Goal: Information Seeking & Learning: Learn about a topic

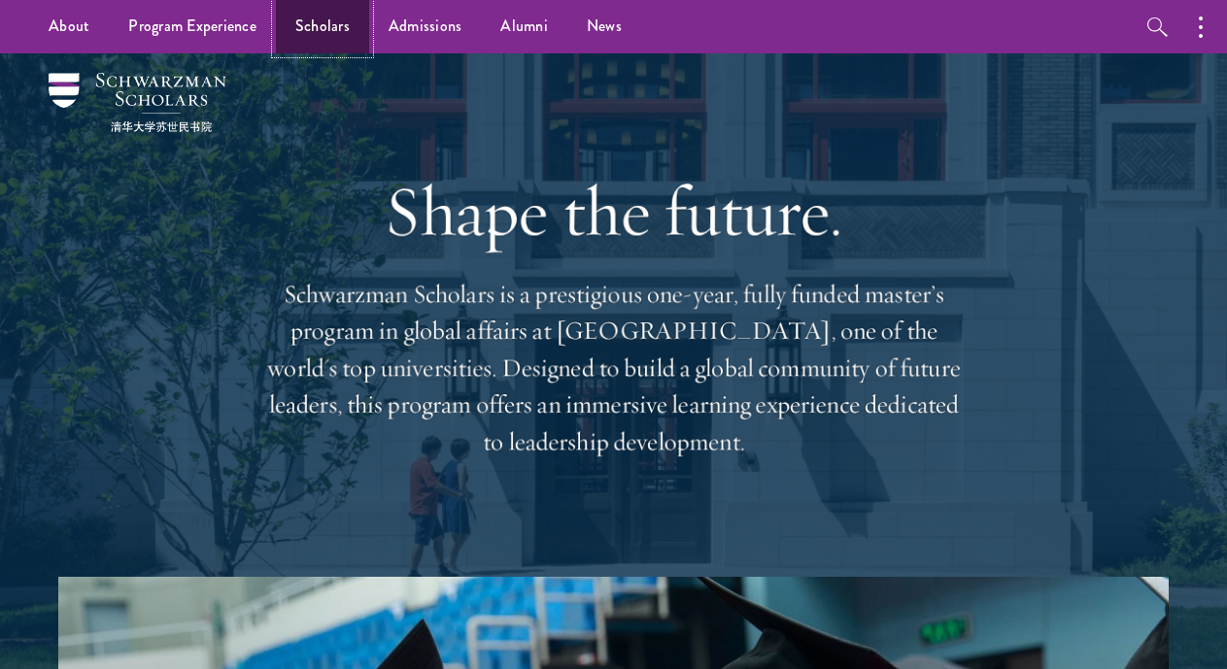
click at [325, 30] on link "Scholars" at bounding box center [322, 26] width 93 height 53
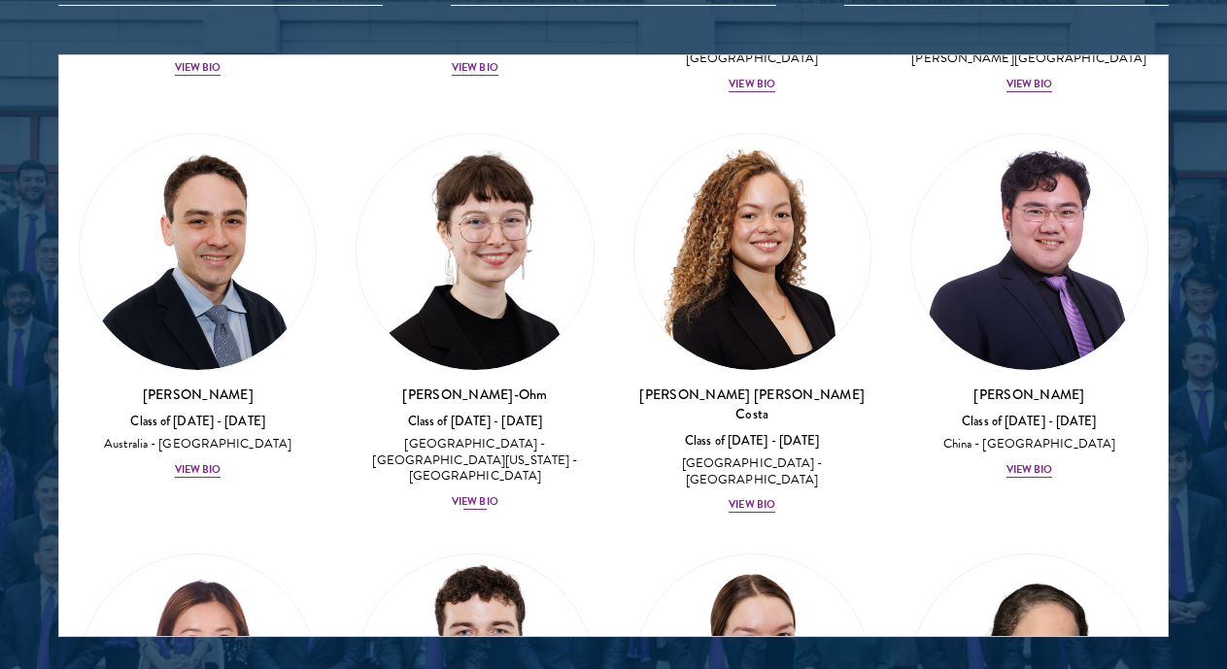
scroll to position [2896, 0]
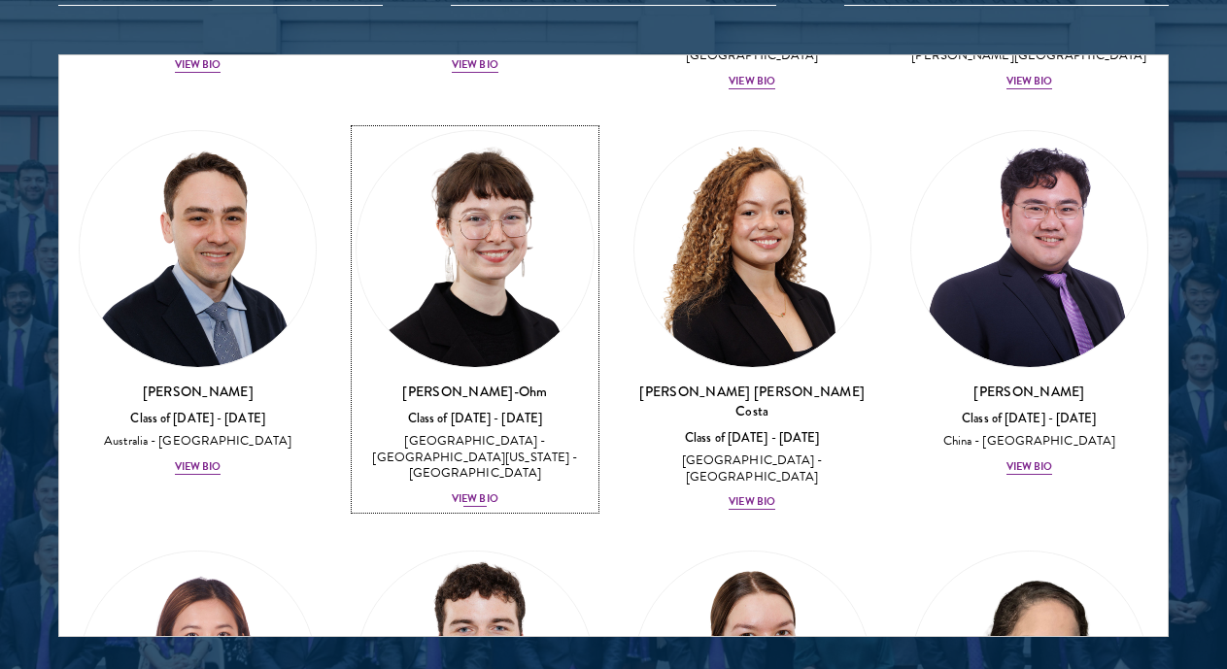
click at [481, 491] on div "View Bio" at bounding box center [475, 499] width 47 height 16
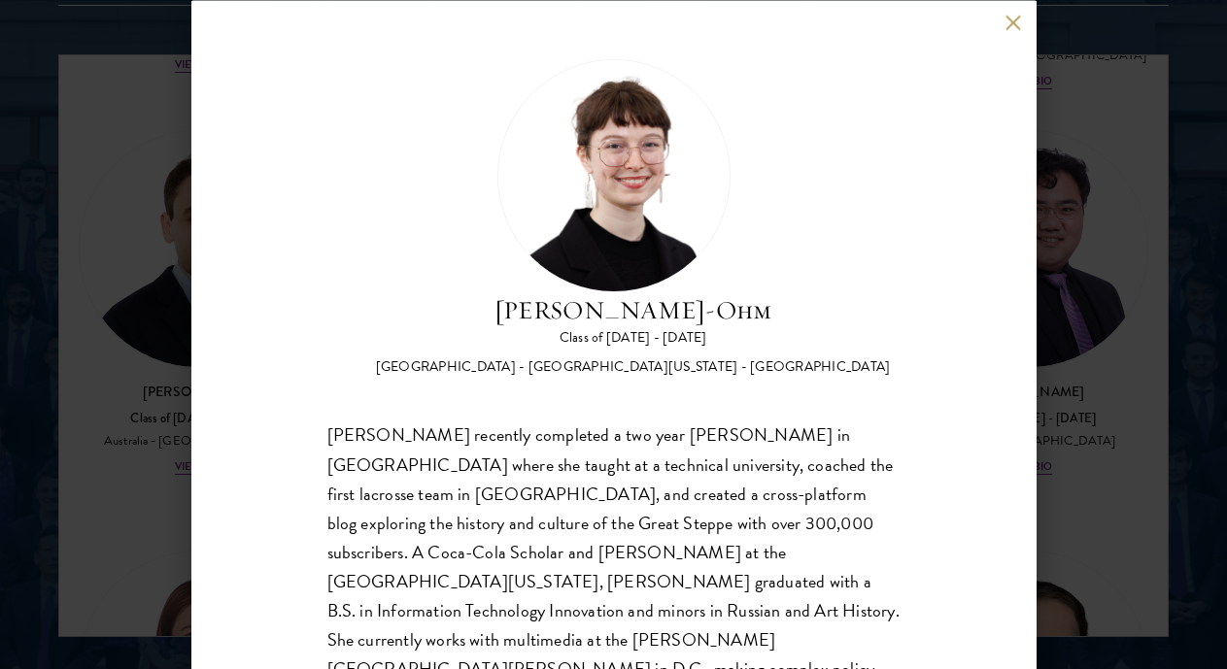
scroll to position [72, 0]
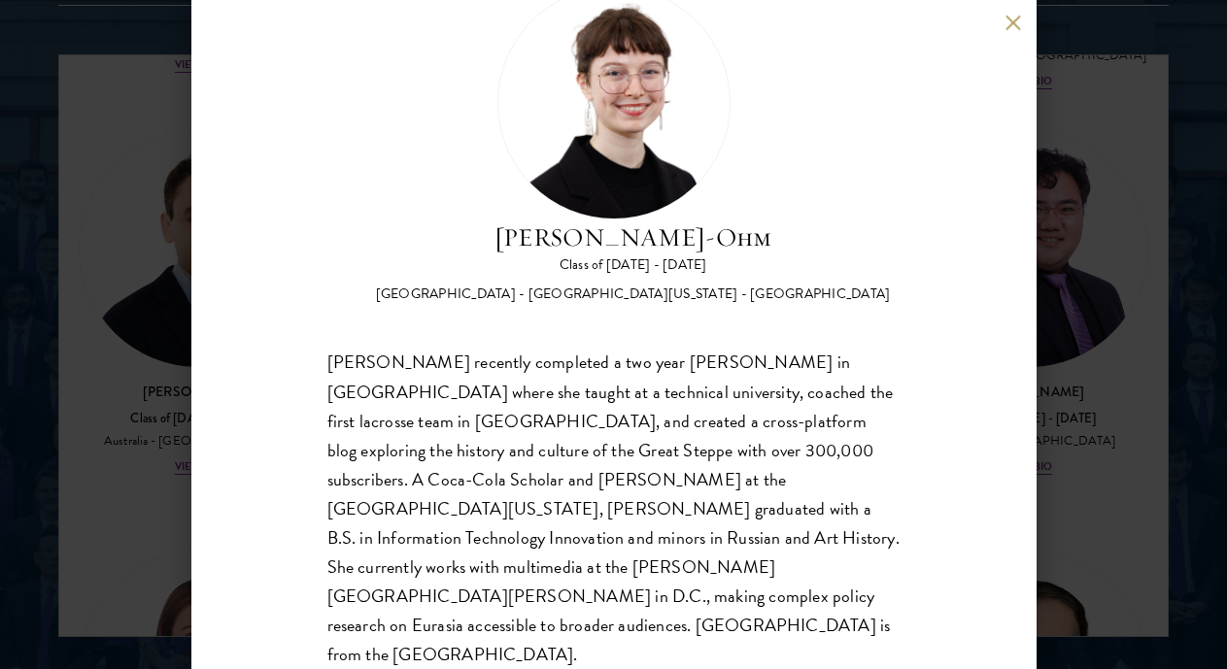
click at [1007, 25] on button at bounding box center [1013, 23] width 17 height 17
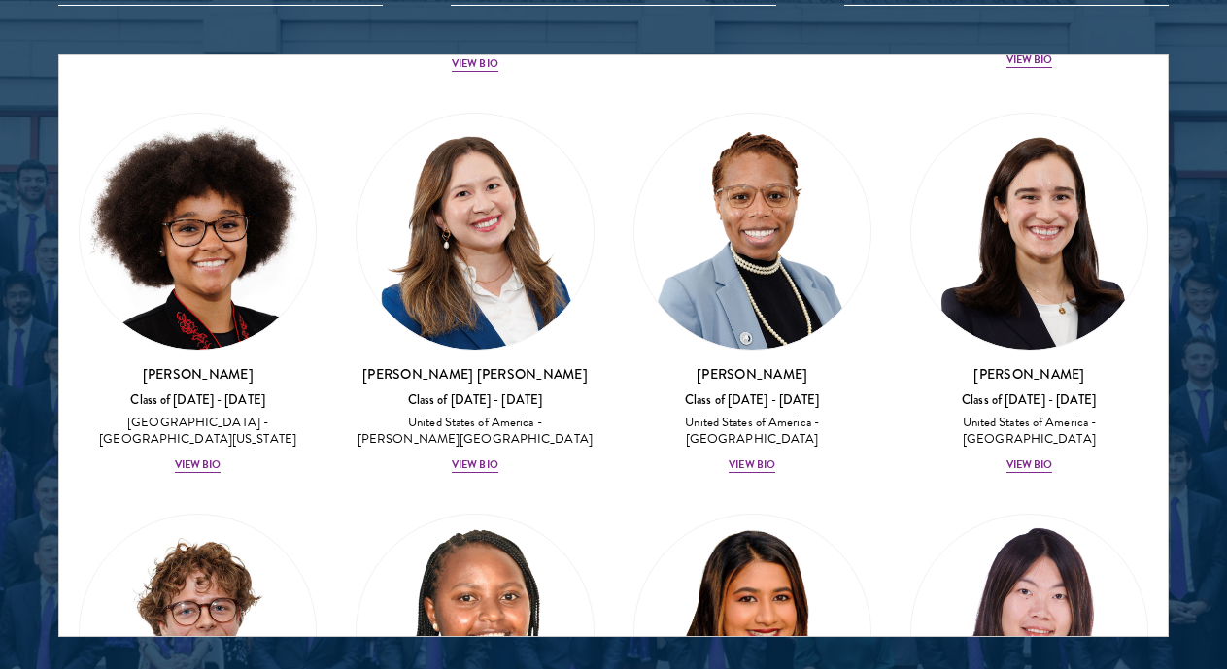
scroll to position [3757, 0]
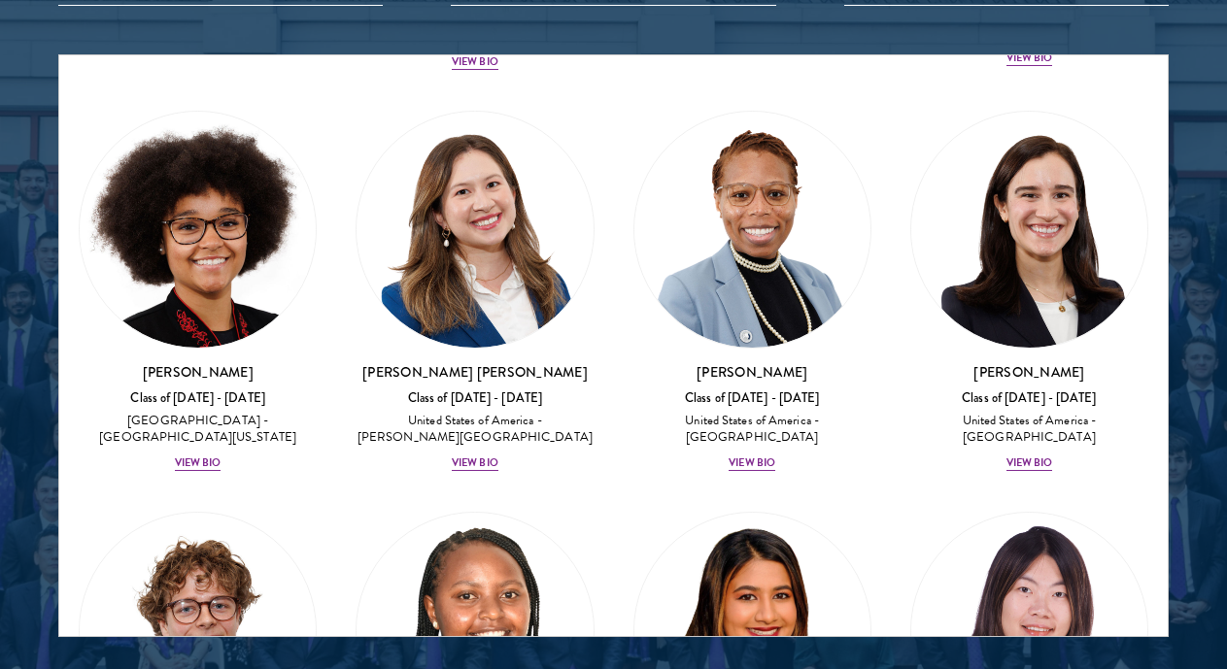
click at [194, 350] on div "DaNae Estabine Class of 2025 - 2026 United States of America - University of Ka…" at bounding box center [197, 291] width 277 height 401
click at [193, 455] on div "View Bio" at bounding box center [198, 463] width 47 height 16
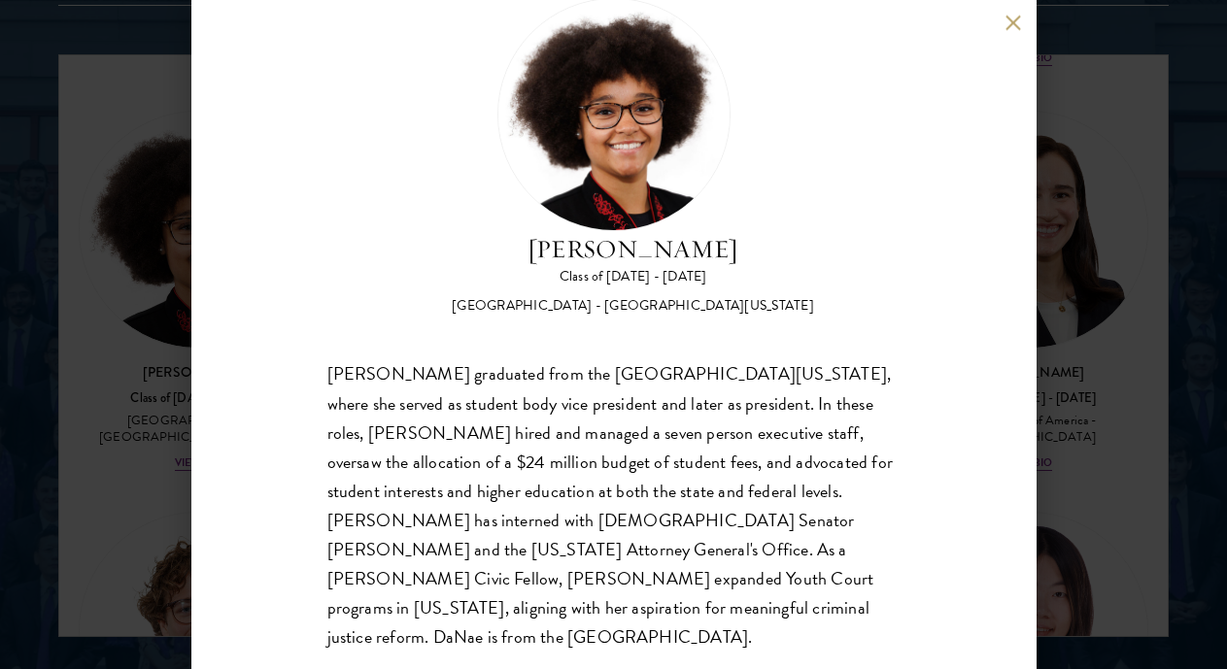
scroll to position [61, 0]
click at [1013, 18] on button at bounding box center [1013, 23] width 17 height 17
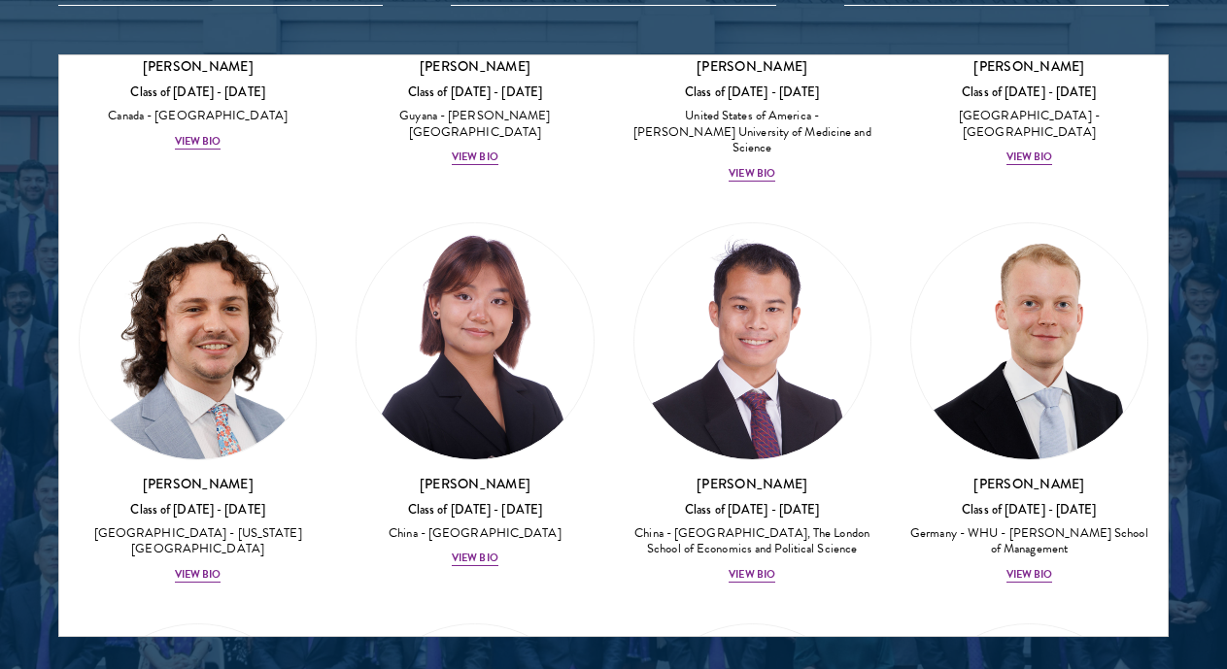
scroll to position [4915, 0]
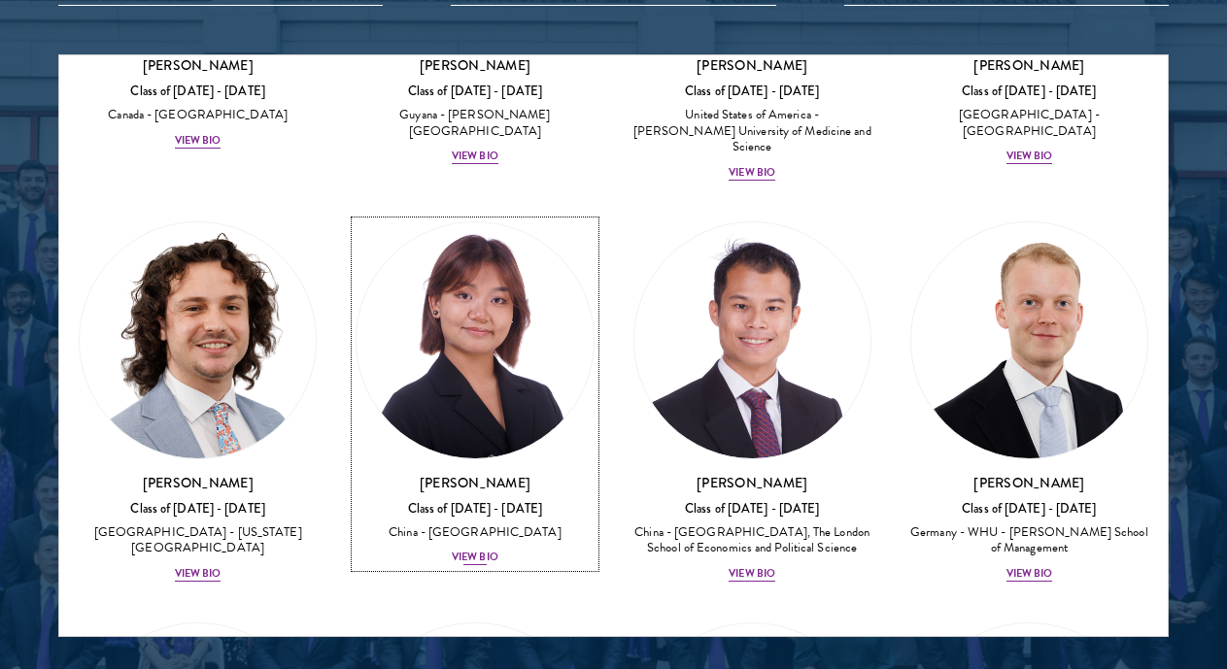
click at [458, 473] on div "Cynthia He Class of 2025 - 2026 China - Tsinghua University View Bio" at bounding box center [474, 520] width 238 height 94
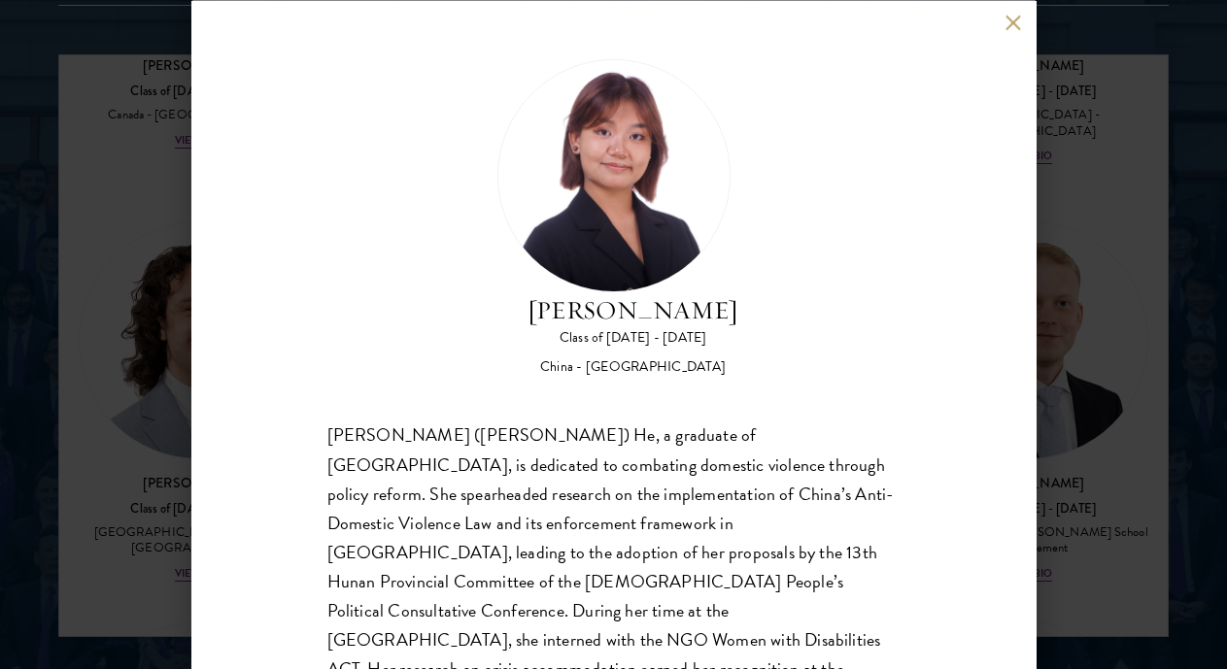
click at [1014, 26] on button at bounding box center [1013, 23] width 17 height 17
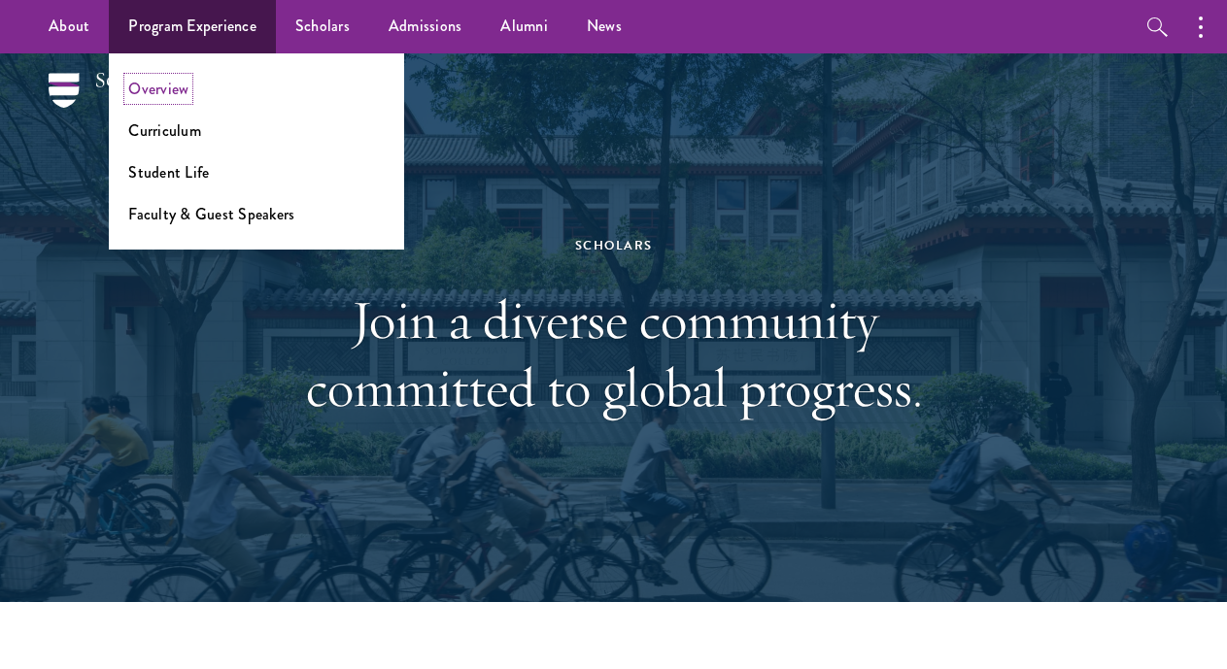
click at [152, 90] on link "Overview" at bounding box center [158, 89] width 60 height 22
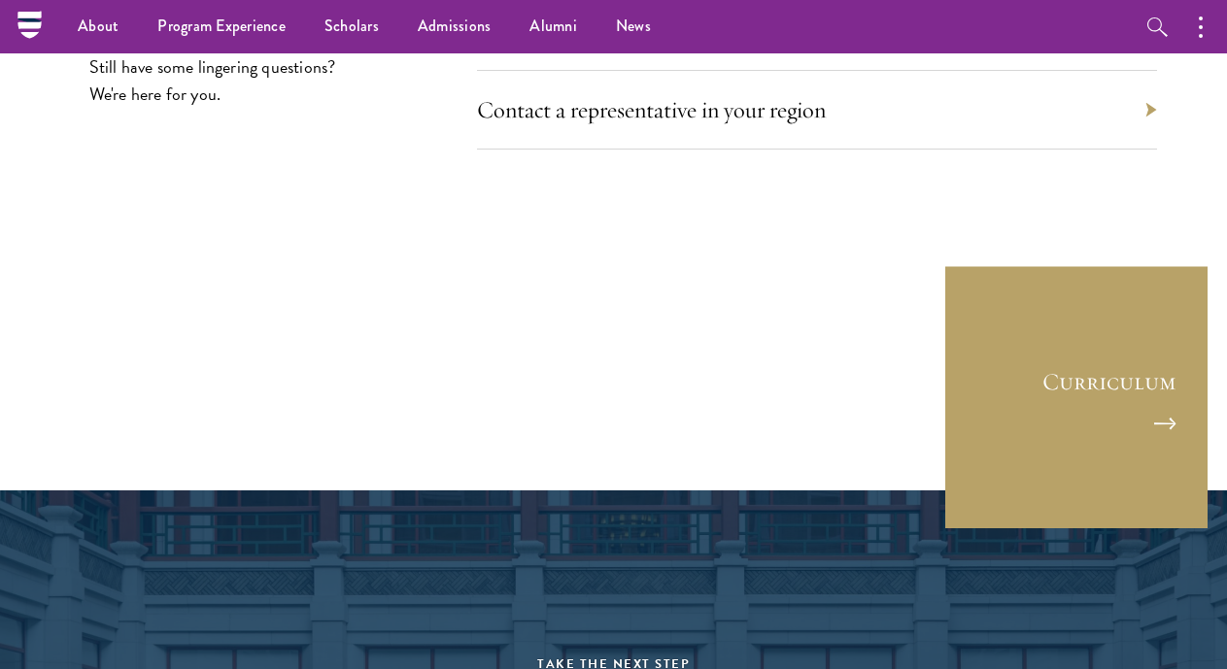
scroll to position [9154, 0]
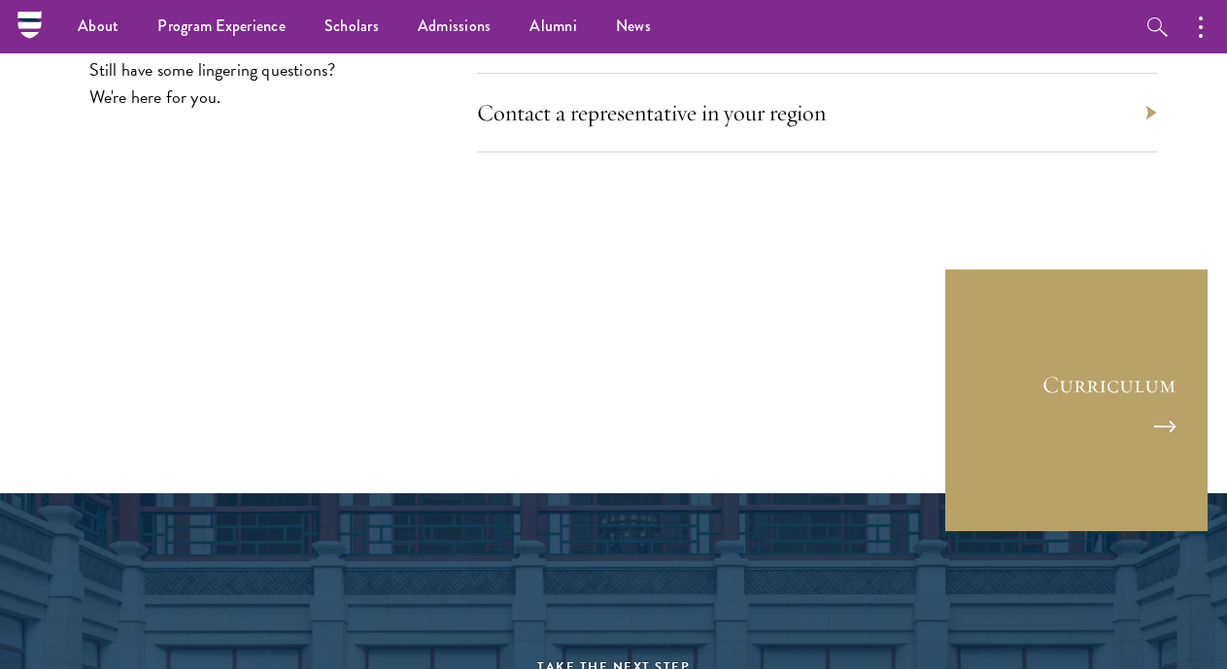
click at [990, 86] on div "Contact a representative in your region" at bounding box center [817, 113] width 680 height 79
click at [1148, 86] on div "Contact a representative in your region" at bounding box center [817, 113] width 680 height 79
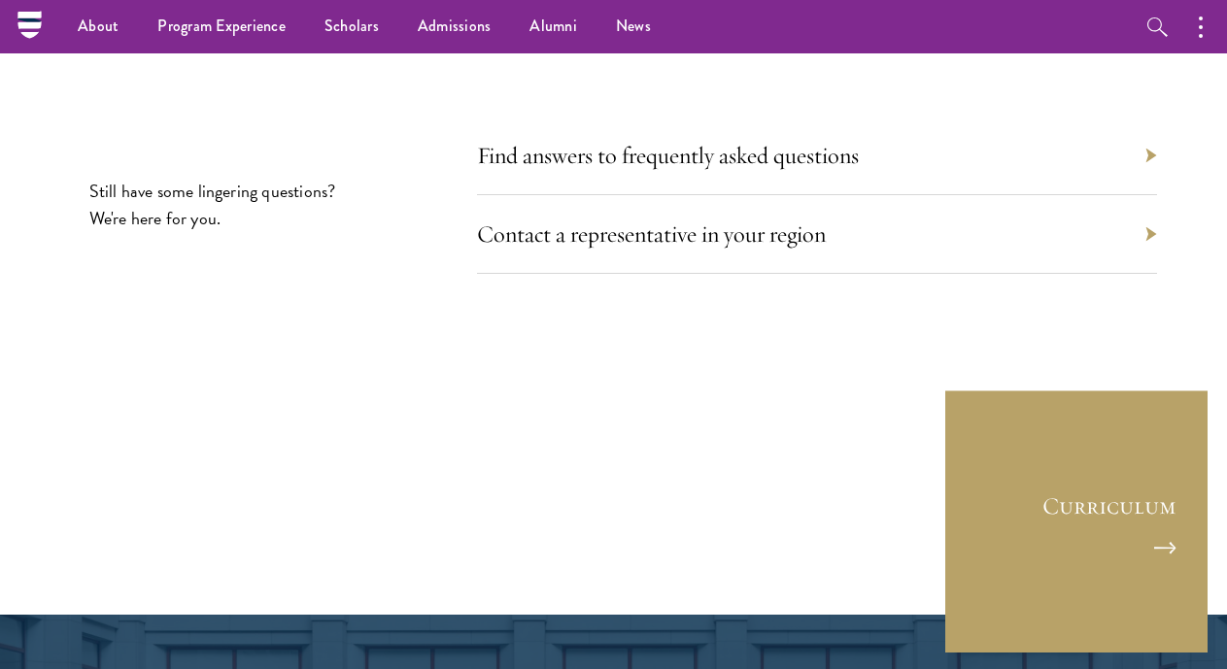
scroll to position [9016, 0]
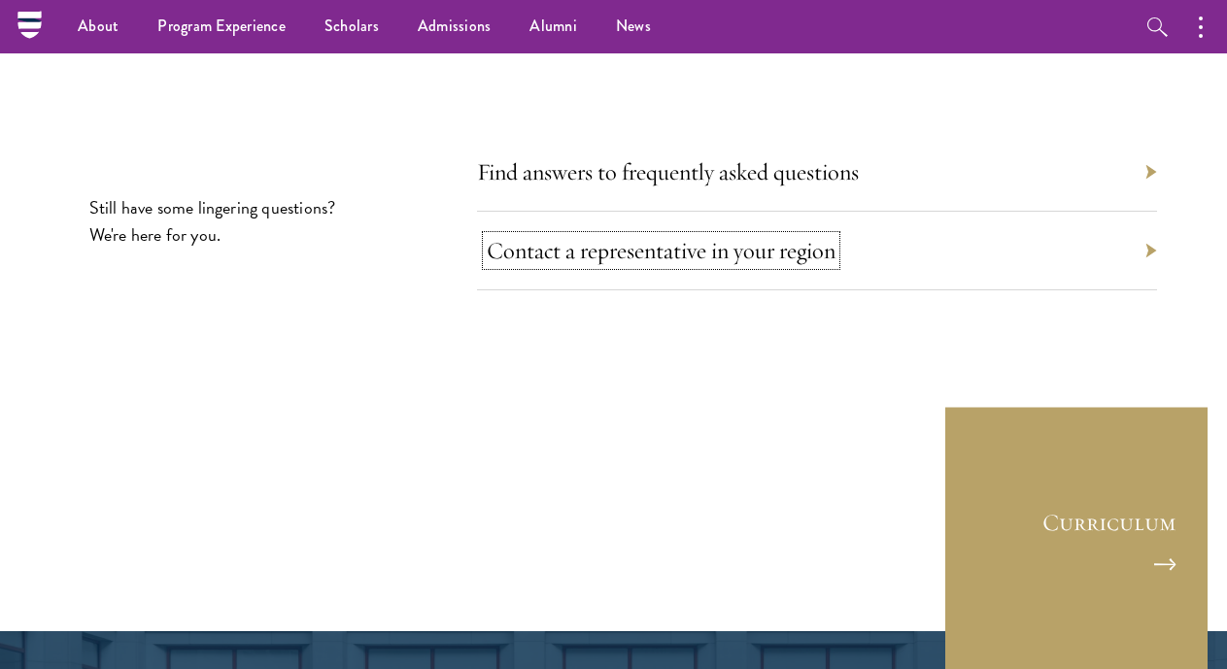
click at [702, 236] on link "Contact a representative in your region" at bounding box center [661, 250] width 349 height 29
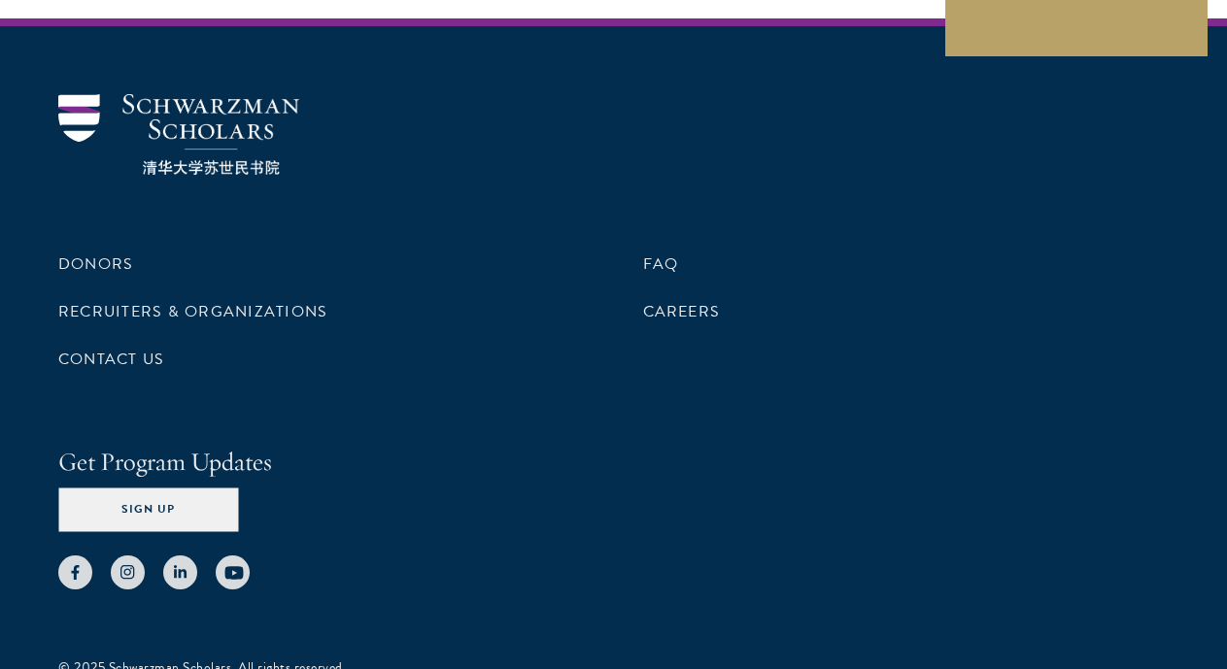
scroll to position [3370, 0]
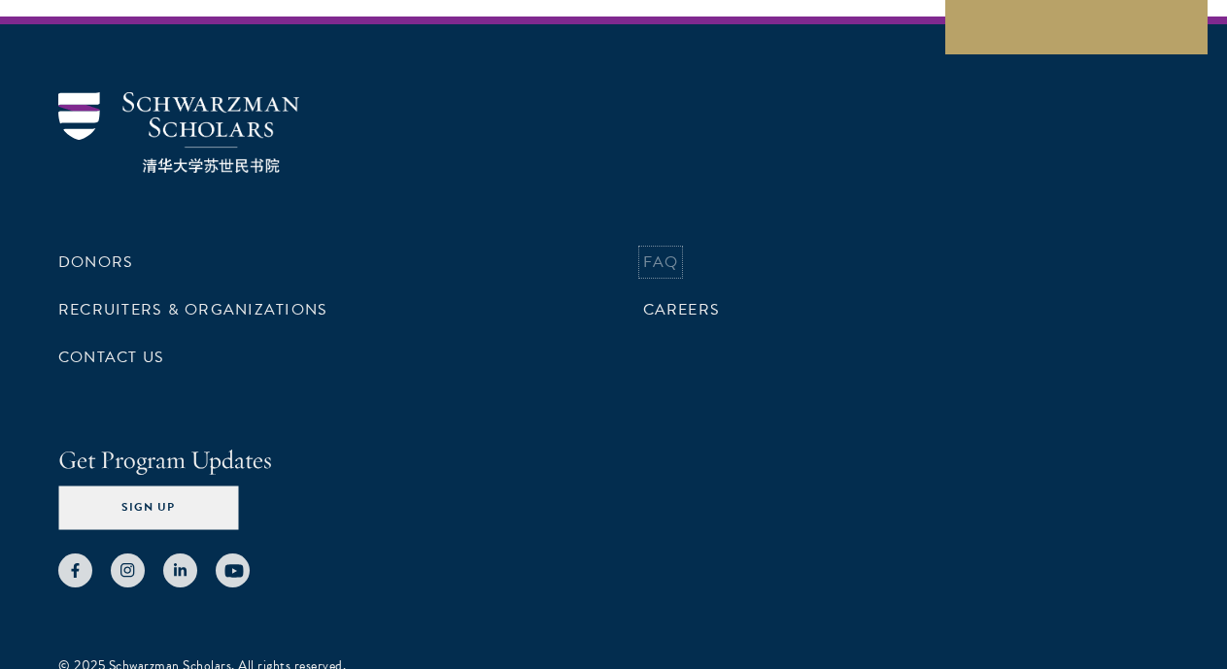
click at [660, 266] on link "FAQ" at bounding box center [661, 262] width 36 height 23
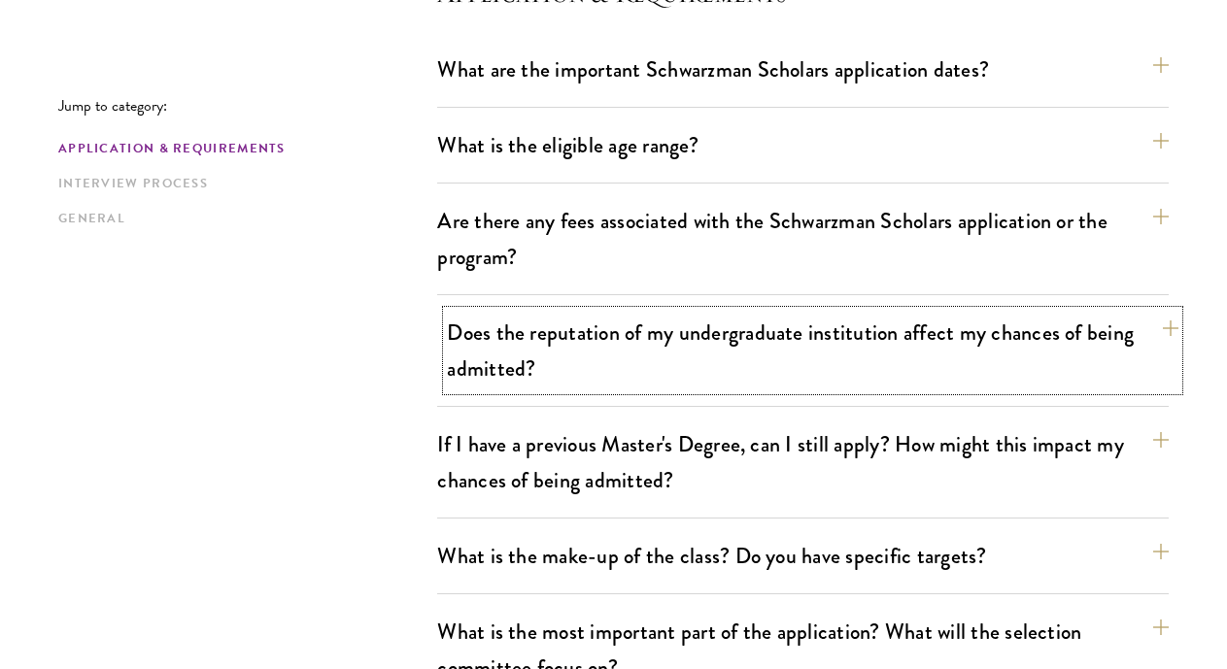
click at [625, 353] on button "Does the reputation of my undergraduate institution affect my chances of being …" at bounding box center [812, 351] width 731 height 80
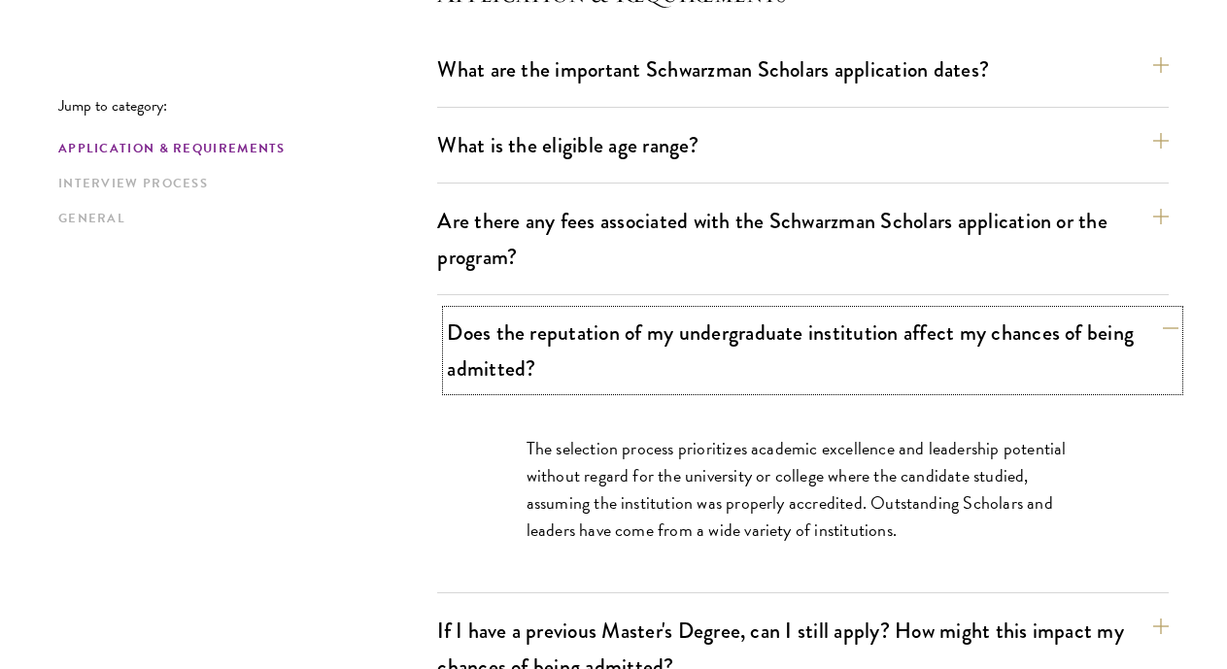
click at [625, 353] on button "Does the reputation of my undergraduate institution affect my chances of being …" at bounding box center [812, 351] width 731 height 80
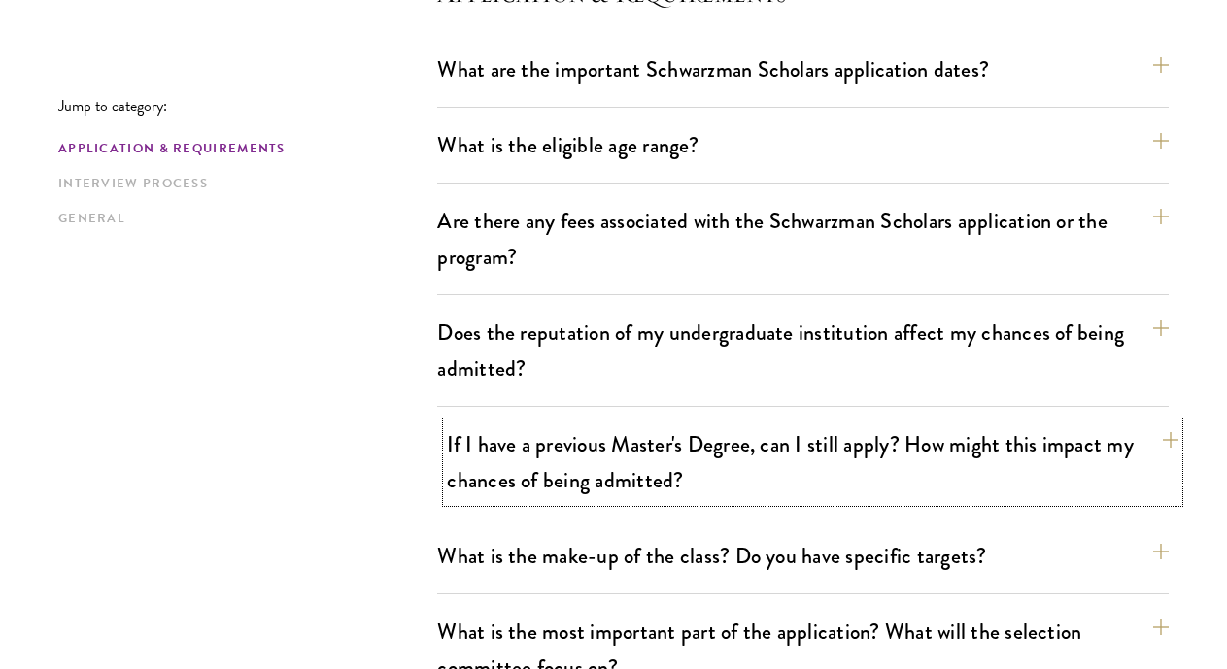
click at [614, 448] on button "If I have a previous Master's Degree, can I still apply? How might this impact …" at bounding box center [812, 462] width 731 height 80
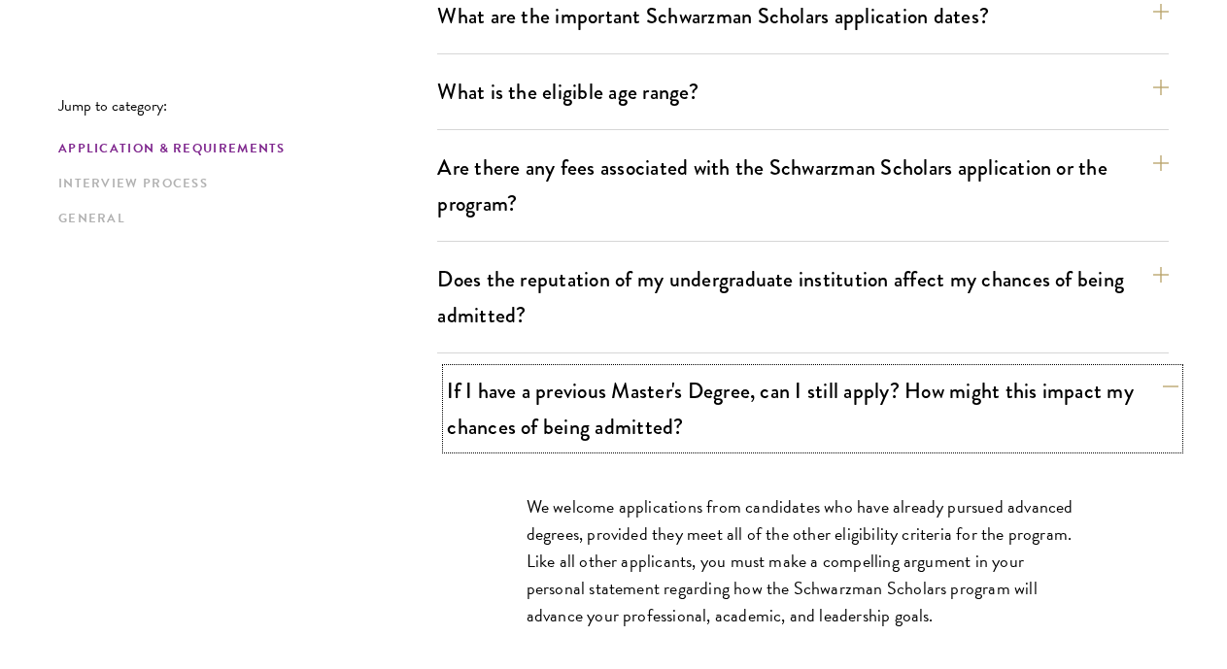
scroll to position [656, 0]
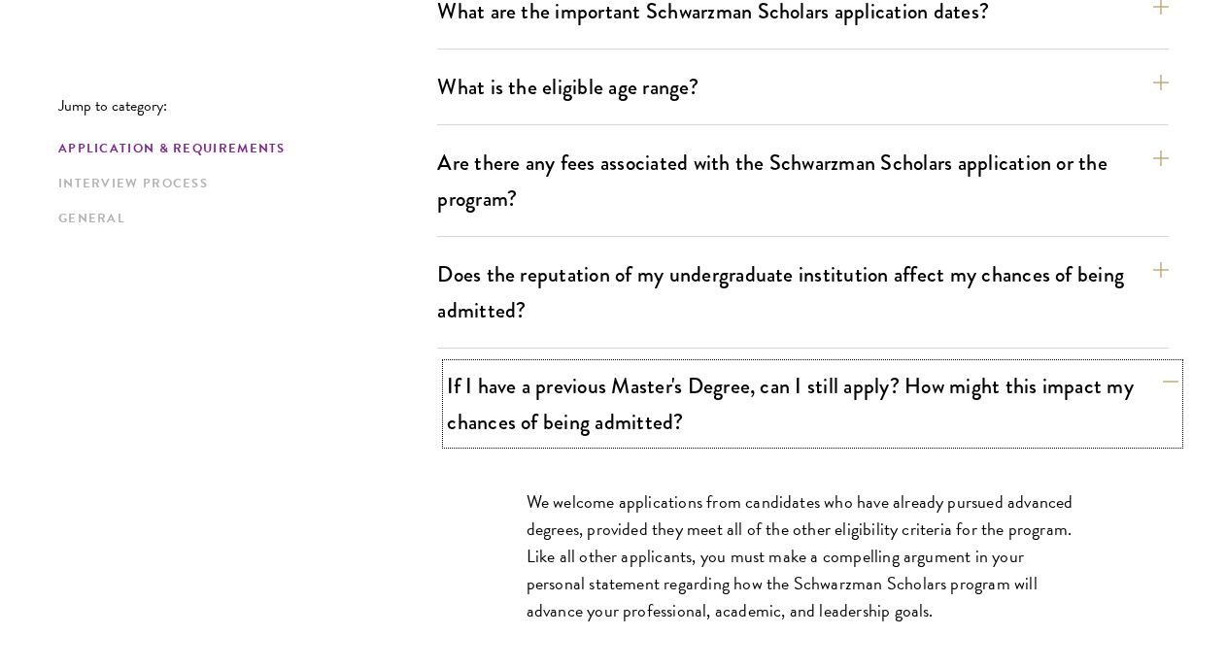
click at [645, 408] on button "If I have a previous Master's Degree, can I still apply? How might this impact …" at bounding box center [812, 404] width 731 height 80
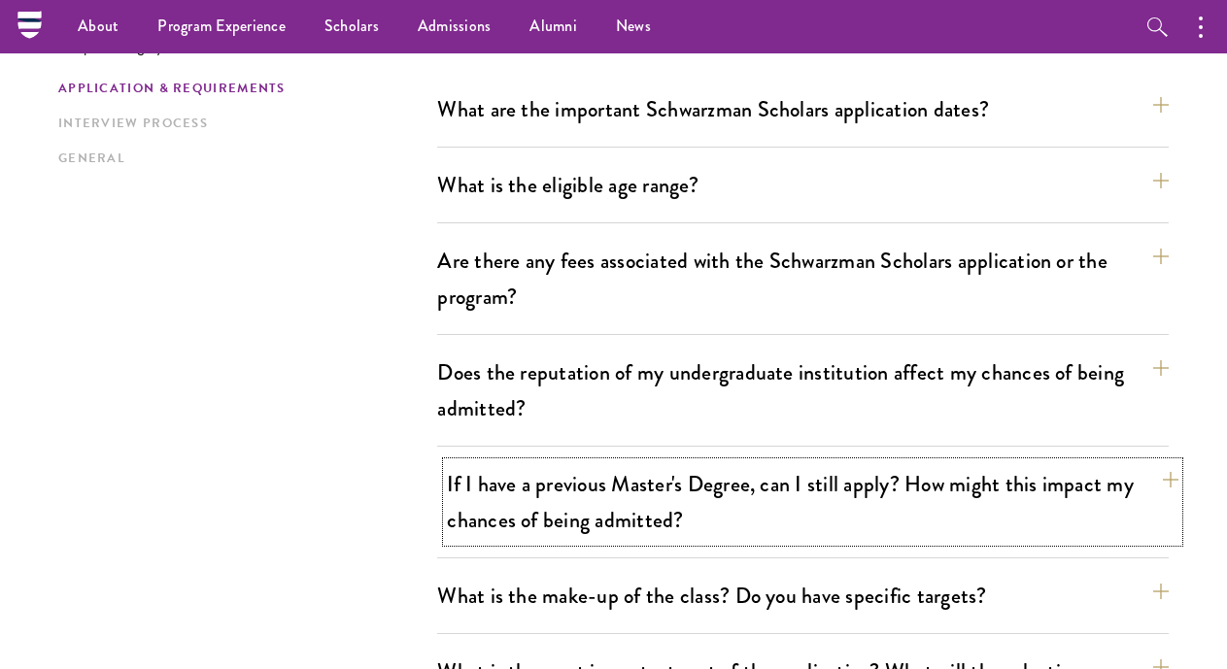
scroll to position [550, 0]
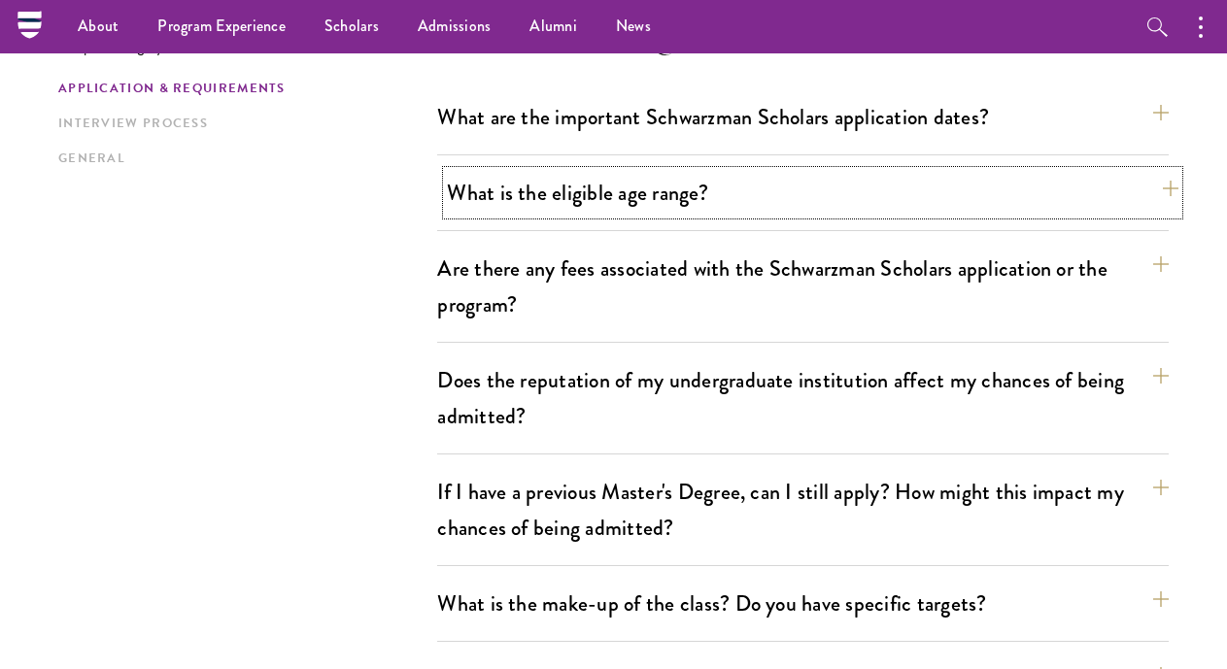
click at [680, 183] on button "What is the eligible age range?" at bounding box center [812, 193] width 731 height 44
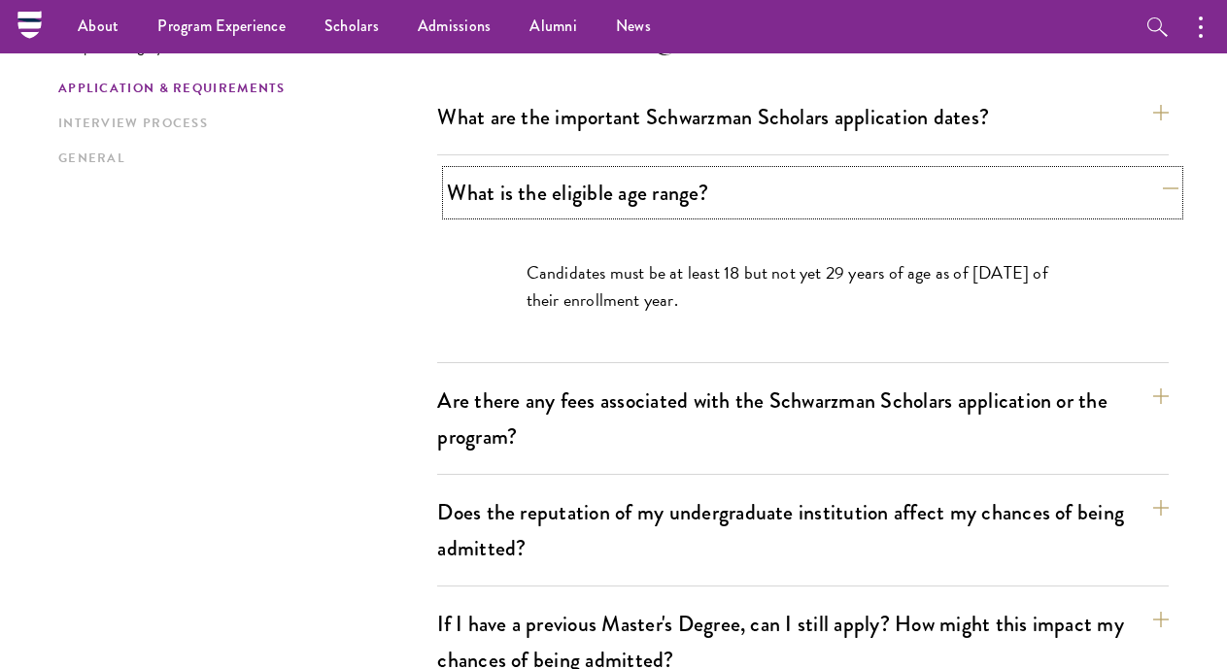
click at [680, 183] on button "What is the eligible age range?" at bounding box center [812, 193] width 731 height 44
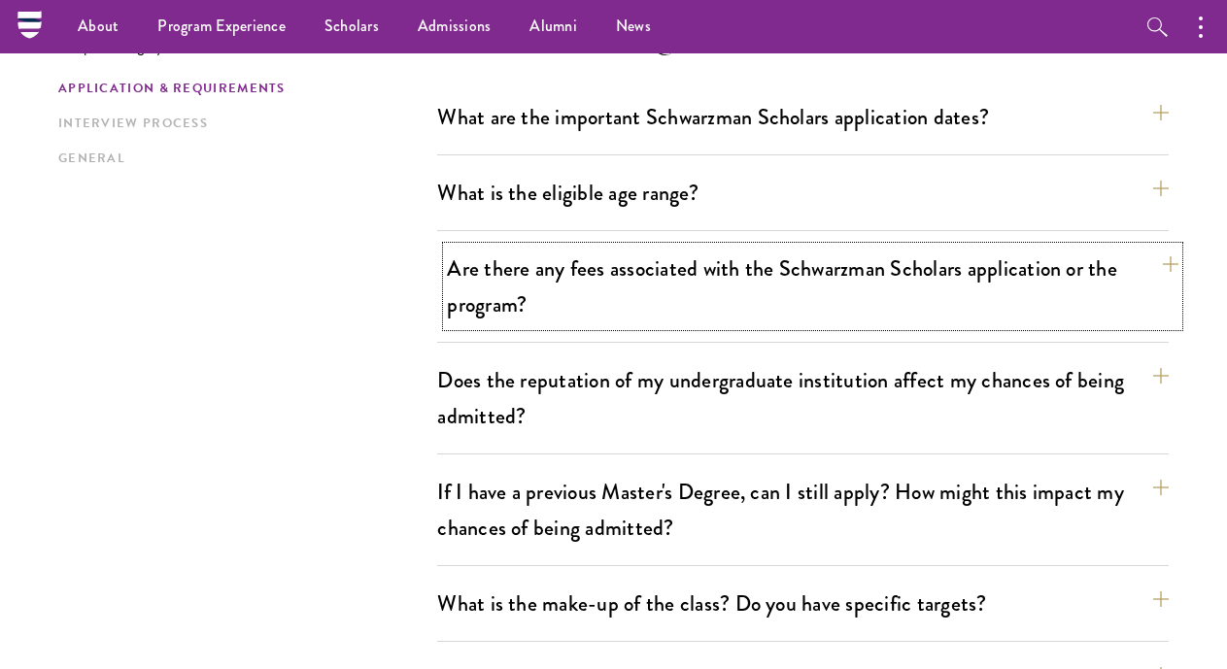
click at [647, 302] on button "Are there any fees associated with the Schwarzman Scholars application or the p…" at bounding box center [812, 287] width 731 height 80
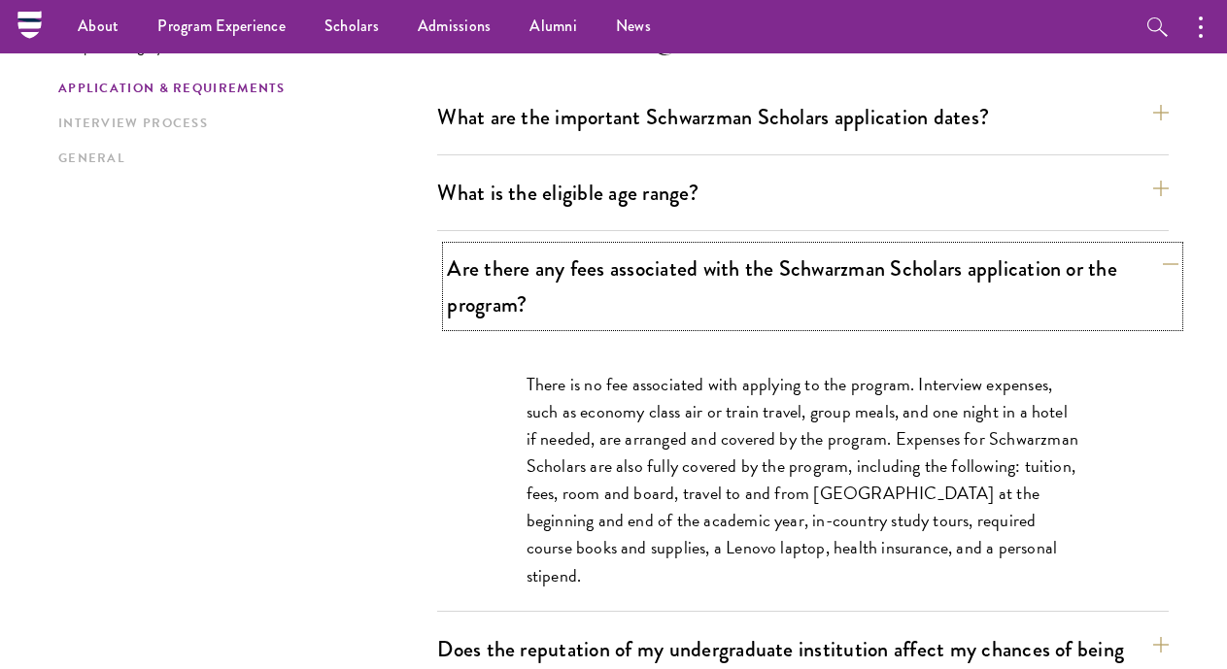
click at [647, 302] on button "Are there any fees associated with the Schwarzman Scholars application or the p…" at bounding box center [812, 287] width 731 height 80
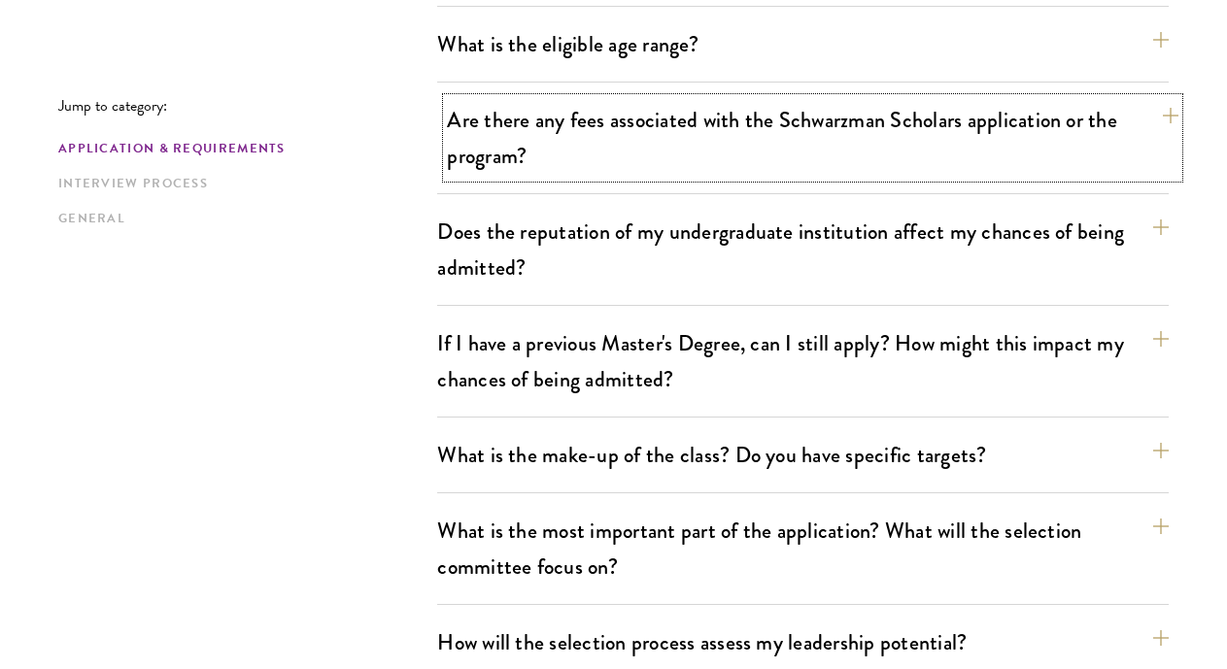
scroll to position [709, 0]
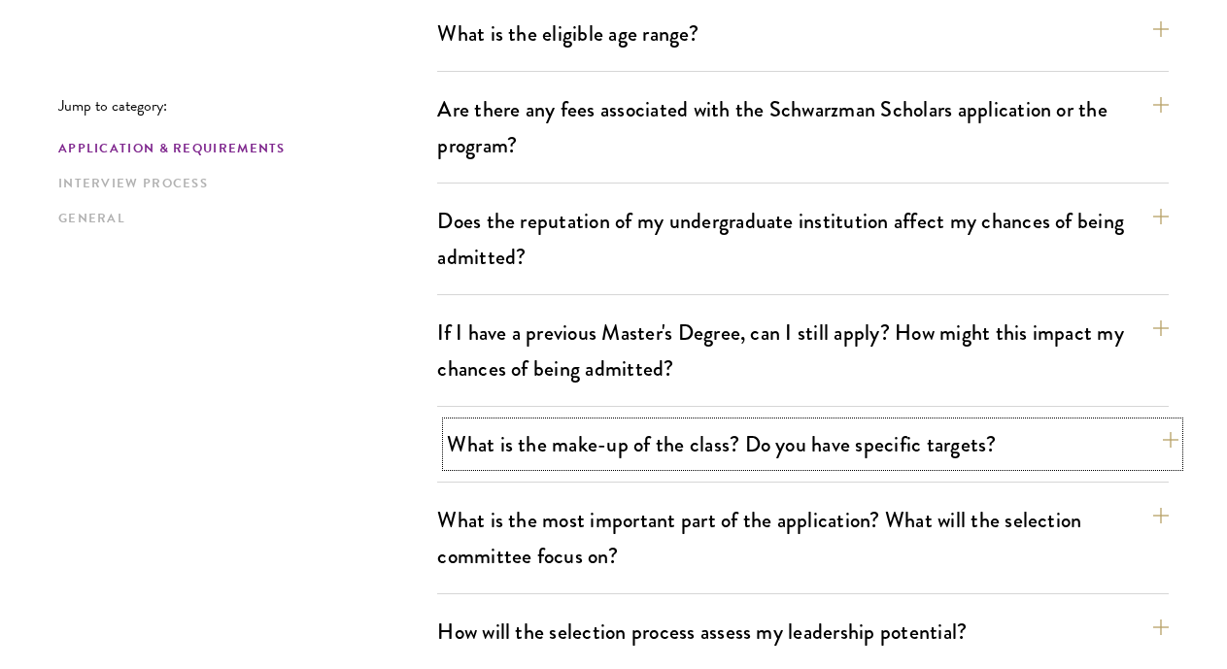
click at [631, 424] on button "What is the make-up of the class? Do you have specific targets?" at bounding box center [812, 444] width 731 height 44
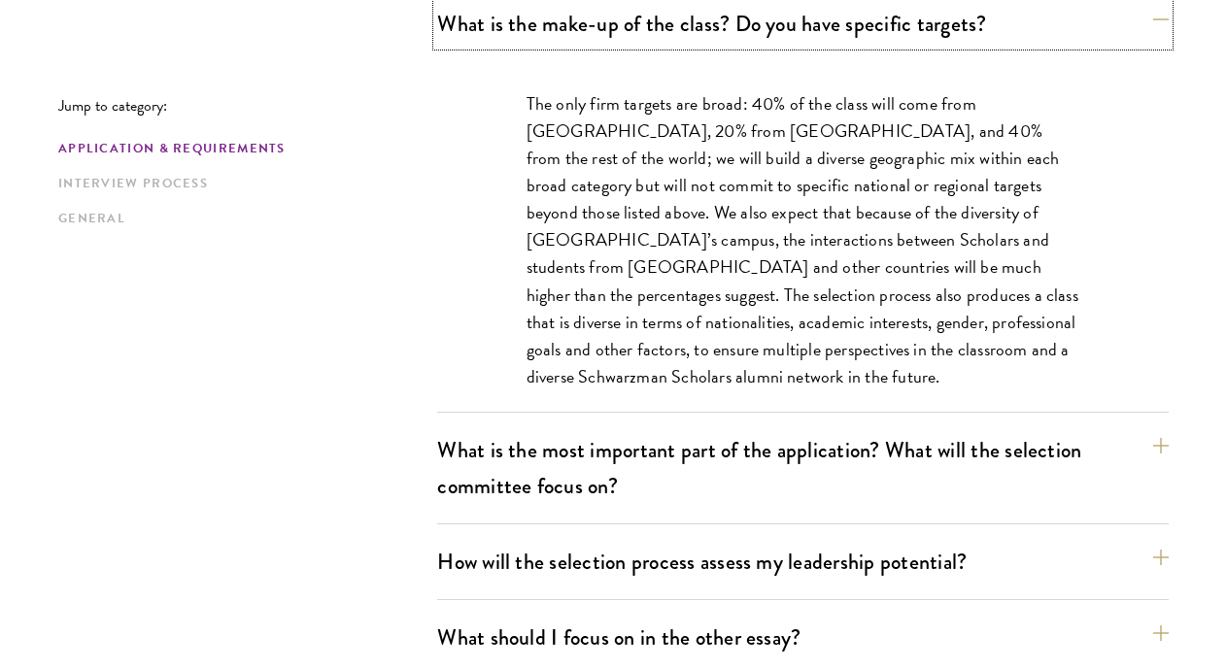
scroll to position [1152, 0]
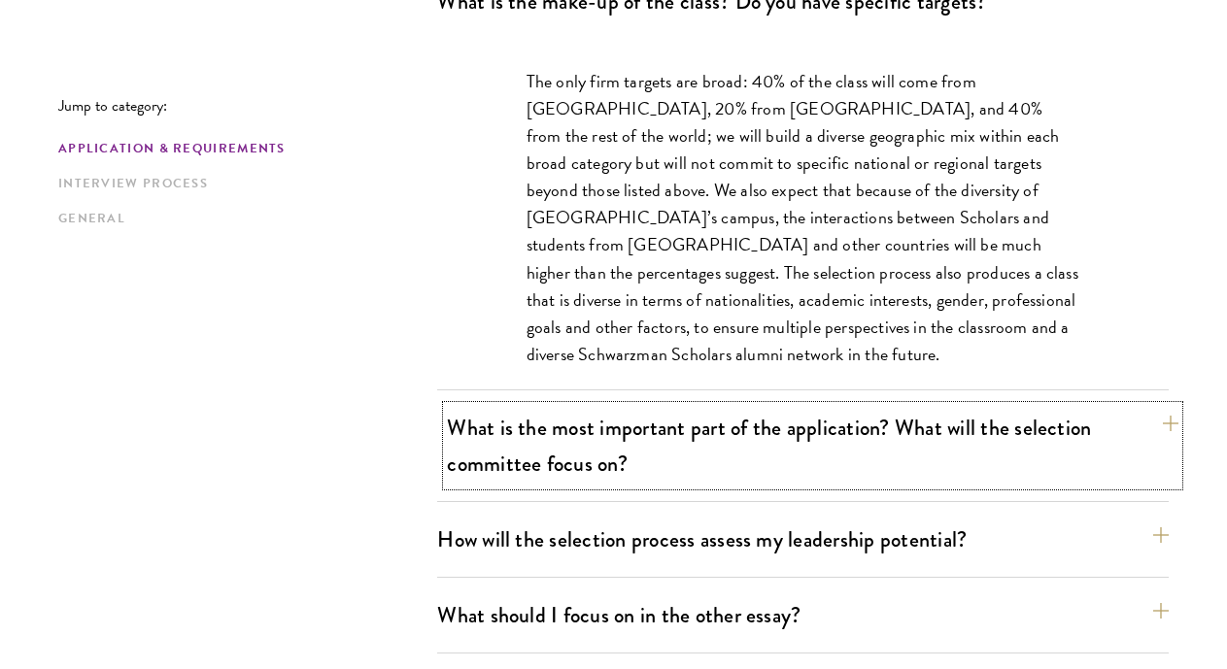
click at [605, 444] on button "What is the most important part of the application? What will the selection com…" at bounding box center [812, 446] width 731 height 80
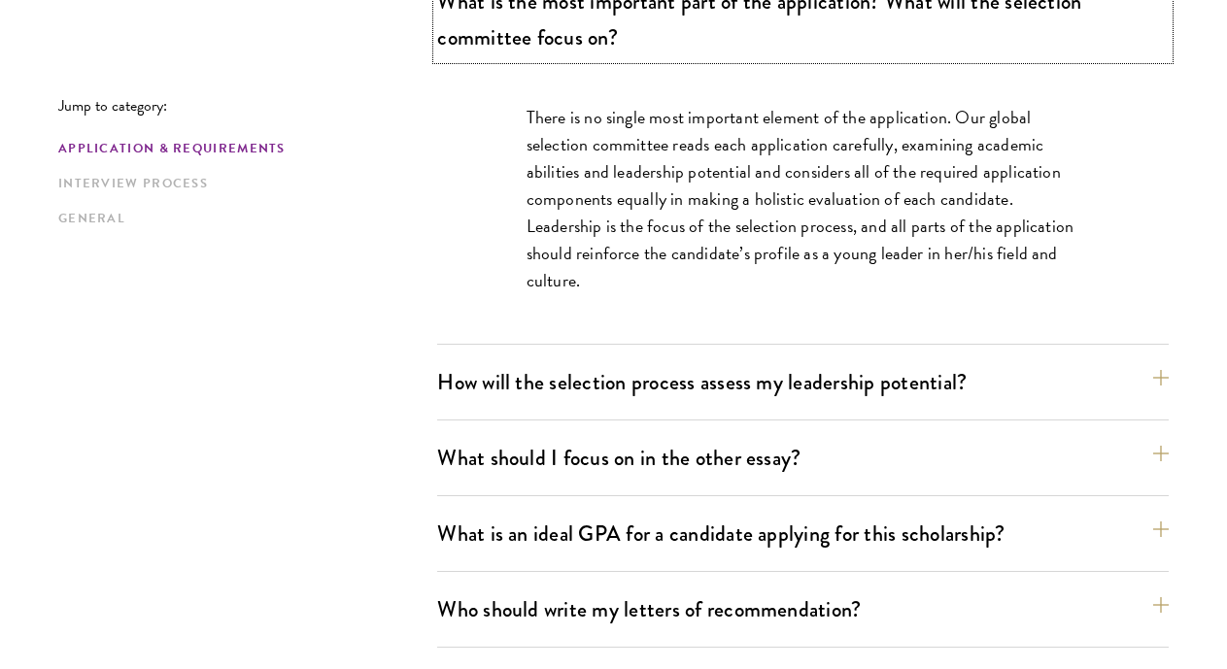
scroll to position [1233, 0]
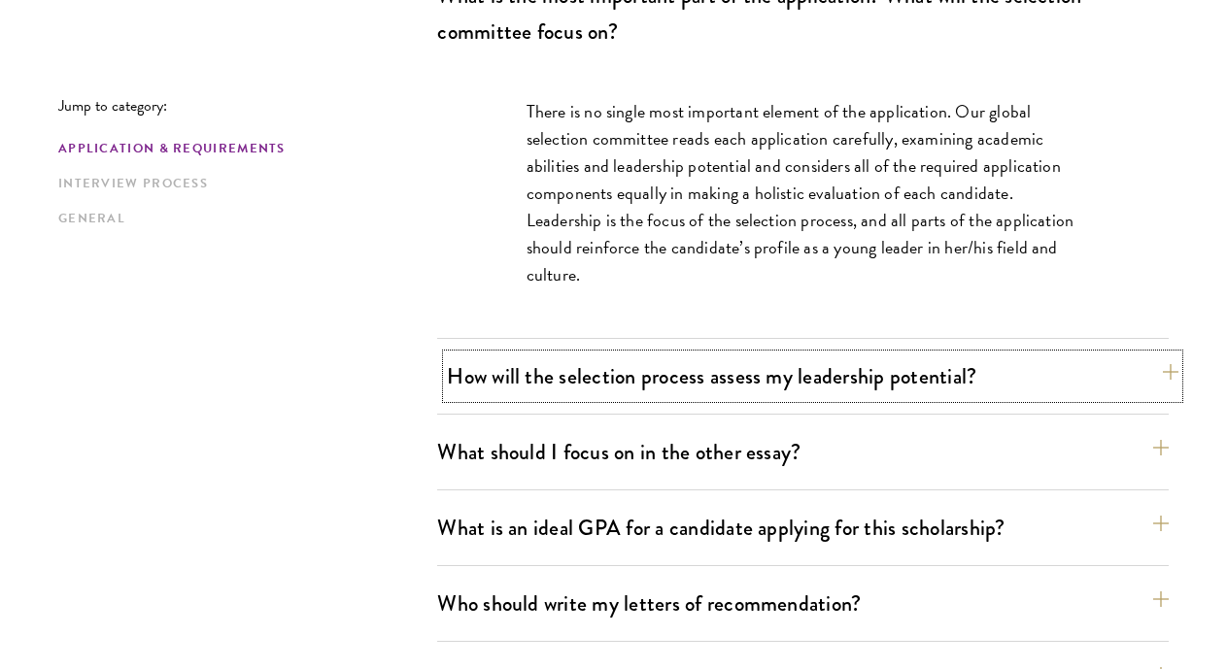
click at [483, 382] on button "How will the selection process assess my leadership potential?" at bounding box center [812, 376] width 731 height 44
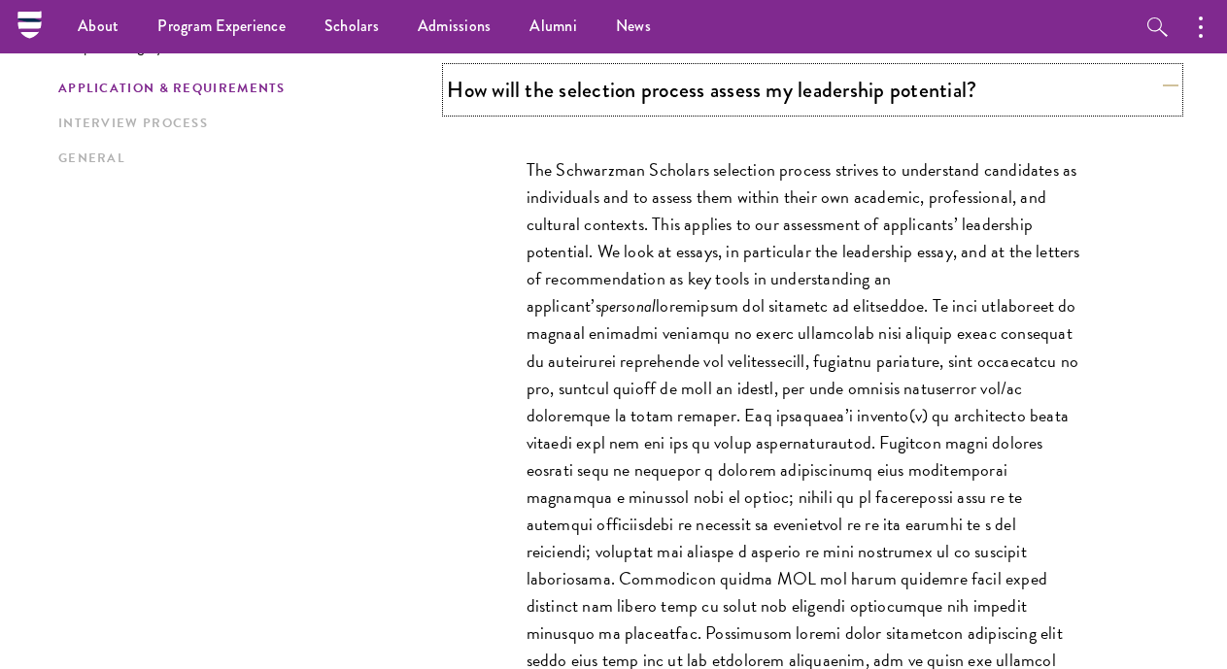
scroll to position [1245, 0]
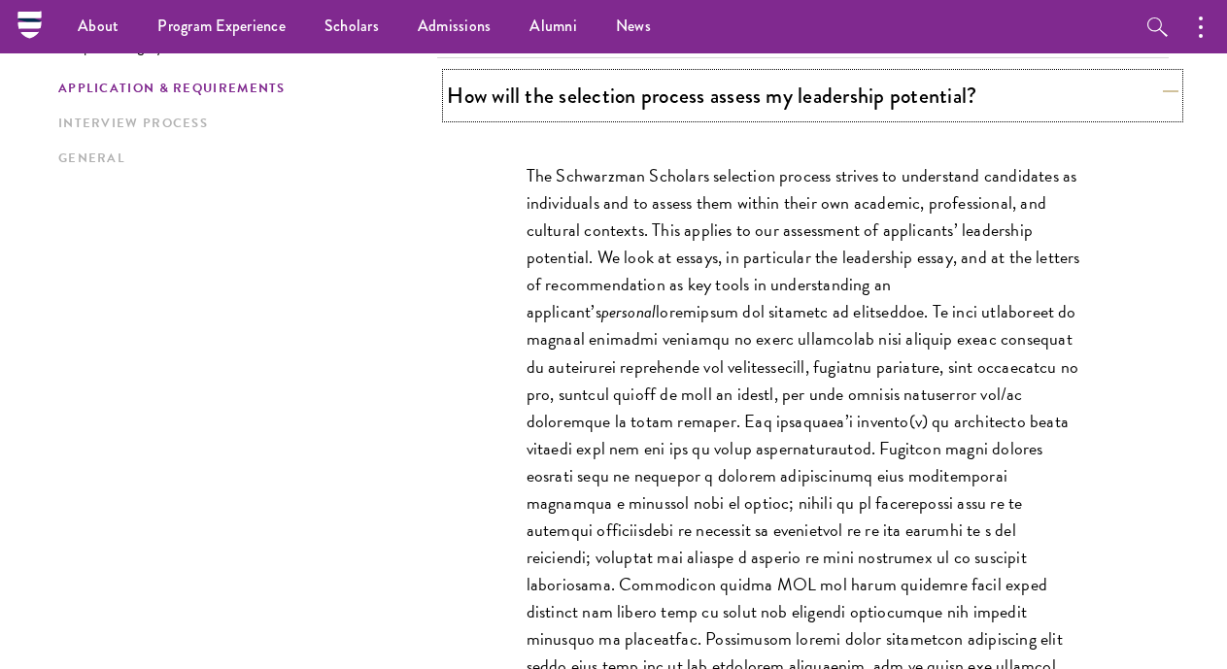
click at [676, 100] on button "How will the selection process assess my leadership potential?" at bounding box center [812, 96] width 731 height 44
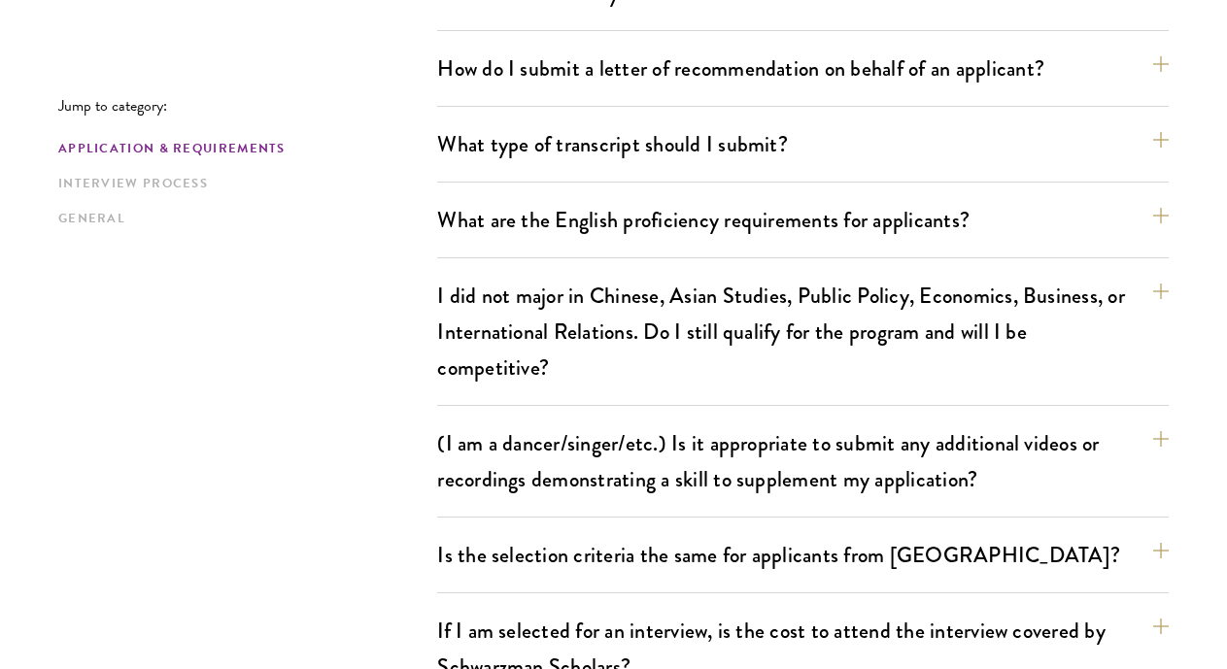
scroll to position [1579, 0]
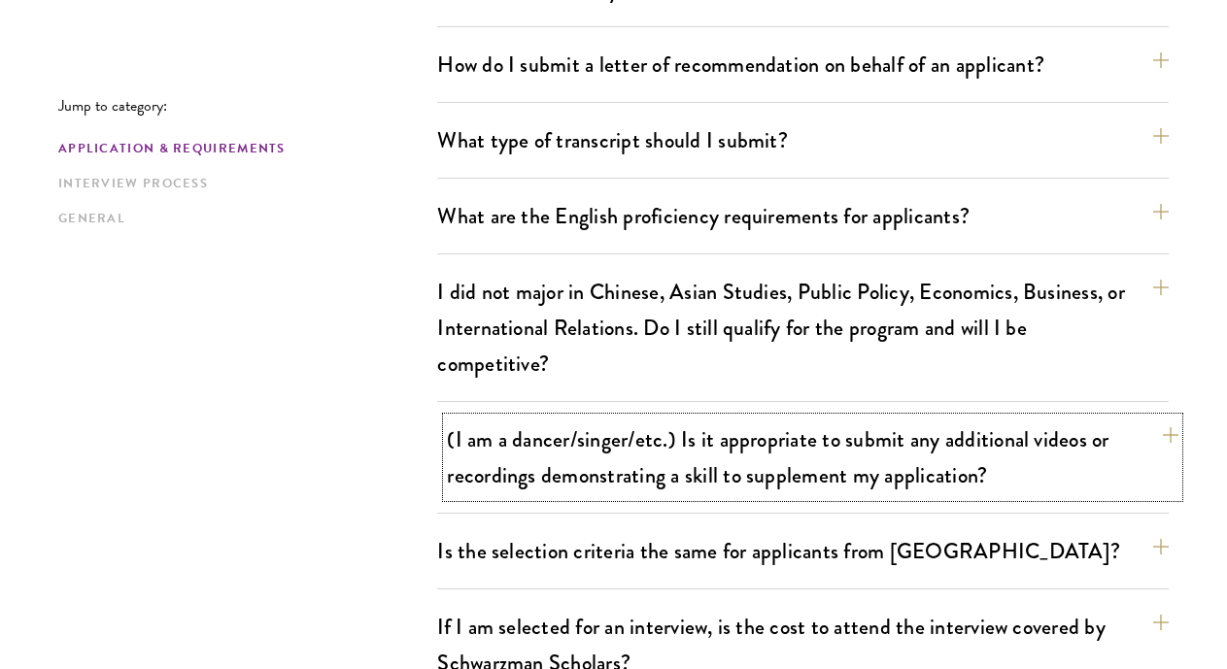
click at [523, 431] on button "(I am a dancer/singer/etc.) Is it appropriate to submit any additional videos o…" at bounding box center [812, 458] width 731 height 80
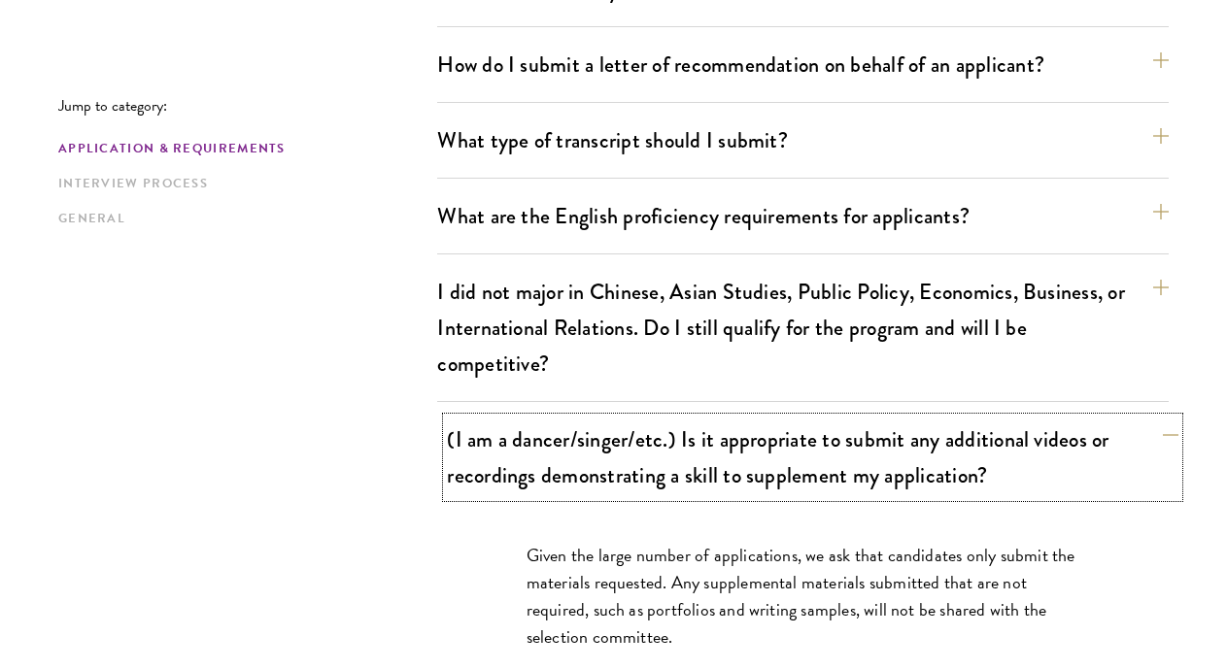
click at [523, 431] on button "(I am a dancer/singer/etc.) Is it appropriate to submit any additional videos o…" at bounding box center [812, 458] width 731 height 80
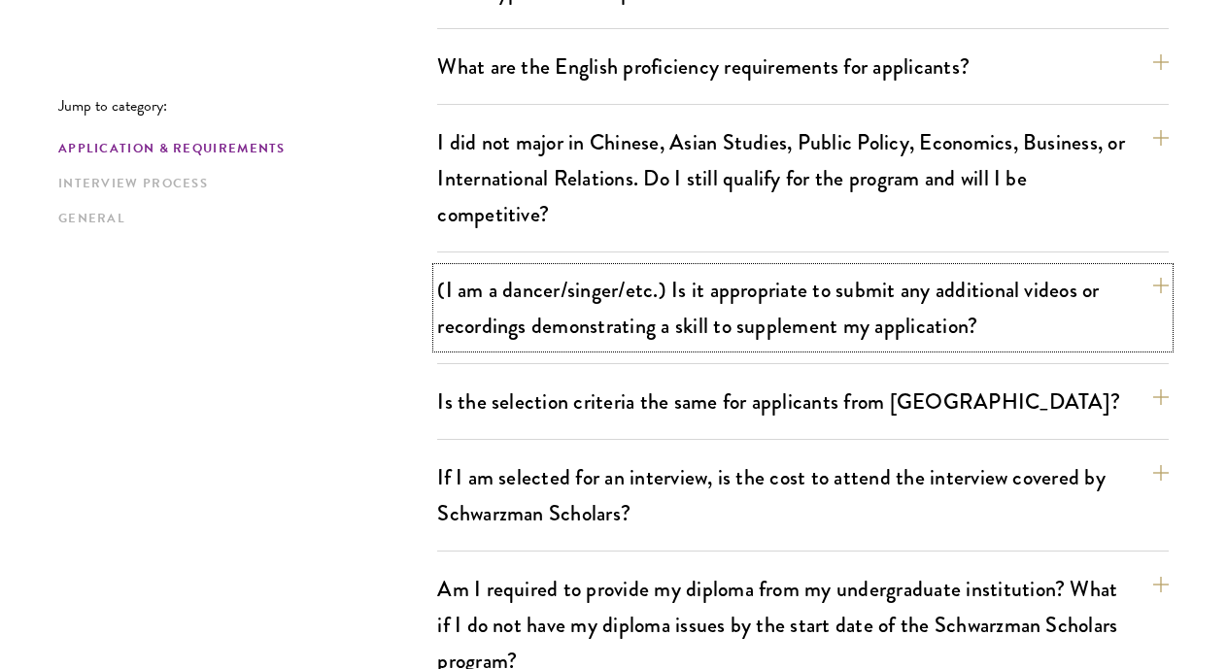
scroll to position [1737, 0]
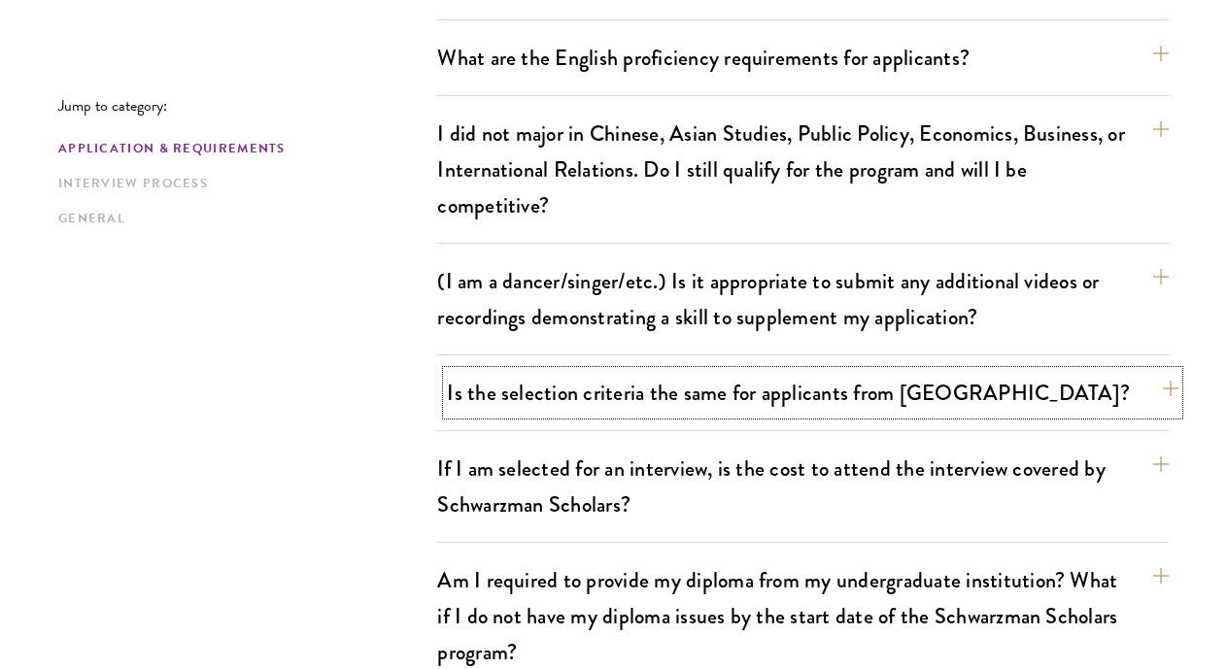
click at [522, 386] on button "Is the selection criteria the same for applicants from China?" at bounding box center [812, 393] width 731 height 44
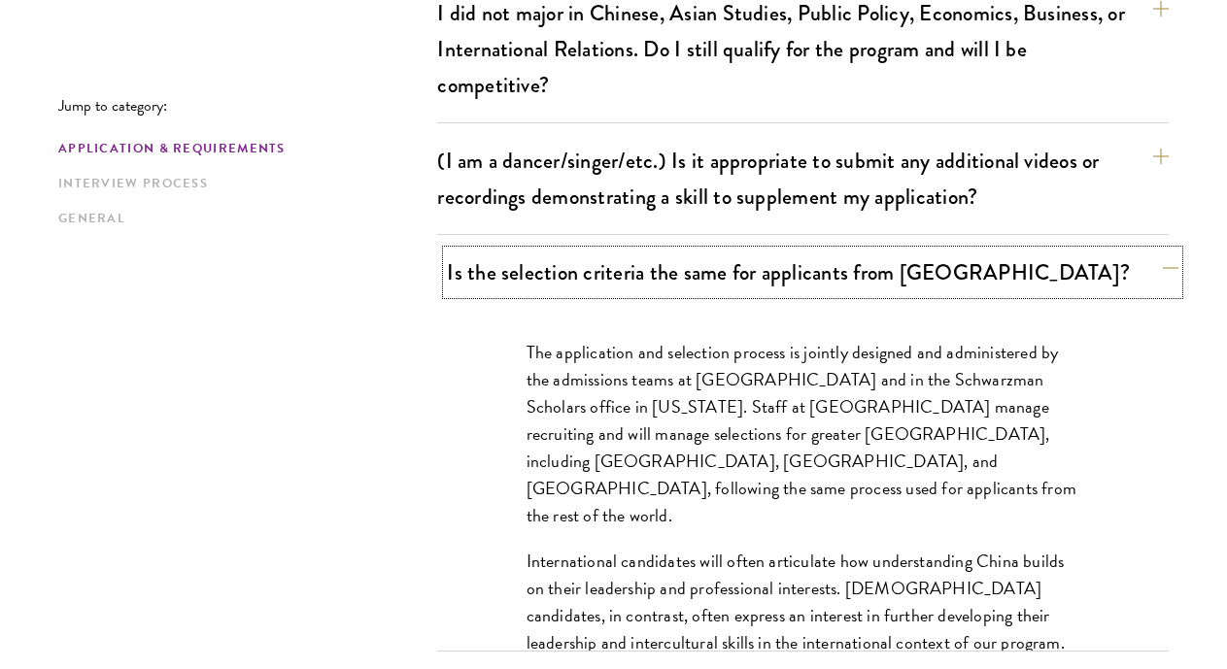
scroll to position [1860, 0]
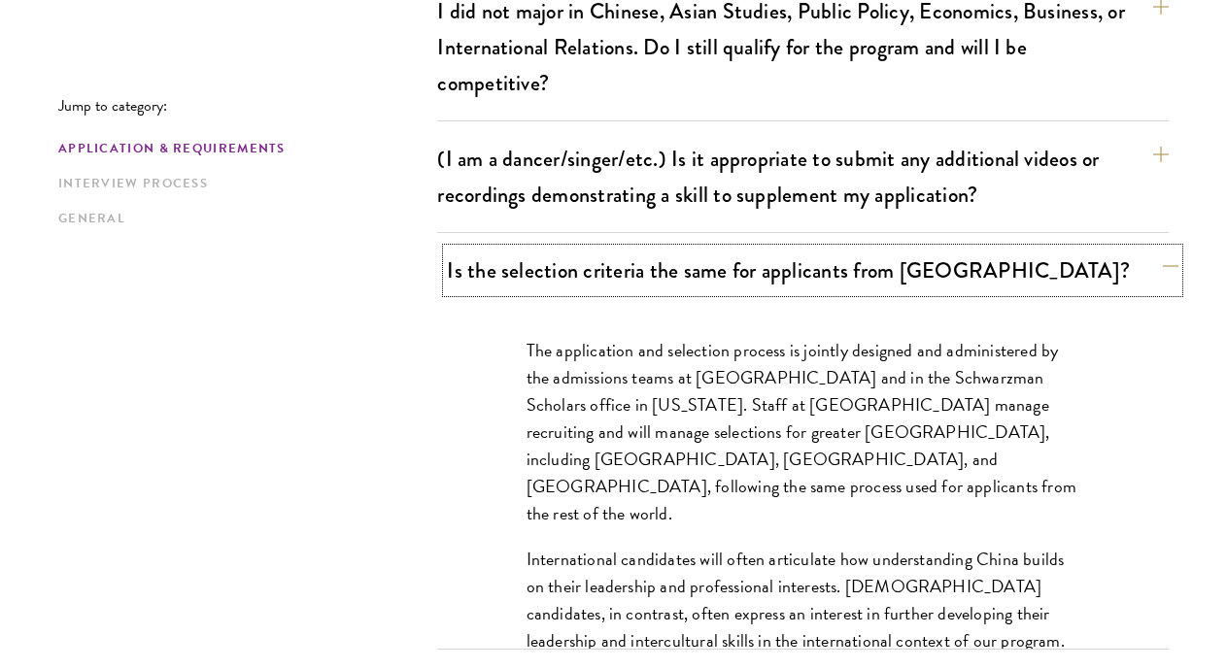
click at [565, 276] on button "Is the selection criteria the same for applicants from China?" at bounding box center [812, 271] width 731 height 44
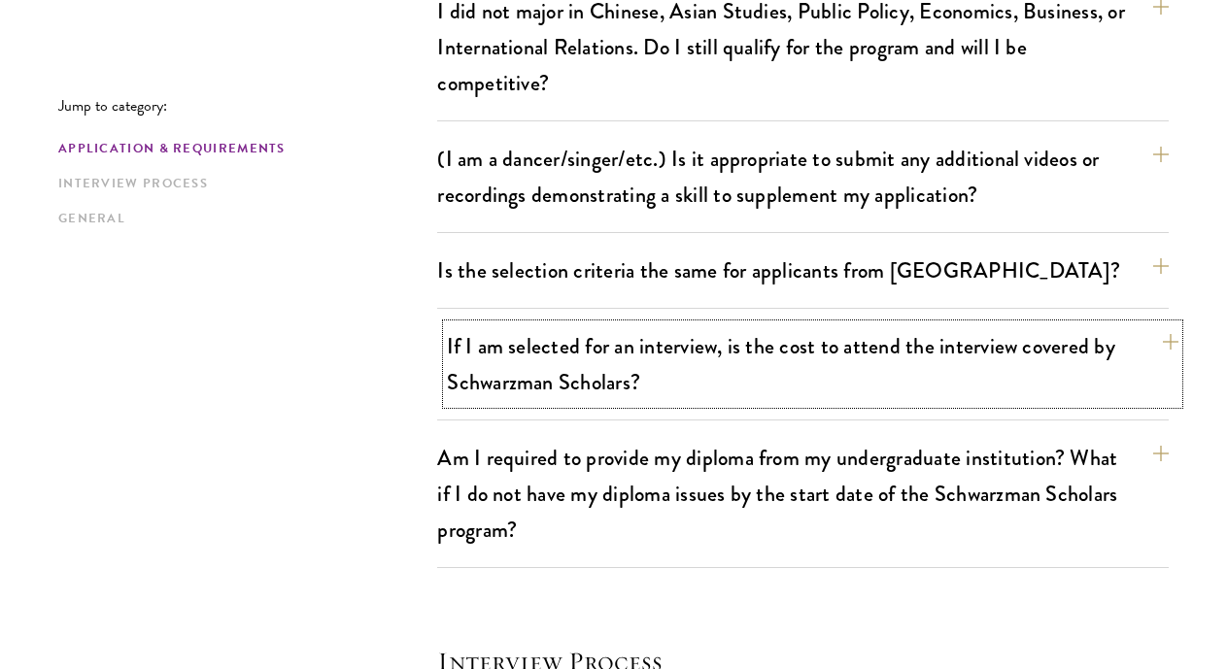
click at [554, 343] on button "If I am selected for an interview, is the cost to attend the interview covered …" at bounding box center [812, 364] width 731 height 80
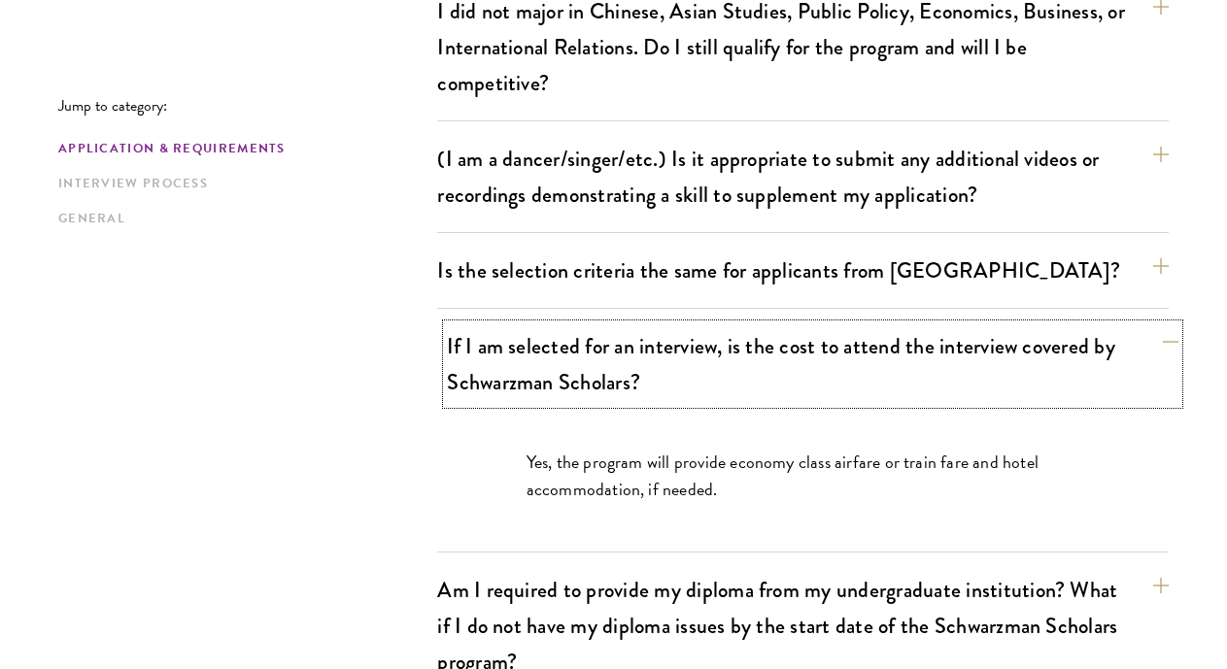
click at [554, 343] on button "If I am selected for an interview, is the cost to attend the interview covered …" at bounding box center [812, 364] width 731 height 80
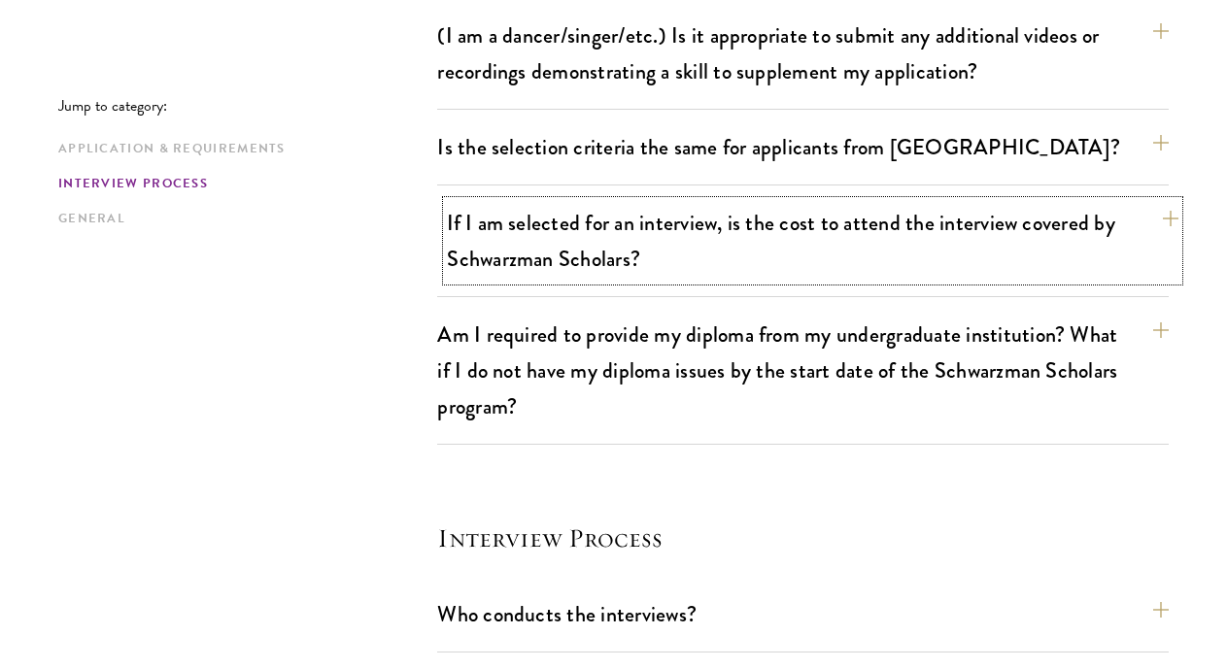
scroll to position [1984, 0]
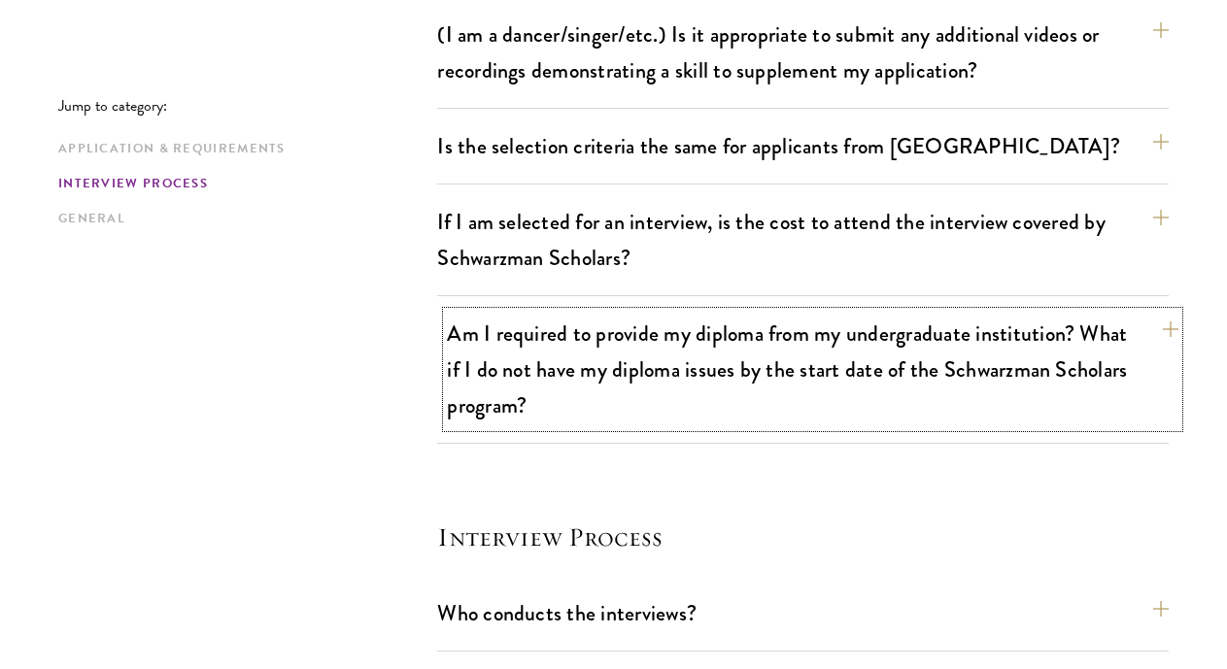
click at [578, 351] on button "Am I required to provide my diploma from my undergraduate institution? What if …" at bounding box center [812, 370] width 731 height 116
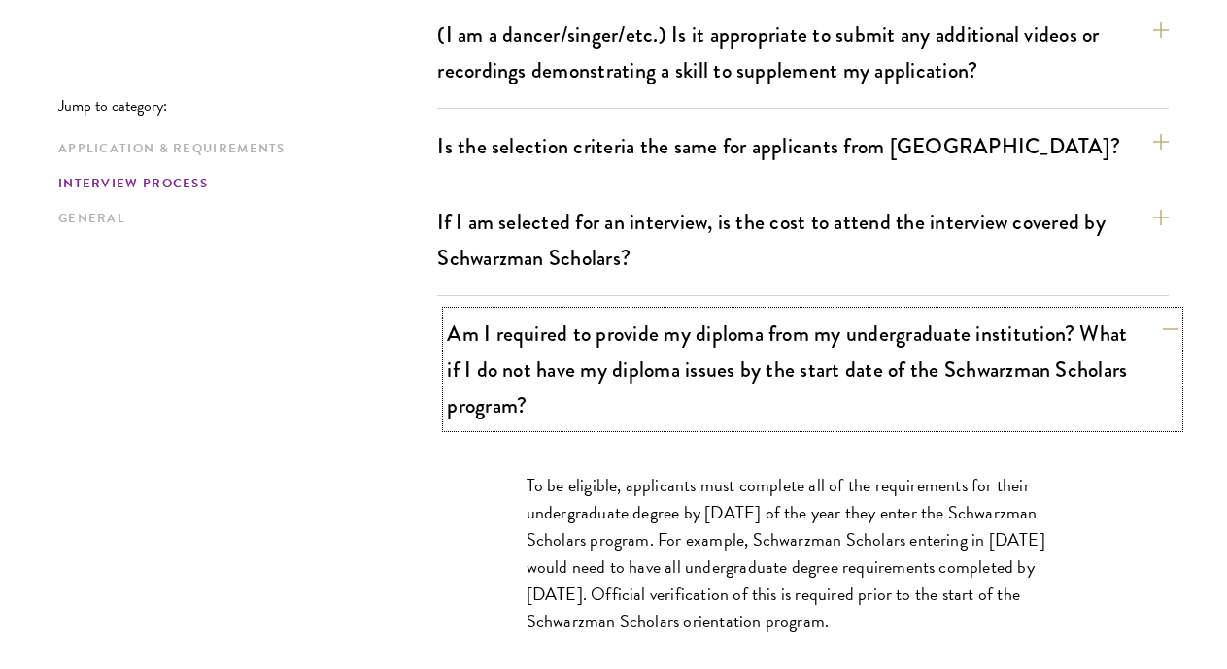
click at [578, 351] on button "Am I required to provide my diploma from my undergraduate institution? What if …" at bounding box center [812, 370] width 731 height 116
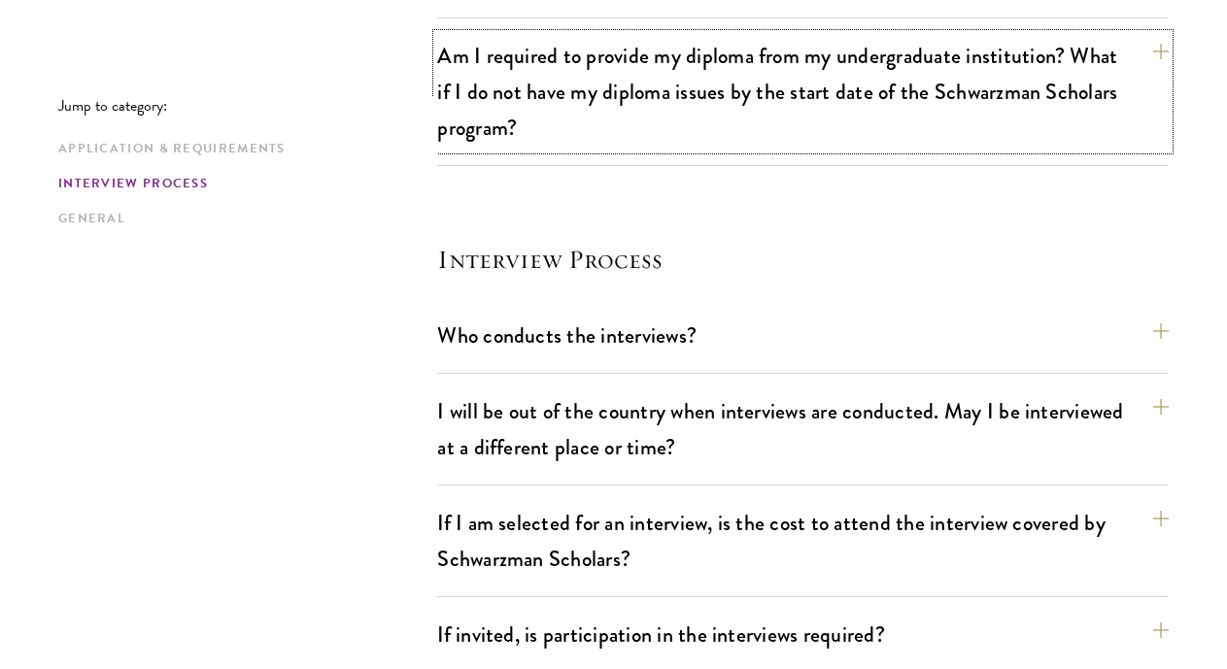
scroll to position [2269, 0]
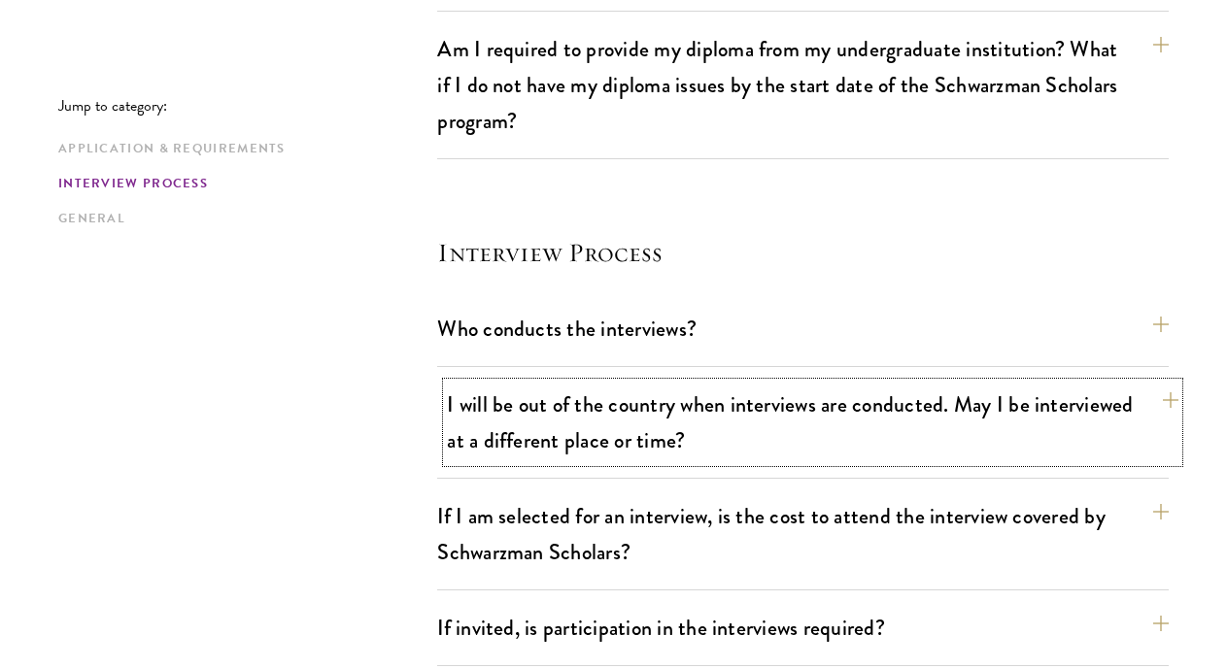
click at [483, 424] on button "I will be out of the country when interviews are conducted. May I be interviewe…" at bounding box center [812, 423] width 731 height 80
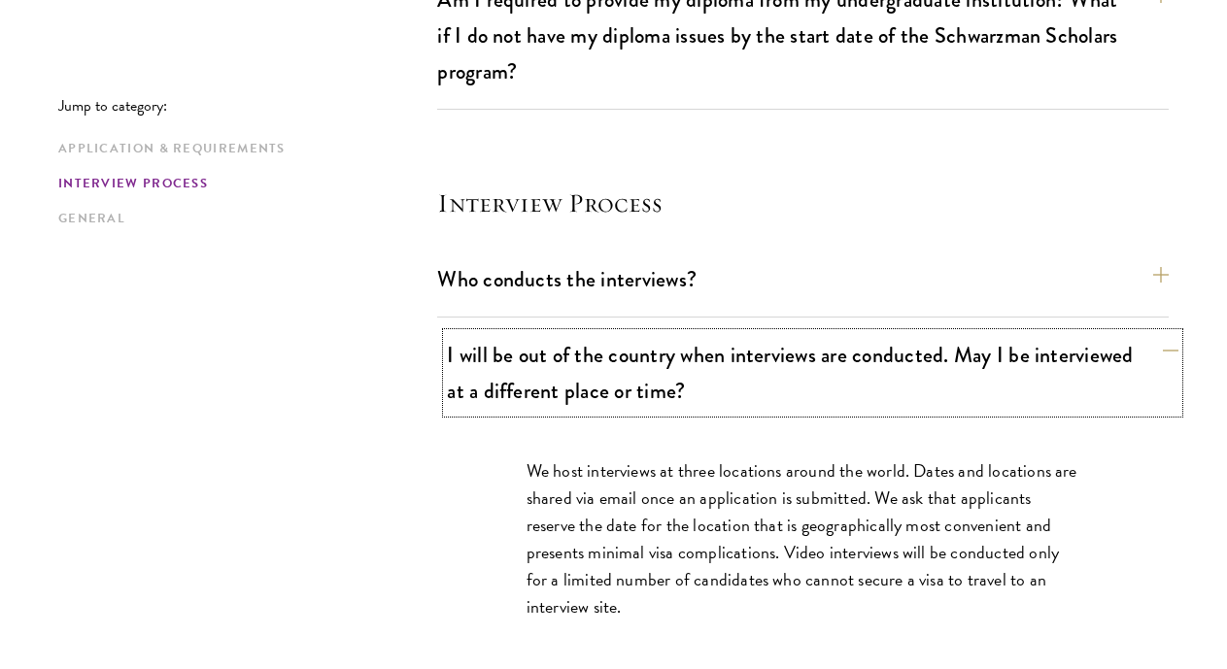
scroll to position [2319, 0]
click at [555, 355] on button "I will be out of the country when interviews are conducted. May I be interviewe…" at bounding box center [812, 372] width 731 height 80
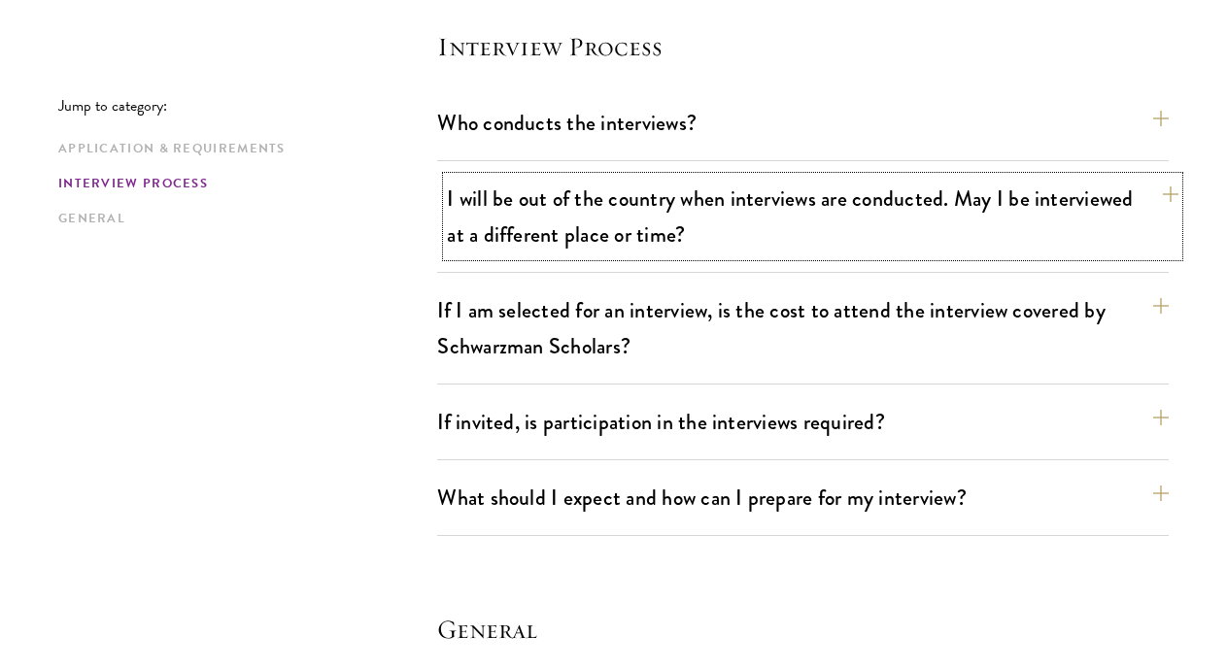
scroll to position [2475, 0]
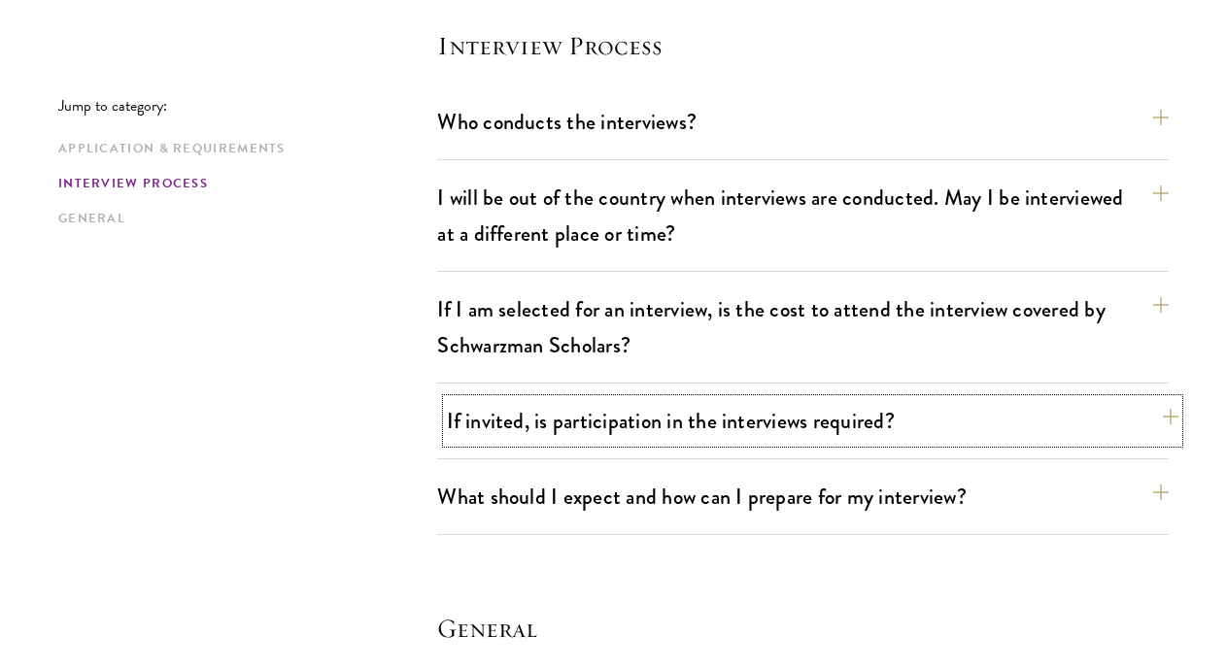
click at [511, 431] on button "If invited, is participation in the interviews required?" at bounding box center [812, 421] width 731 height 44
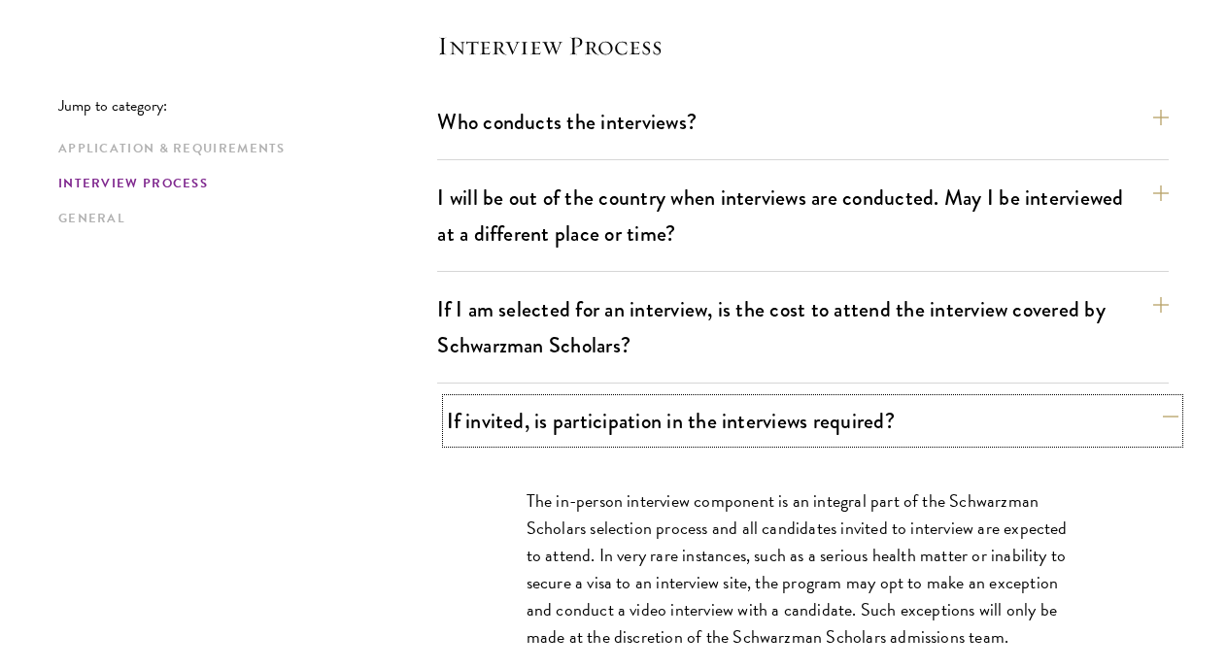
click at [511, 431] on button "If invited, is participation in the interviews required?" at bounding box center [812, 421] width 731 height 44
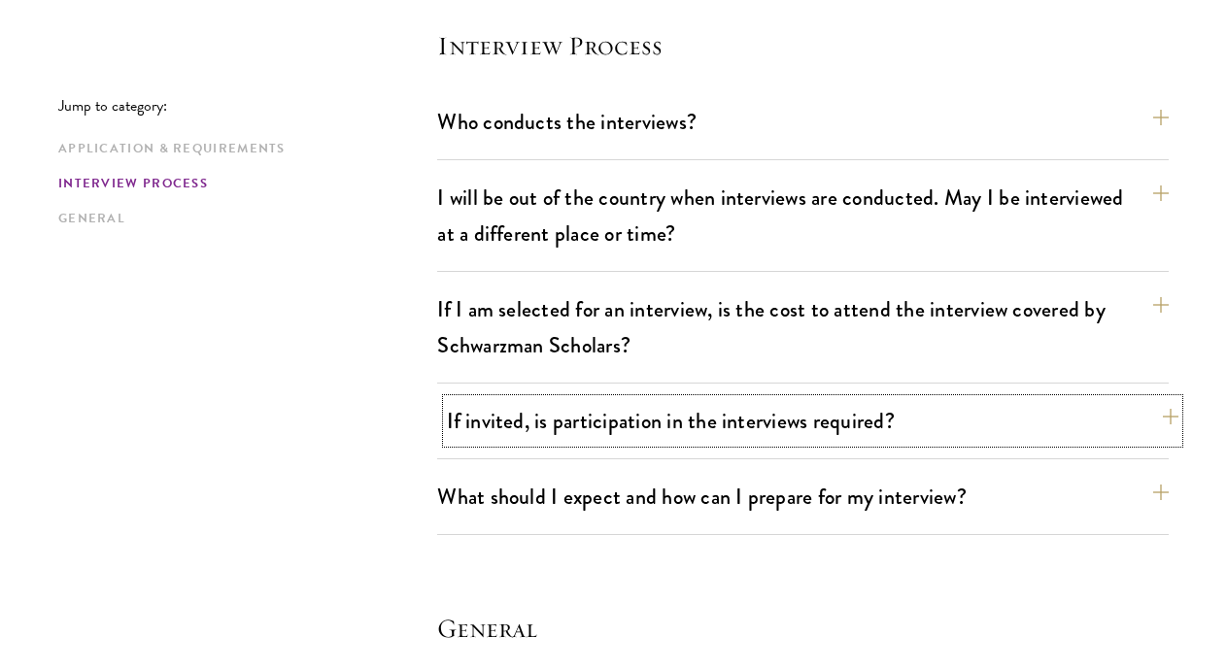
click at [511, 431] on button "If invited, is participation in the interviews required?" at bounding box center [812, 421] width 731 height 44
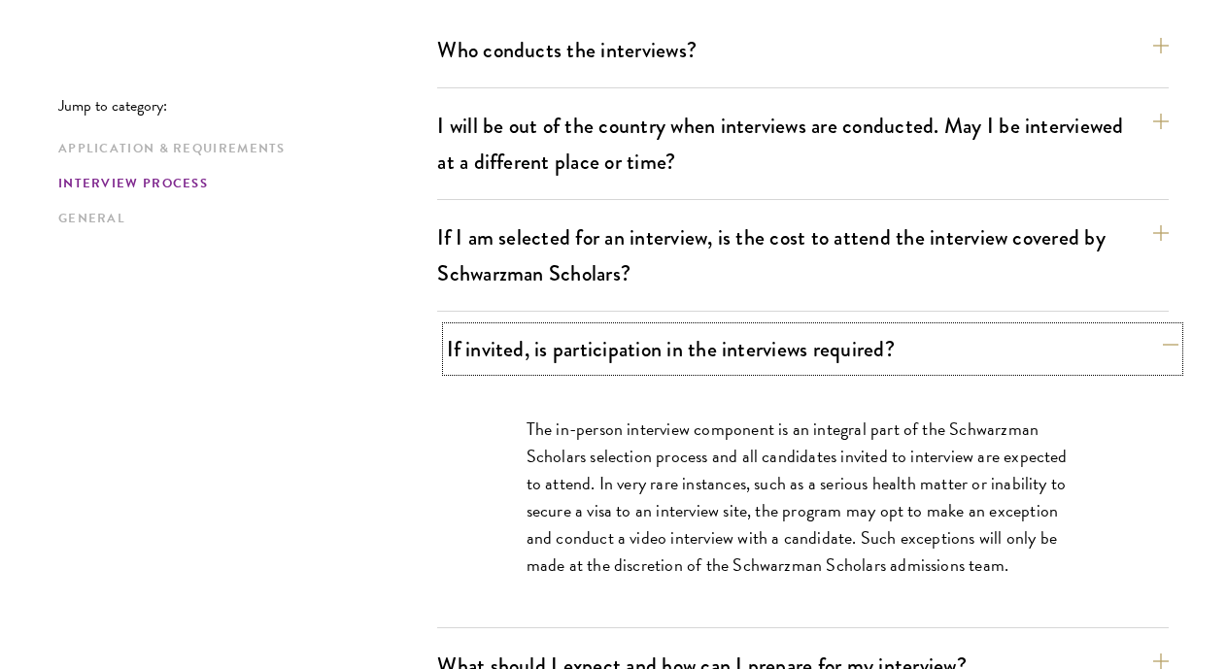
scroll to position [2562, 0]
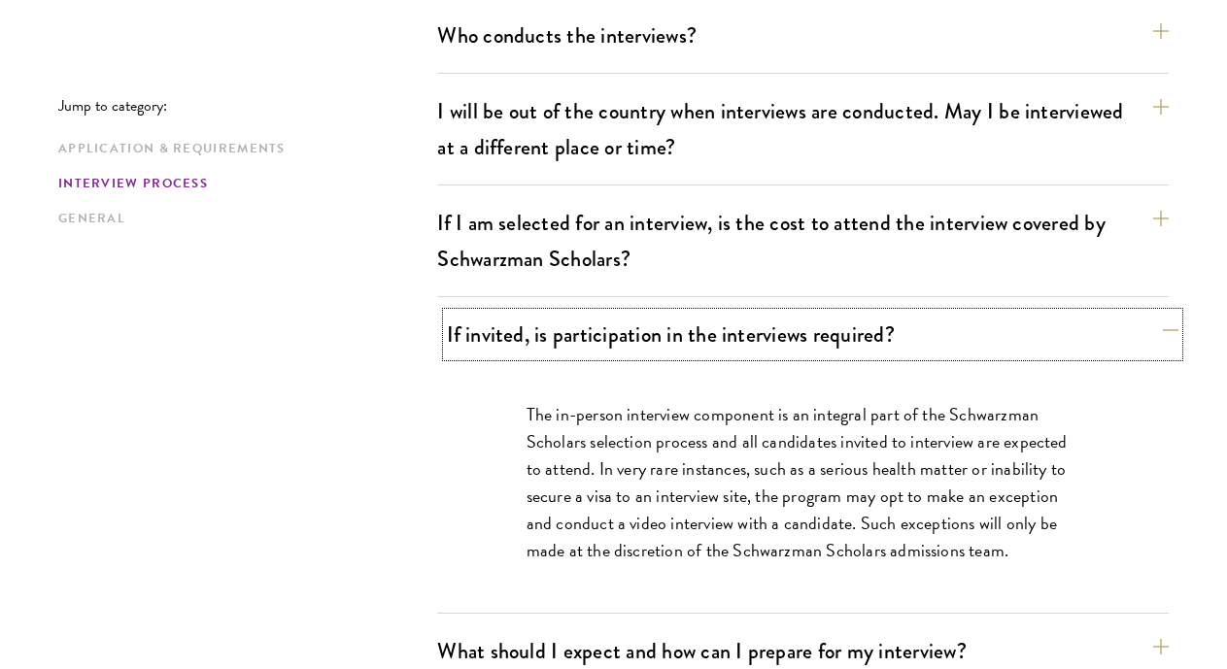
click at [585, 339] on button "If invited, is participation in the interviews required?" at bounding box center [812, 335] width 731 height 44
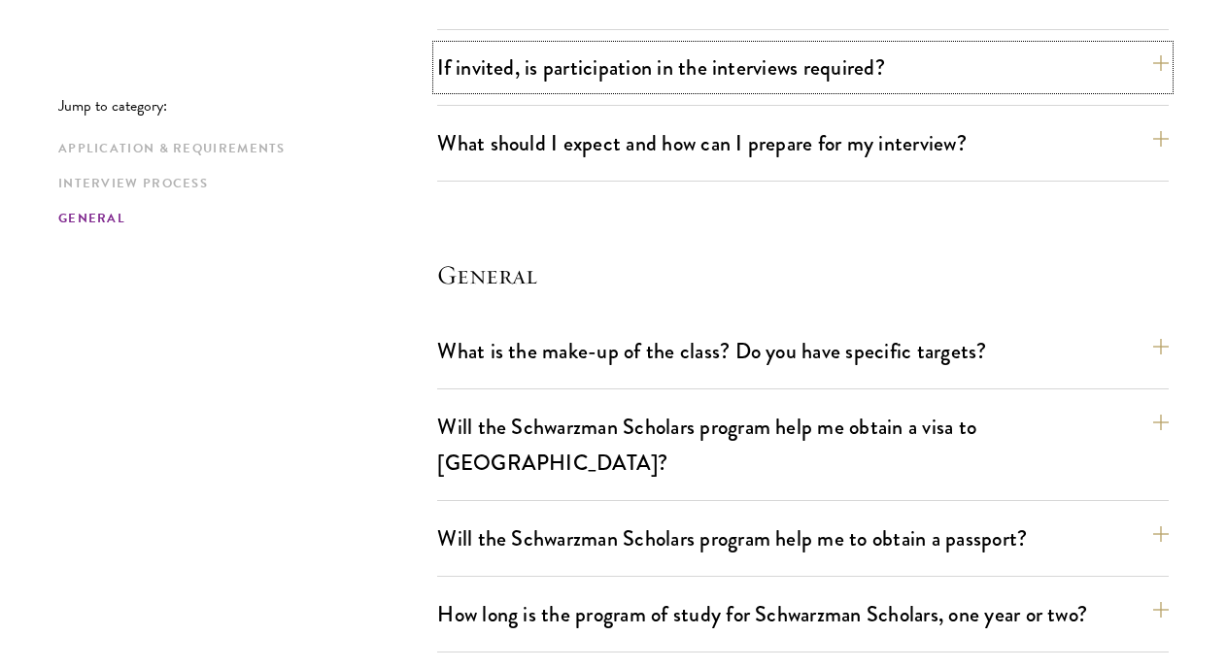
scroll to position [2830, 0]
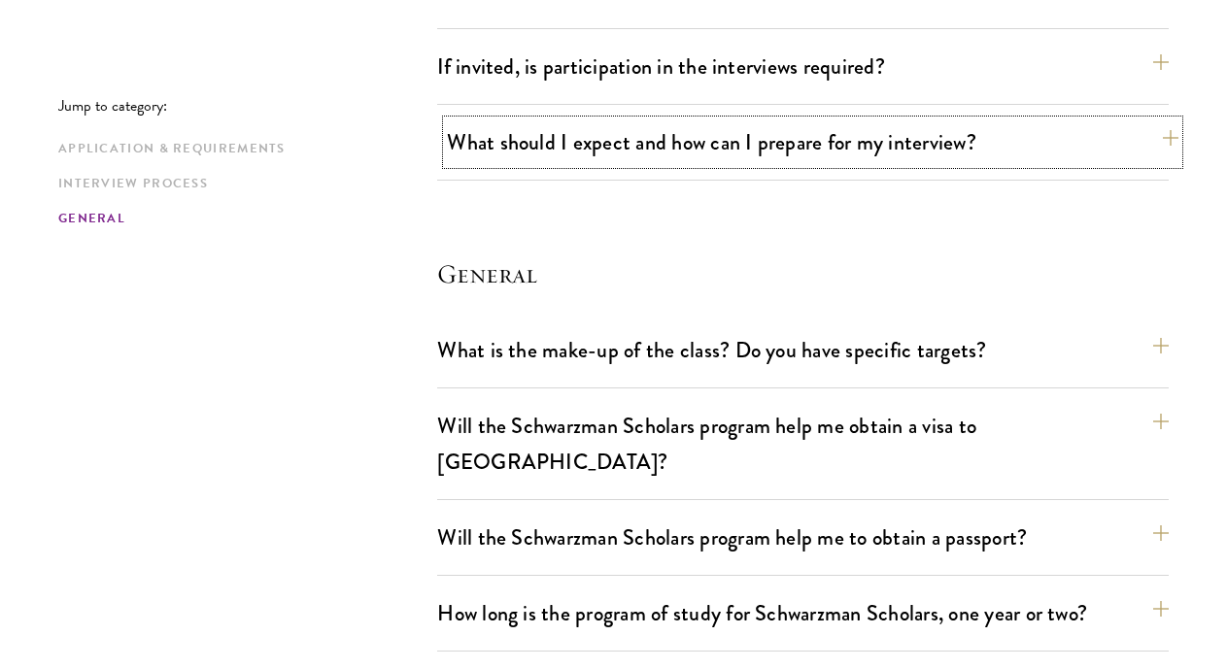
click at [655, 159] on button "What should I expect and how can I prepare for my interview?" at bounding box center [812, 142] width 731 height 44
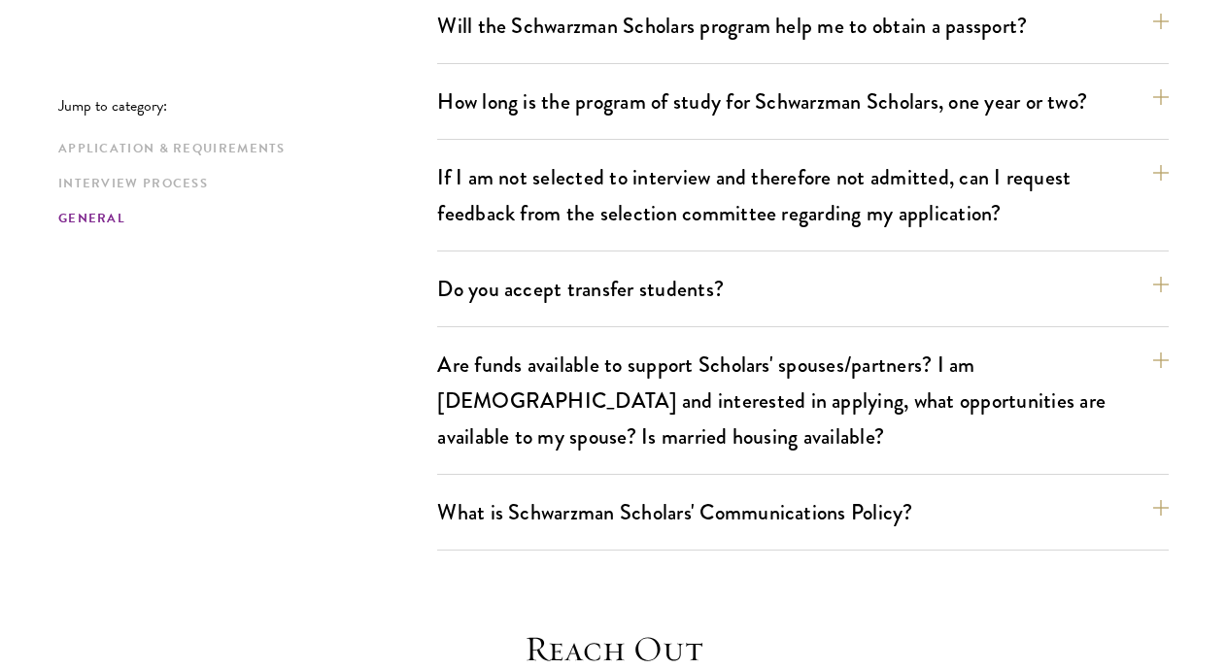
scroll to position [4467, 0]
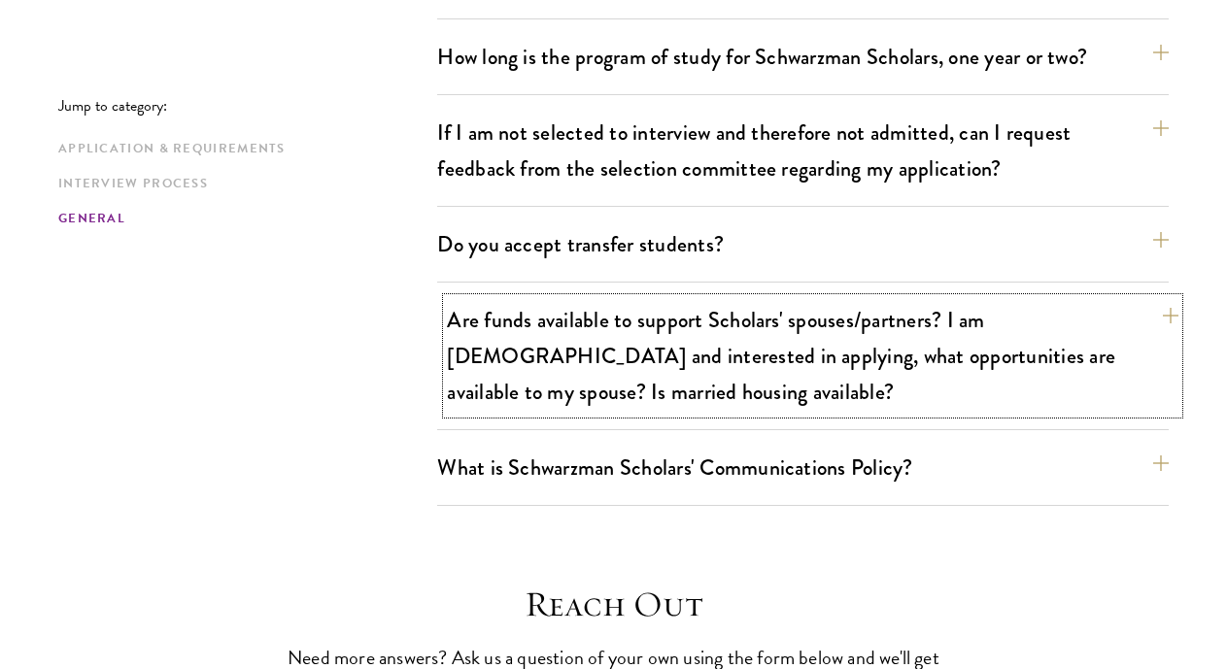
click at [530, 303] on button "Are funds available to support Scholars' spouses/partners? I am married and int…" at bounding box center [812, 356] width 731 height 116
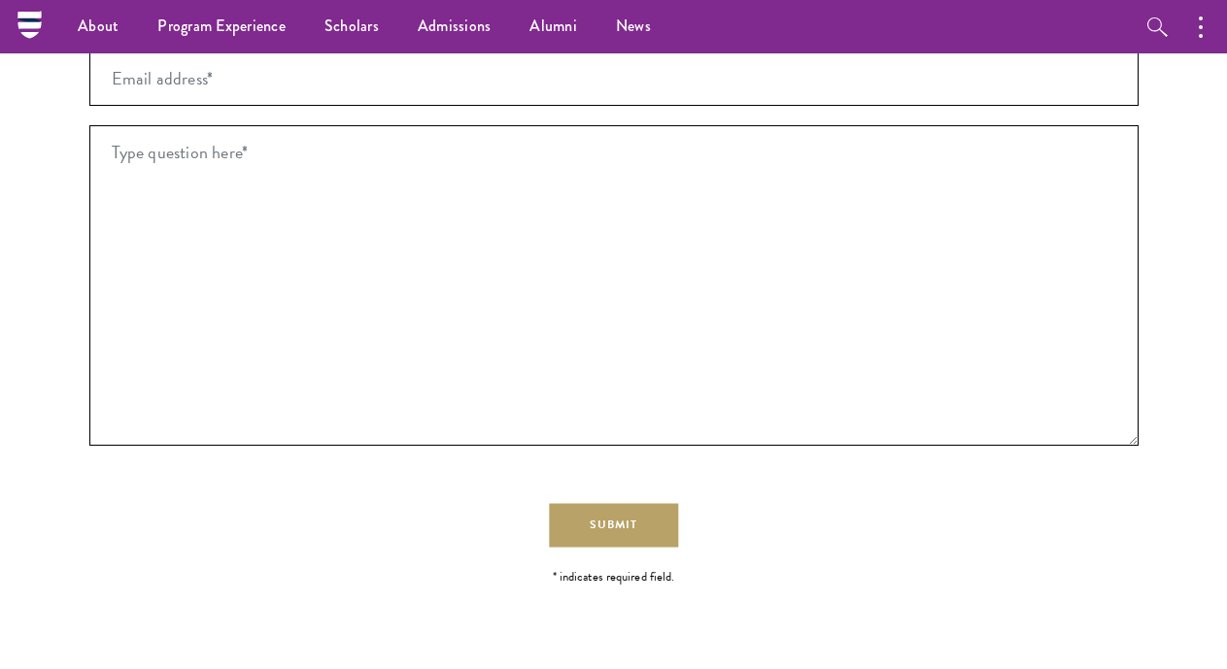
scroll to position [3386, 0]
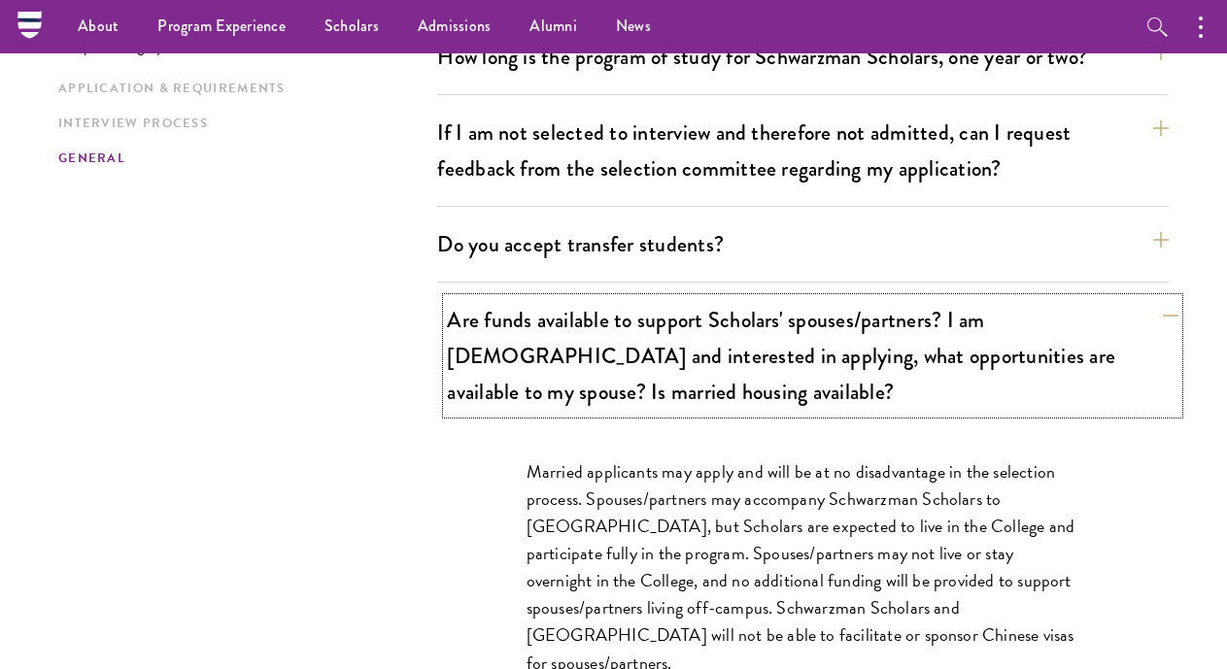
click at [616, 330] on button "Are funds available to support Scholars' spouses/partners? I am married and int…" at bounding box center [812, 356] width 731 height 116
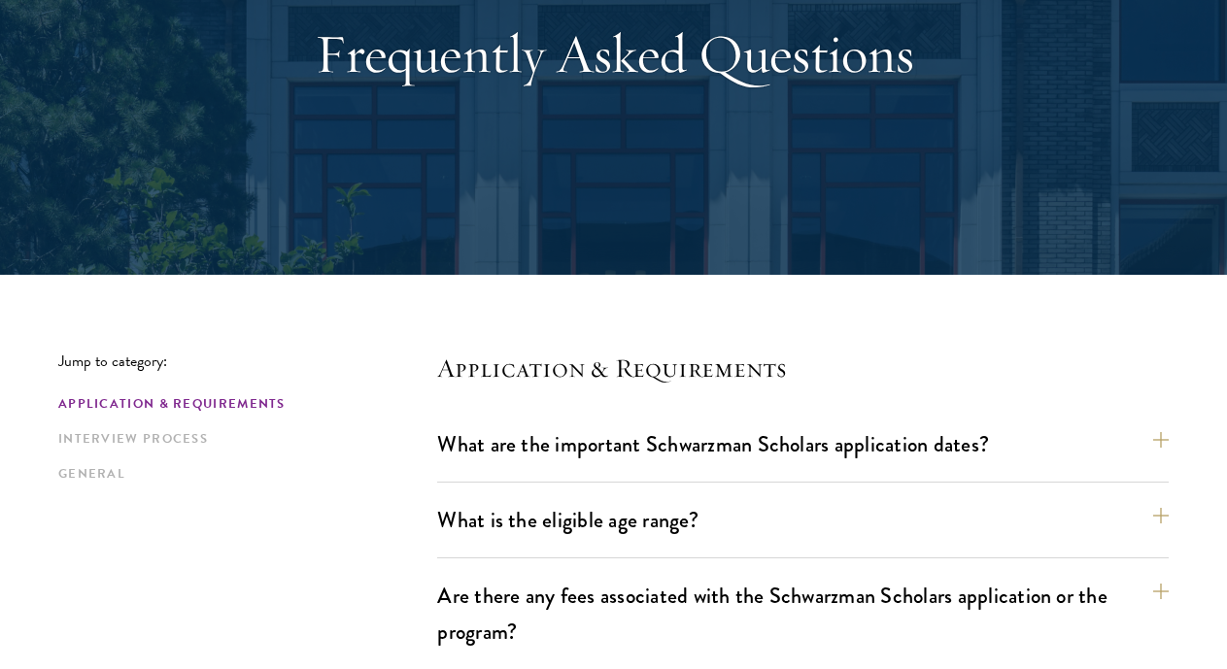
scroll to position [0, 0]
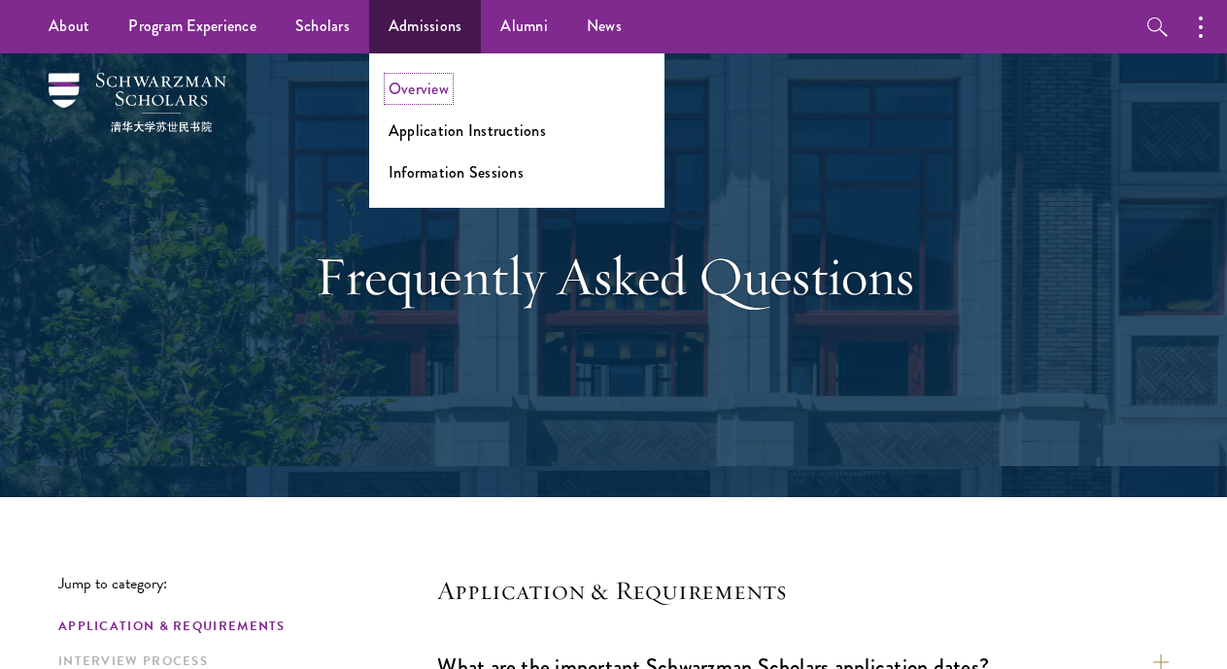
click at [406, 92] on link "Overview" at bounding box center [418, 89] width 60 height 22
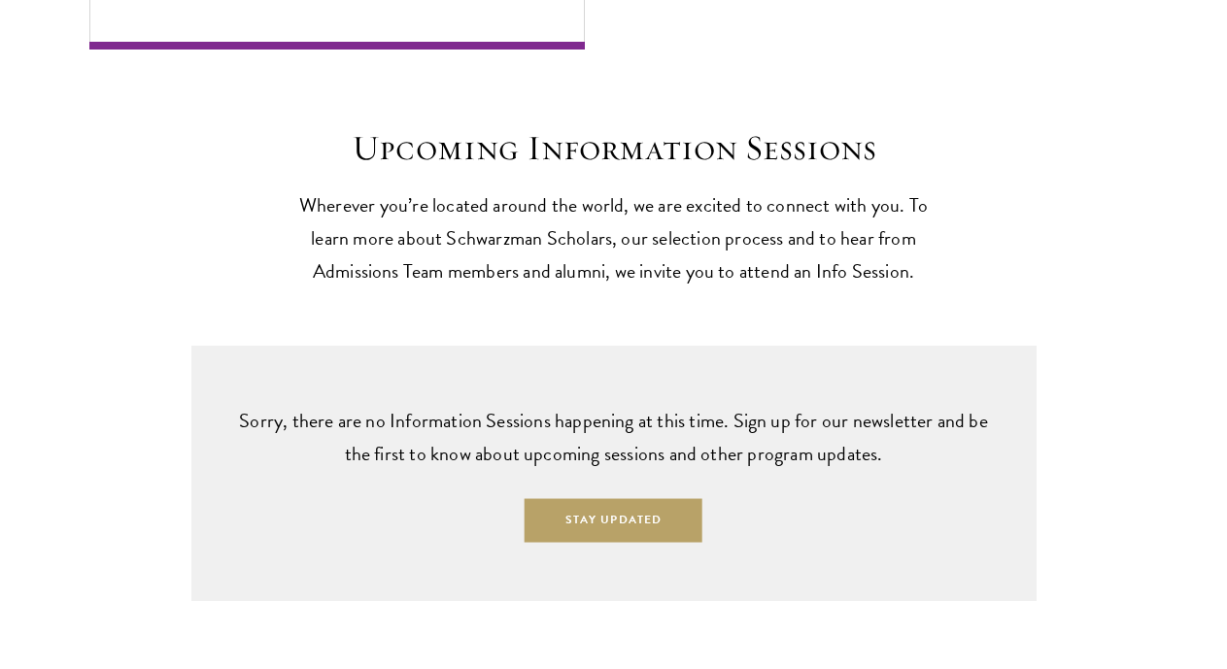
scroll to position [4619, 0]
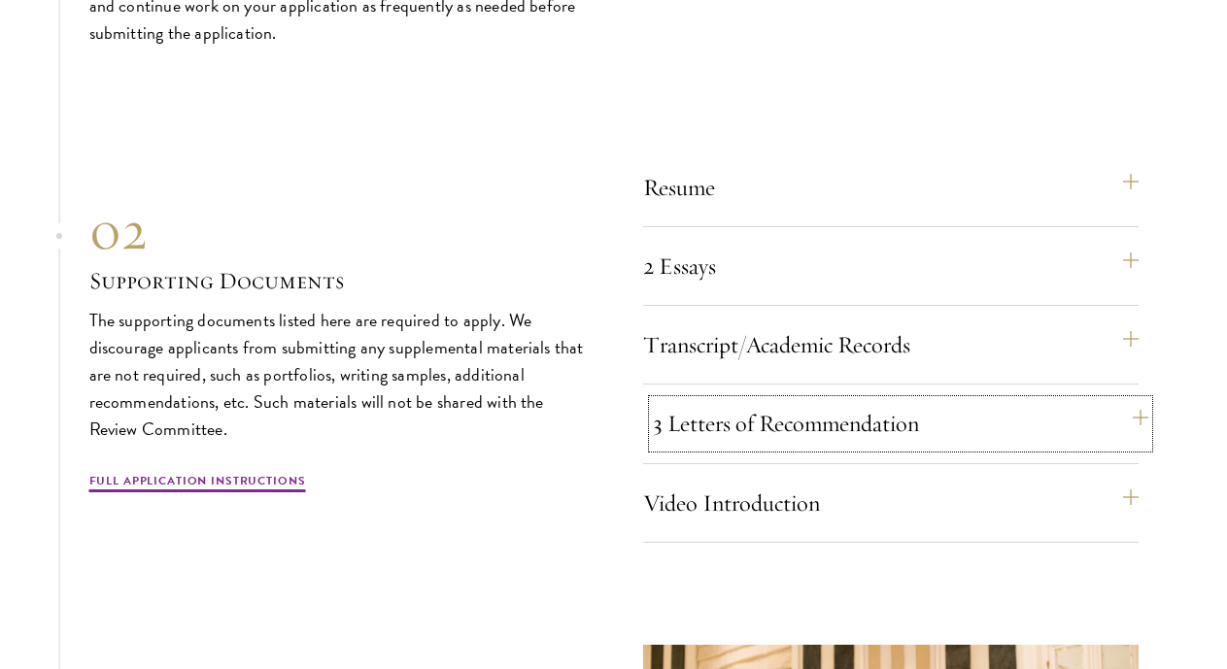
click at [727, 425] on button "3 Letters of Recommendation" at bounding box center [900, 423] width 495 height 47
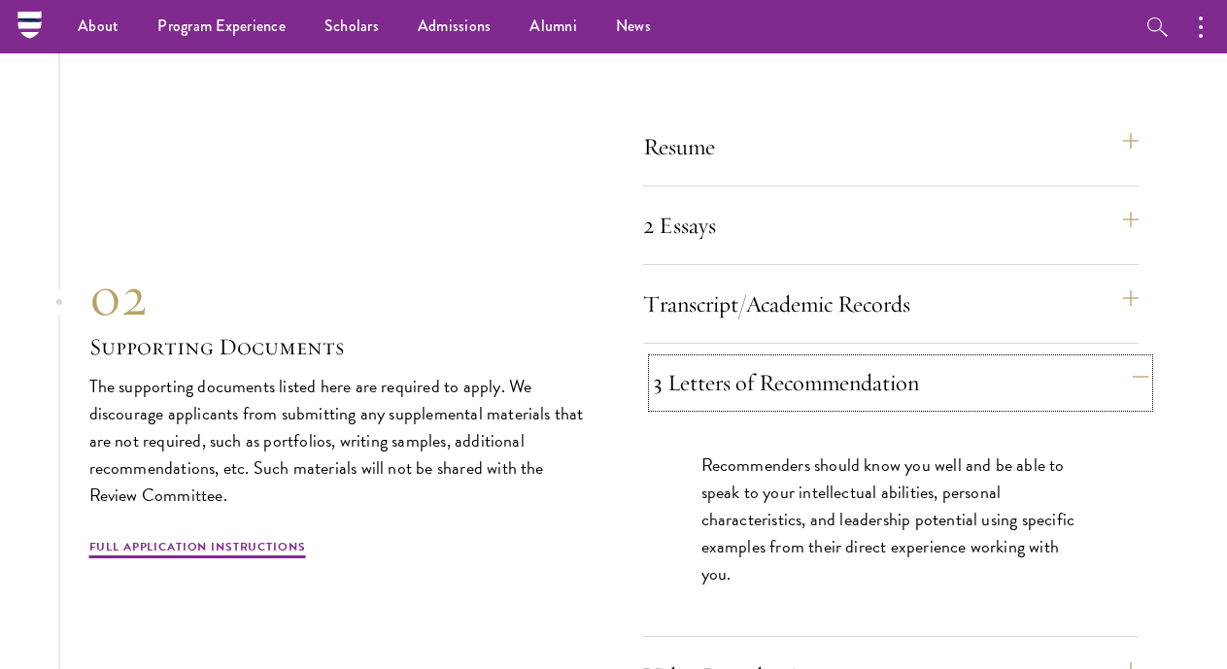
scroll to position [5823, 0]
click at [247, 542] on link "Full Application Instructions" at bounding box center [197, 550] width 217 height 23
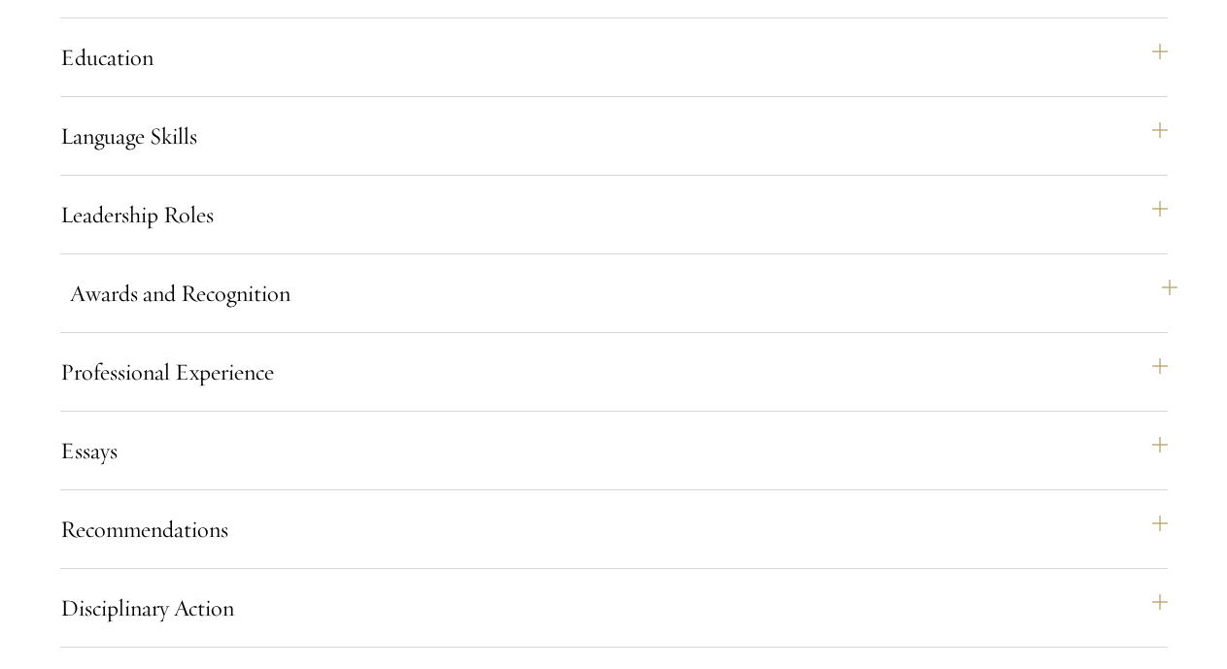
scroll to position [1786, 0]
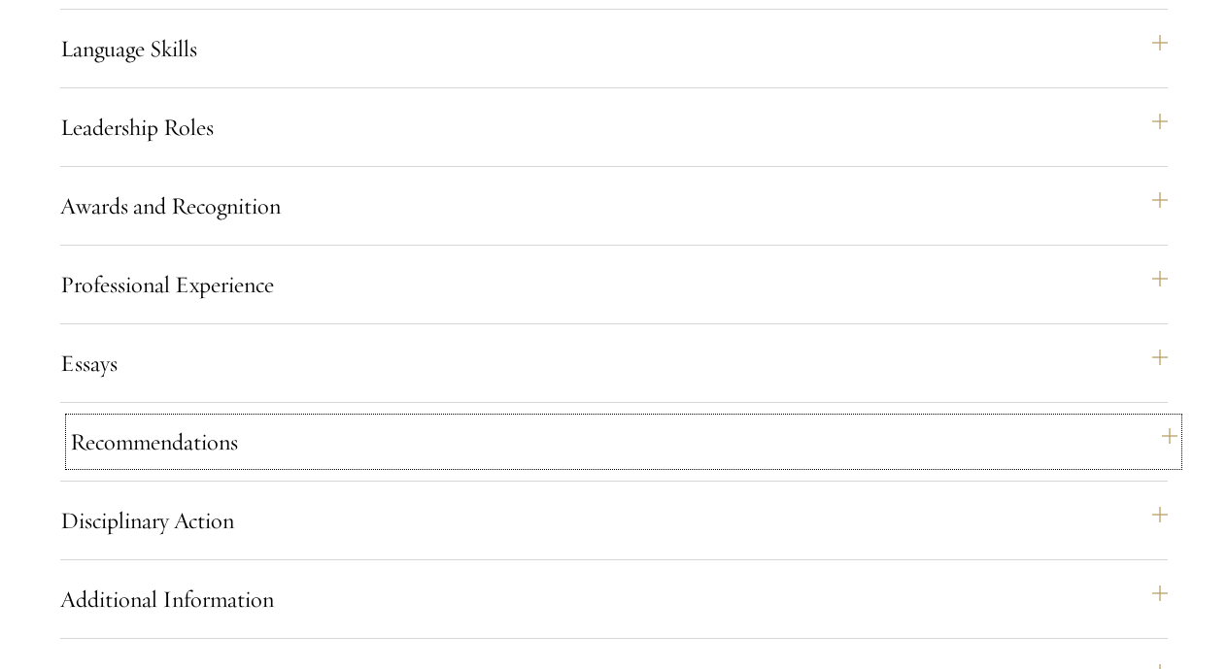
click at [220, 455] on button "Recommendations" at bounding box center [623, 442] width 1107 height 47
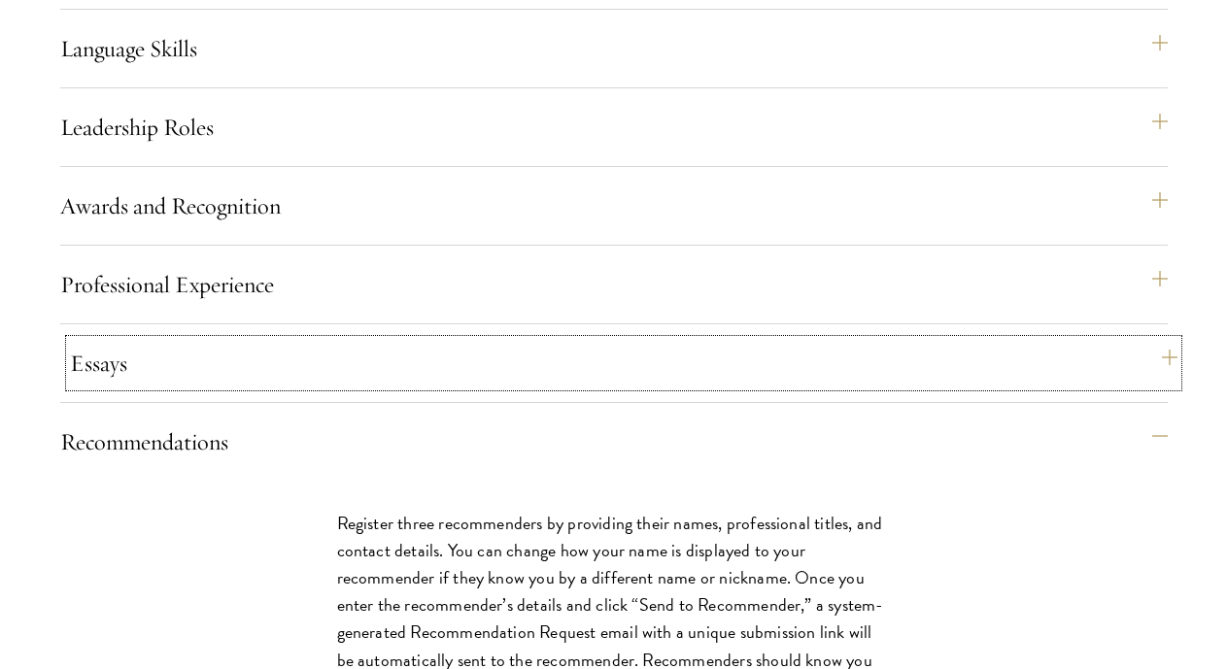
click at [183, 387] on button "Essays" at bounding box center [623, 363] width 1107 height 47
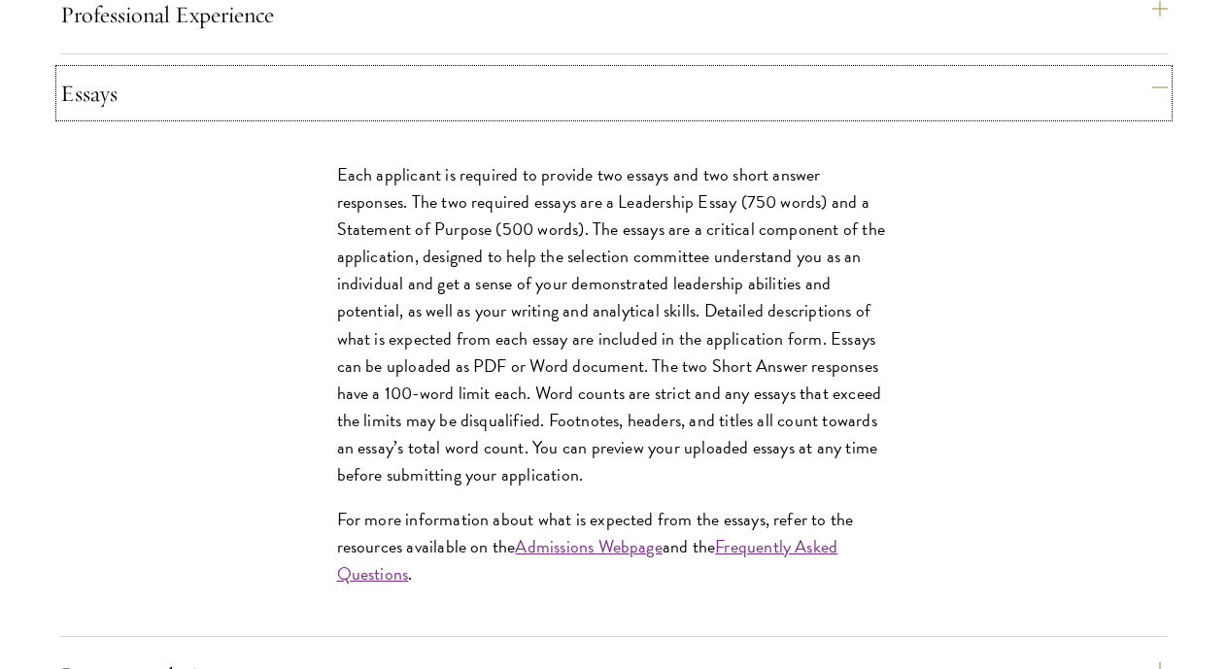
scroll to position [2057, 0]
click at [229, 116] on button "Essays" at bounding box center [623, 92] width 1107 height 47
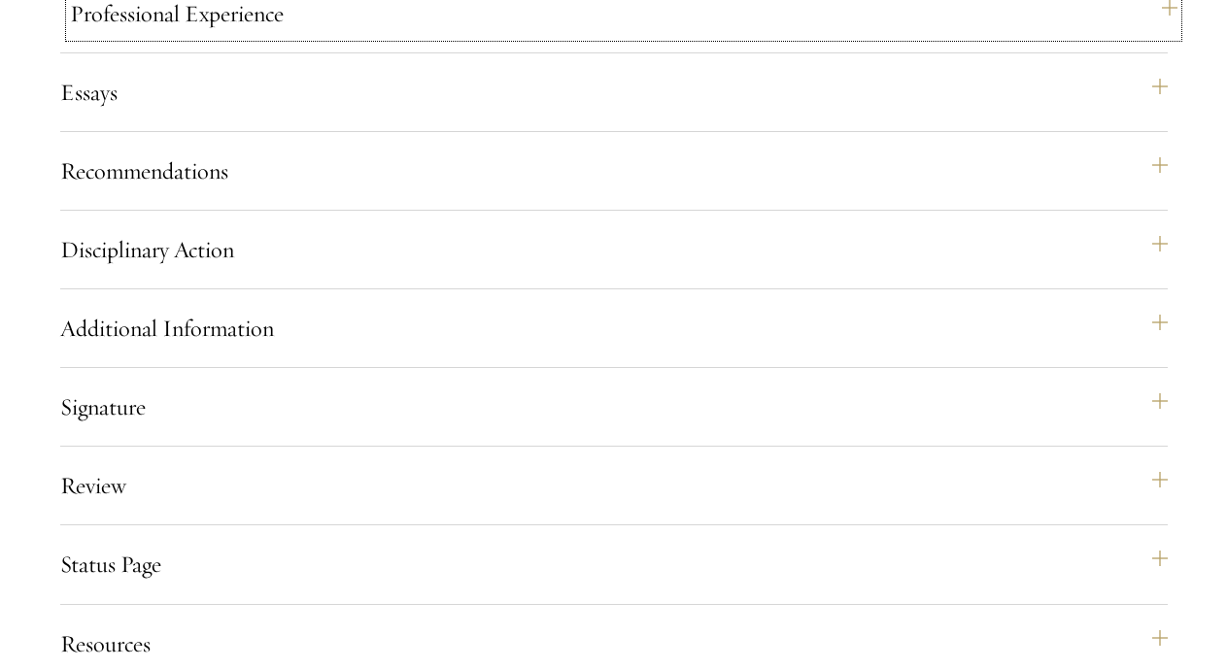
click at [232, 37] on button "Professional Experience" at bounding box center [623, 13] width 1107 height 47
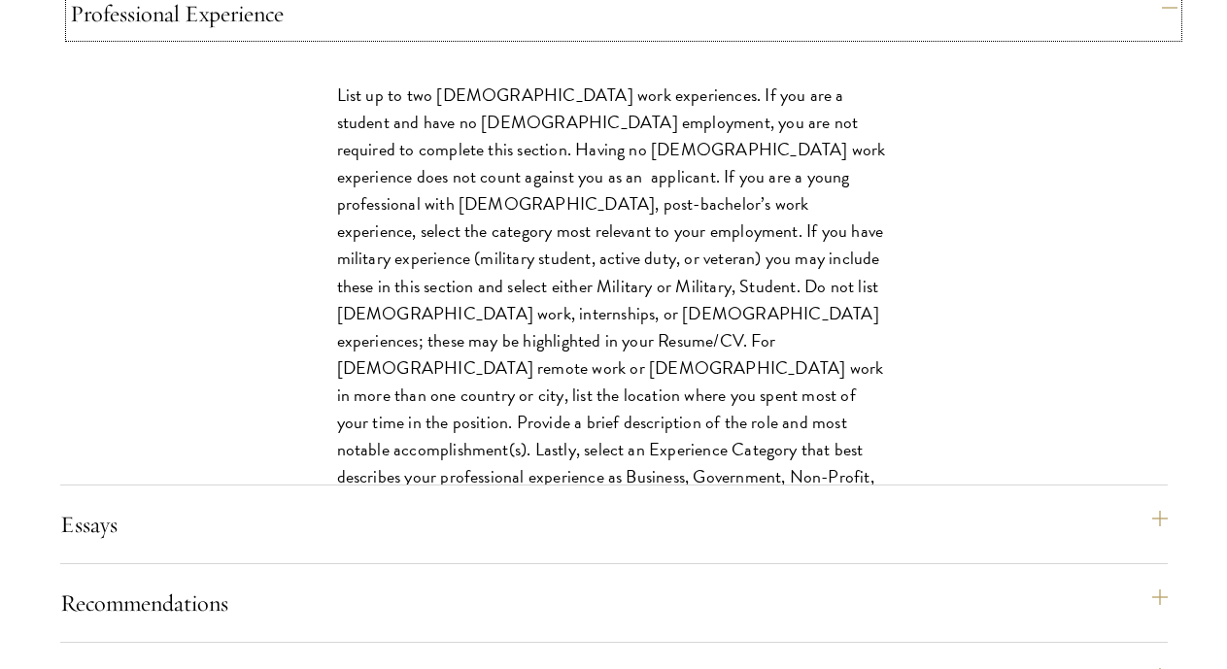
click at [232, 37] on button "Professional Experience" at bounding box center [623, 13] width 1107 height 47
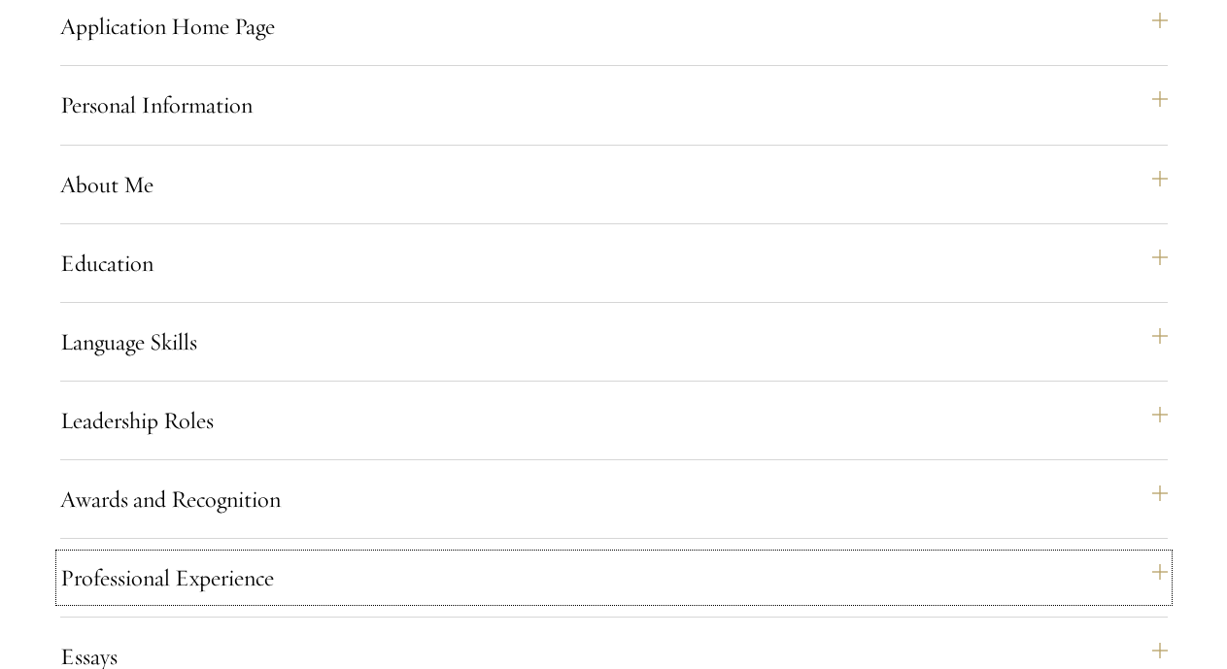
scroll to position [1495, 0]
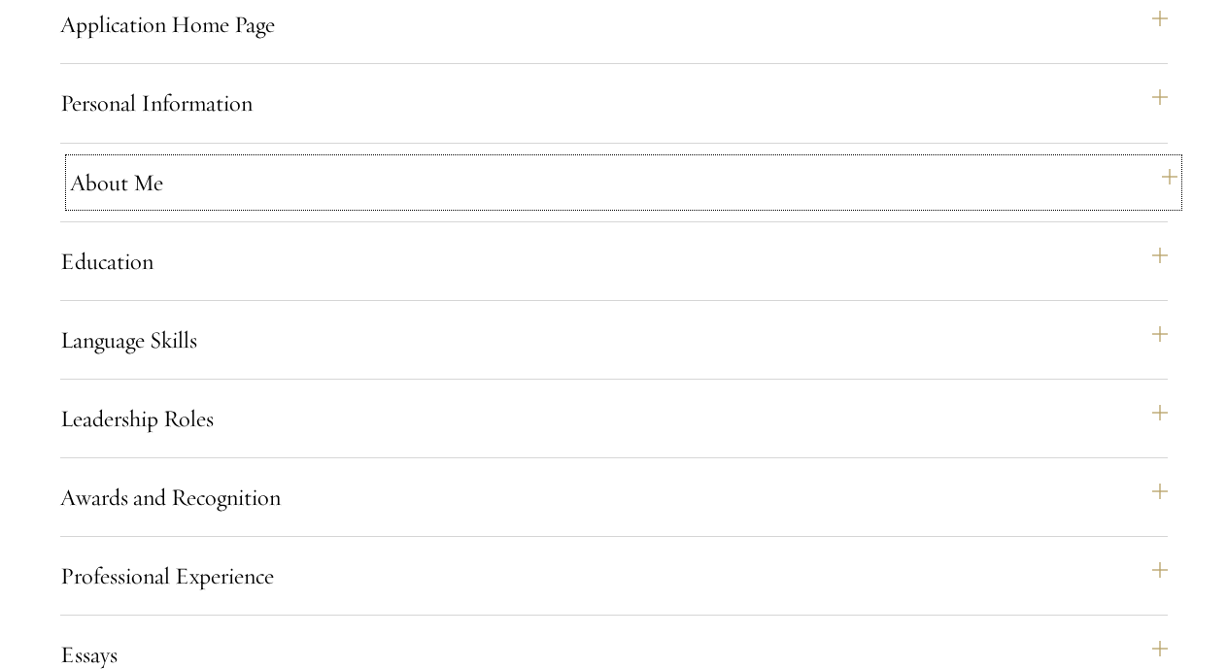
click at [174, 206] on button "About Me" at bounding box center [623, 182] width 1107 height 47
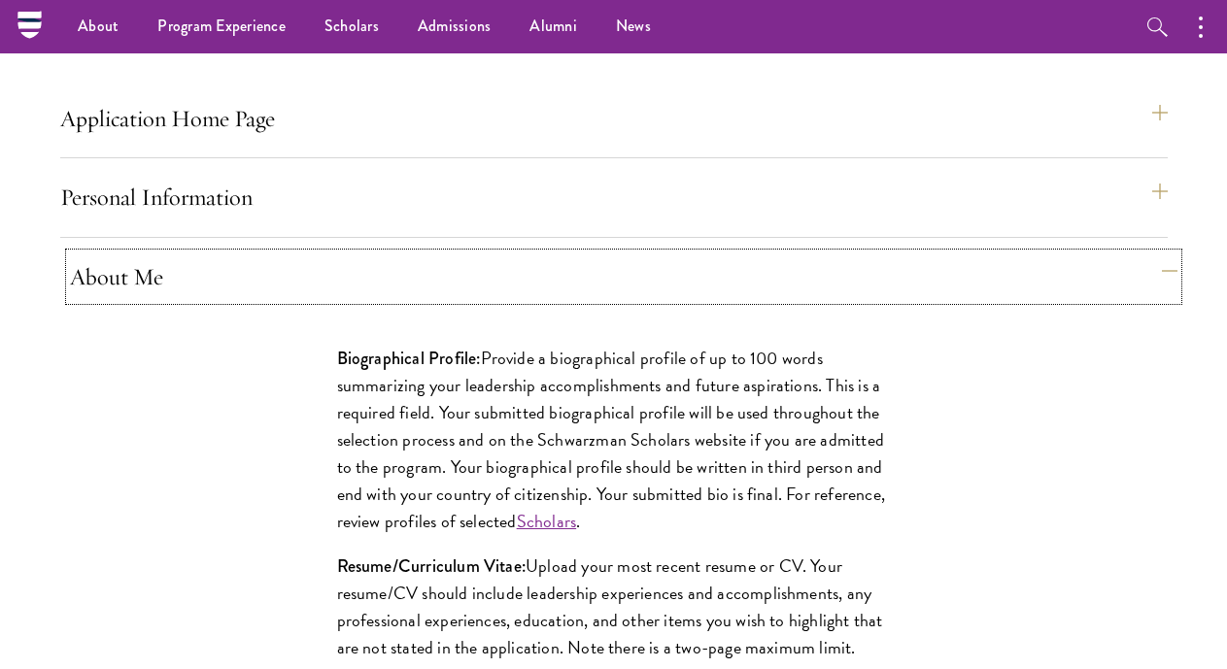
scroll to position [1388, 0]
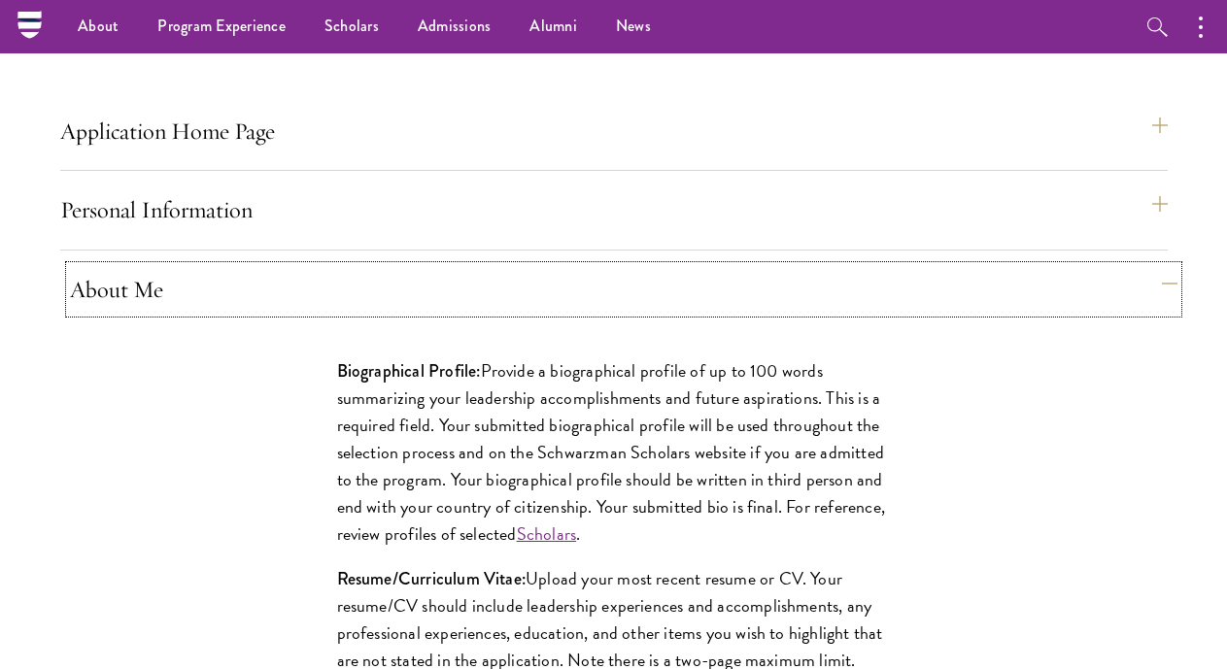
click at [446, 313] on button "About Me" at bounding box center [623, 289] width 1107 height 47
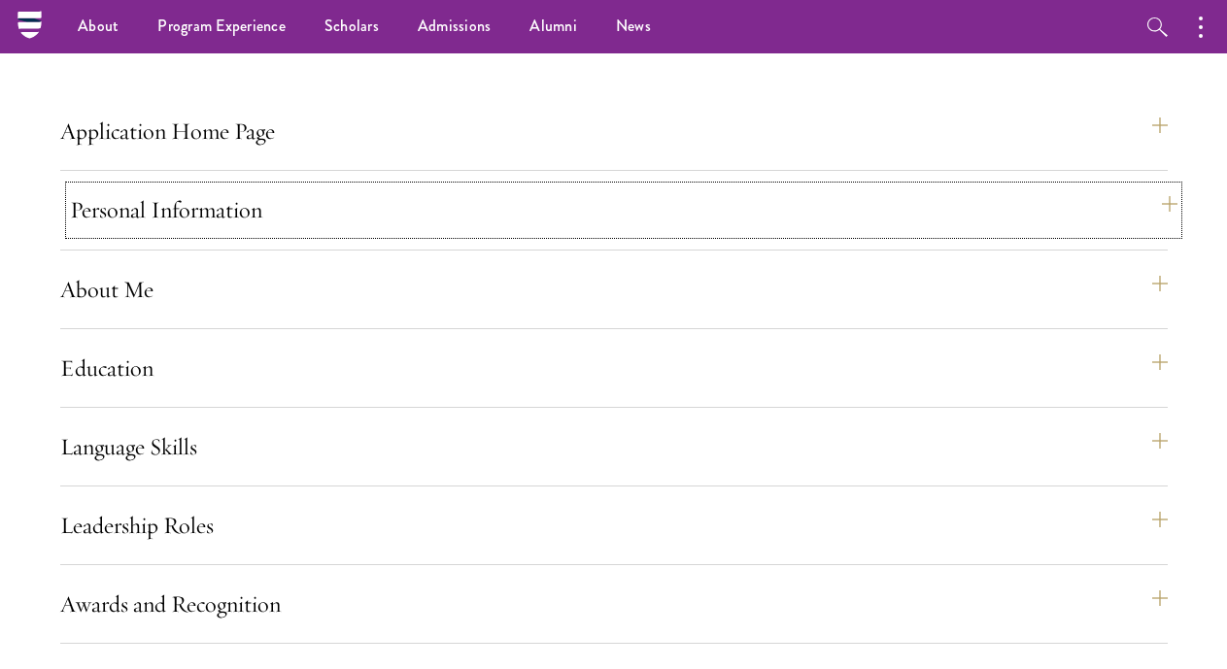
click at [411, 233] on button "Personal Information" at bounding box center [623, 209] width 1107 height 47
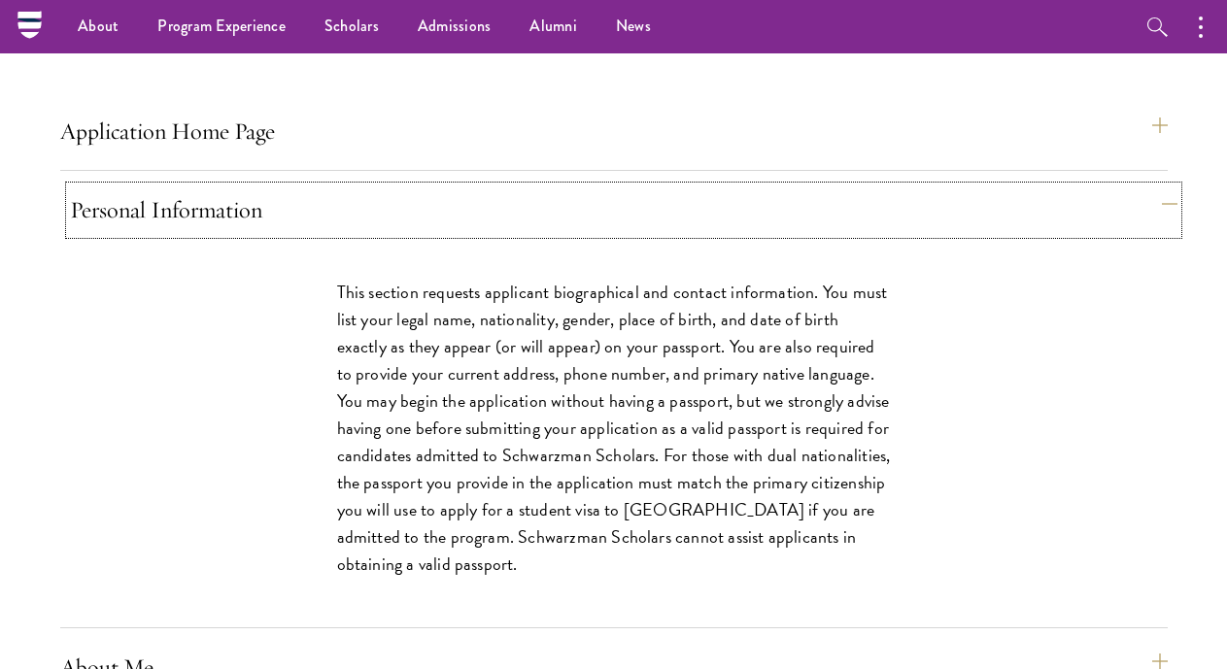
click at [411, 233] on button "Personal Information" at bounding box center [623, 209] width 1107 height 47
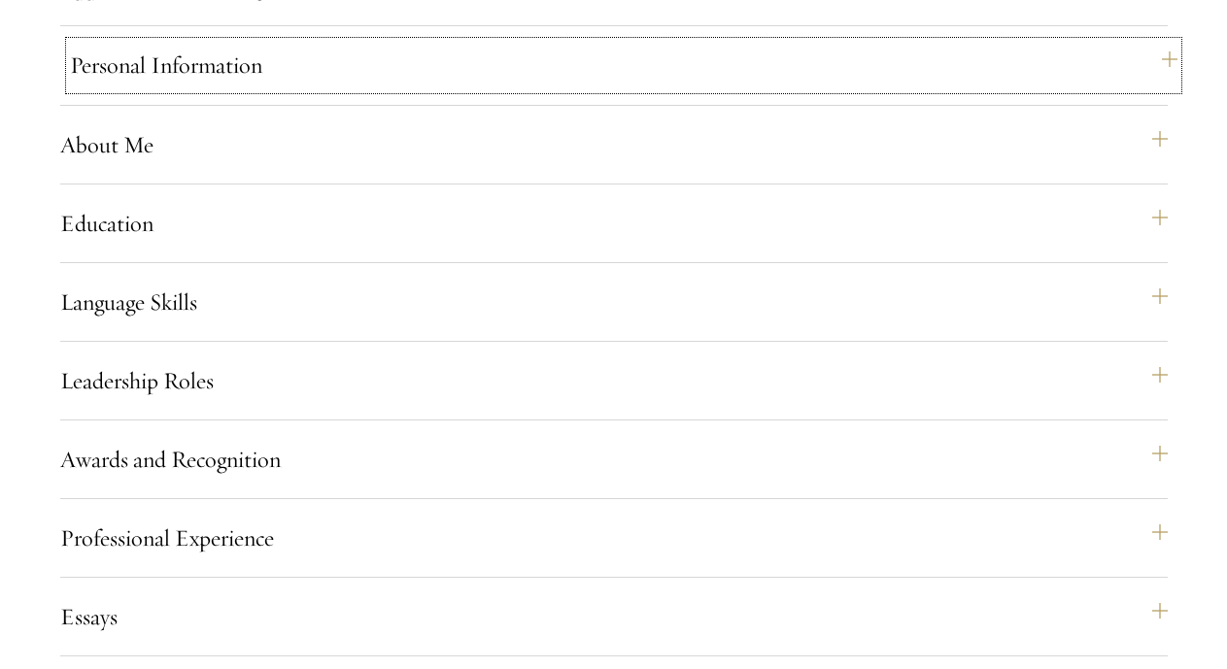
scroll to position [1533, 0]
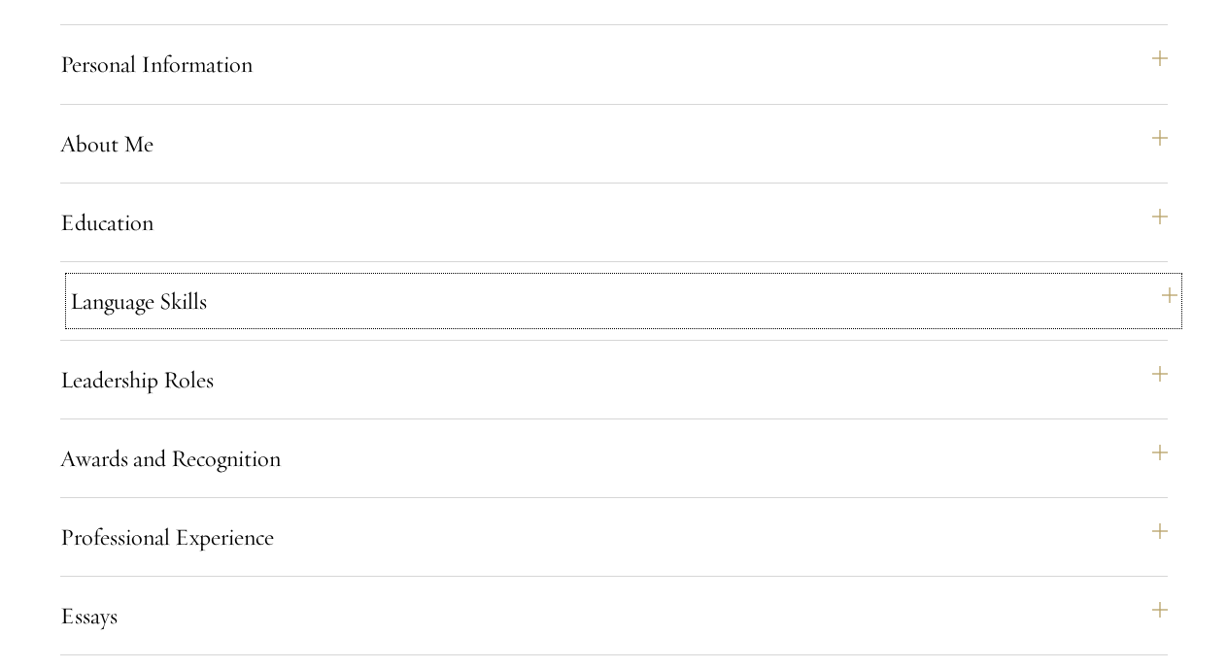
click at [361, 315] on button "Language Skills" at bounding box center [623, 301] width 1107 height 47
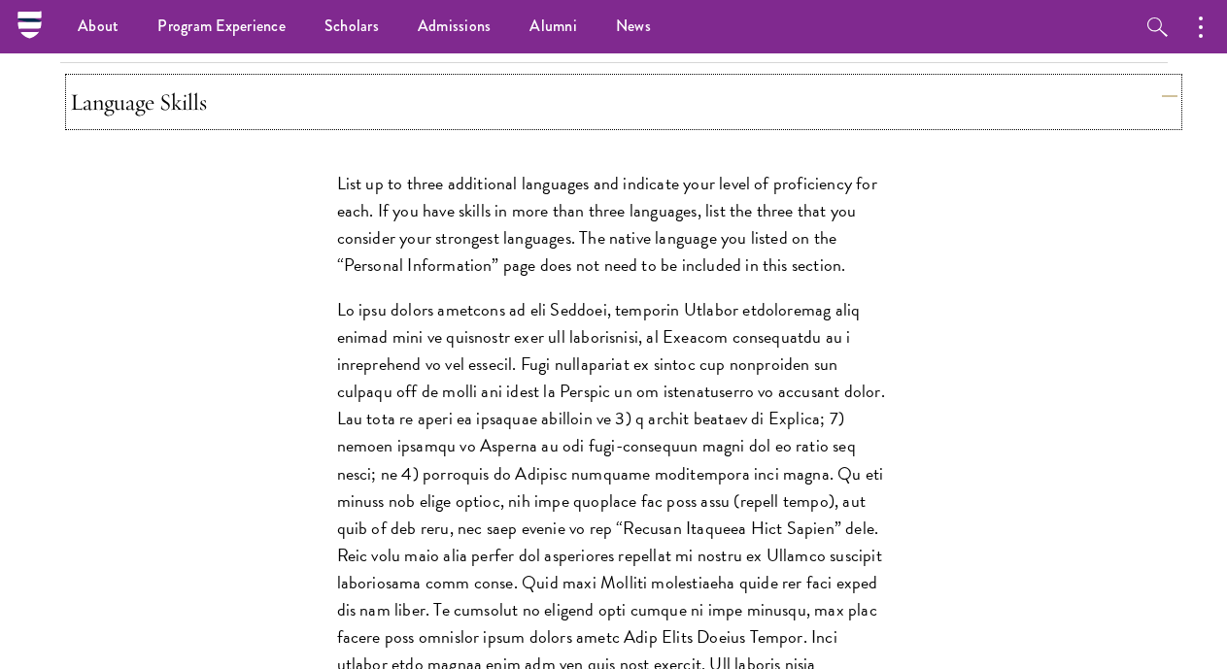
scroll to position [1732, 0]
click at [361, 315] on div "List up to three additional languages and indicate your level of proficiency fo…" at bounding box center [614, 525] width 670 height 767
click at [320, 365] on div "List up to three additional languages and indicate your level of proficiency fo…" at bounding box center [614, 525] width 670 height 767
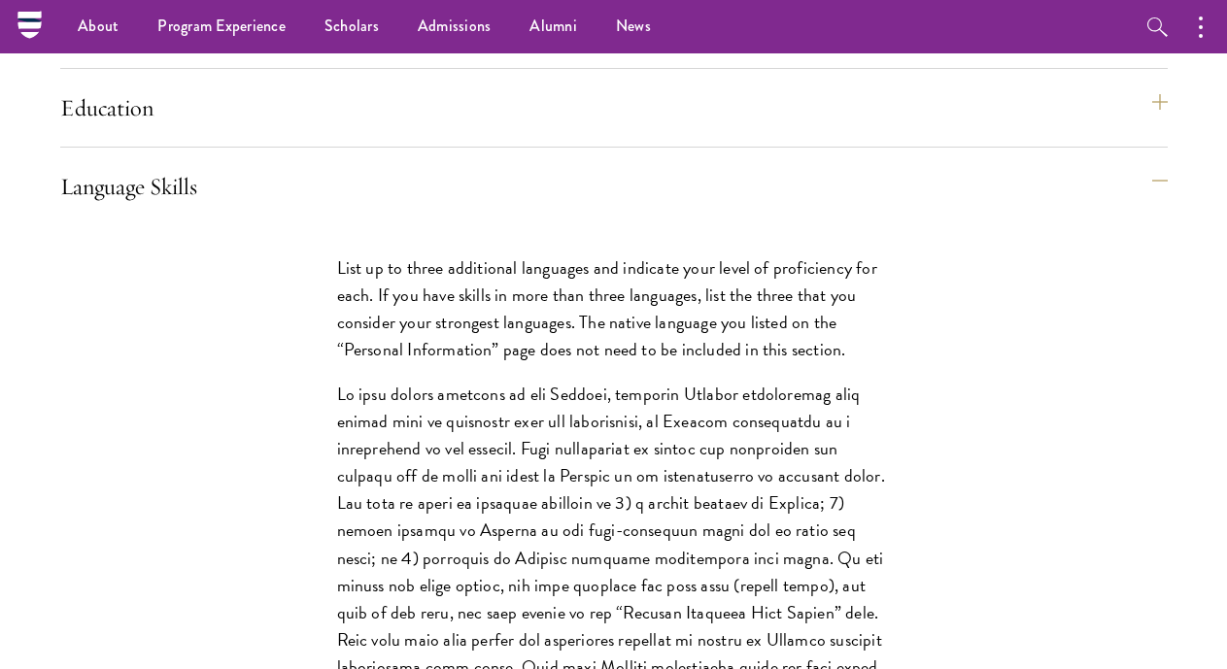
scroll to position [1647, 0]
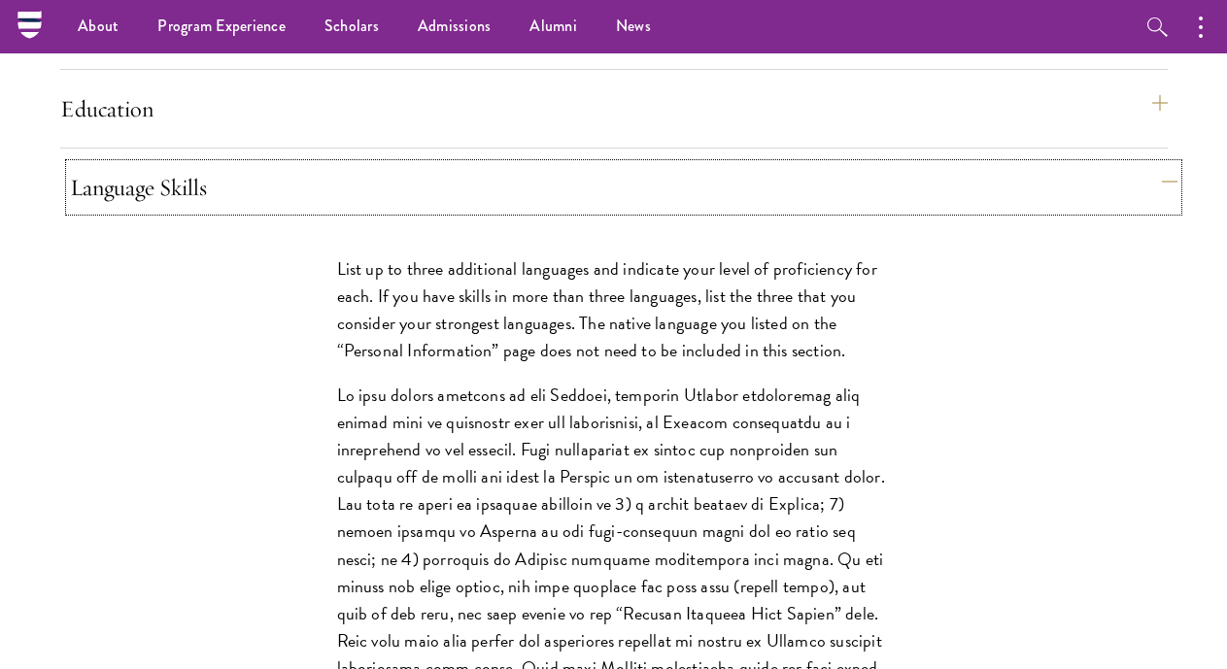
click at [307, 211] on button "Language Skills" at bounding box center [623, 187] width 1107 height 47
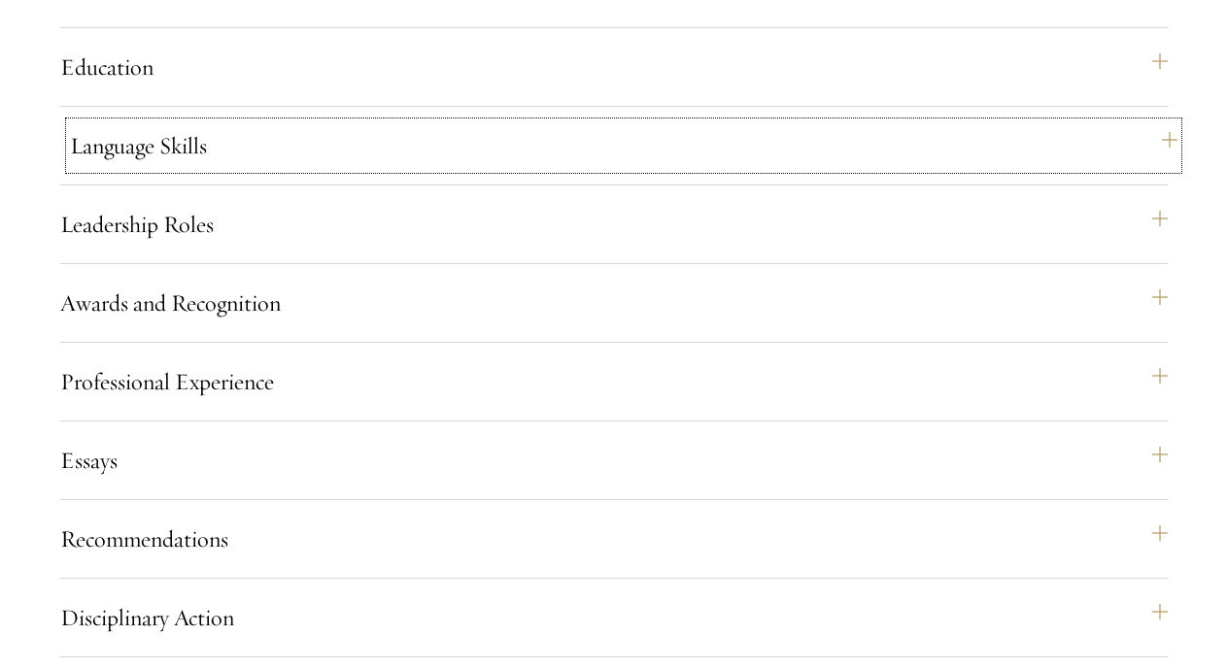
scroll to position [1723, 0]
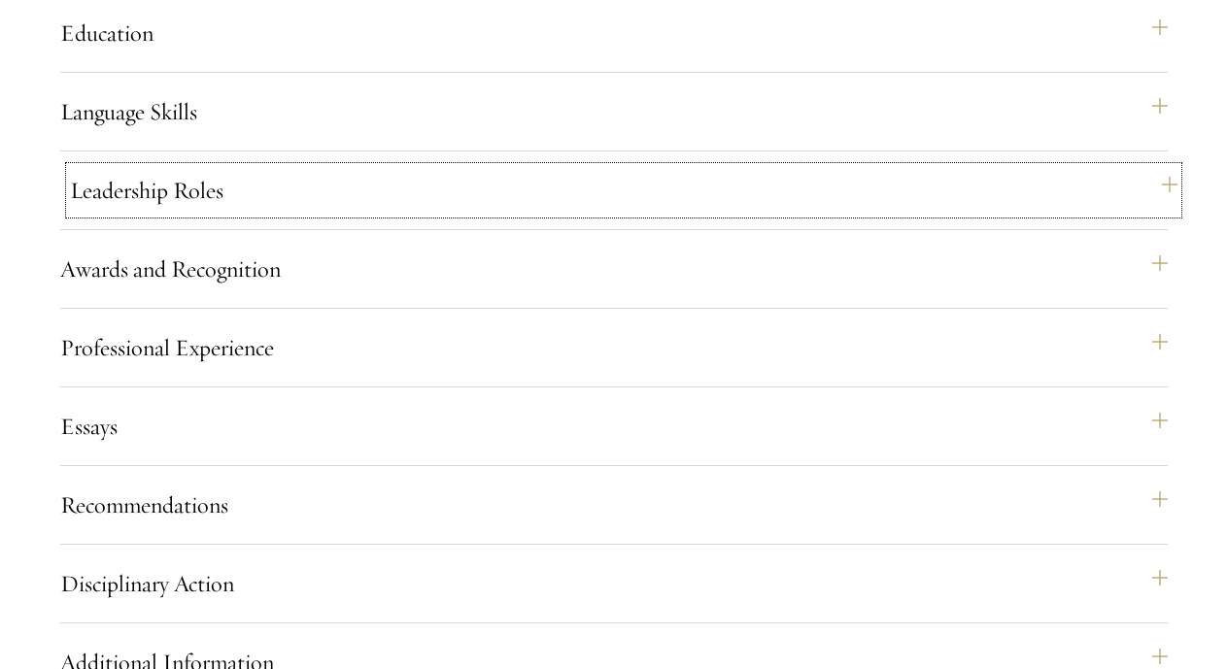
click at [307, 214] on button "Leadership Roles" at bounding box center [623, 190] width 1107 height 47
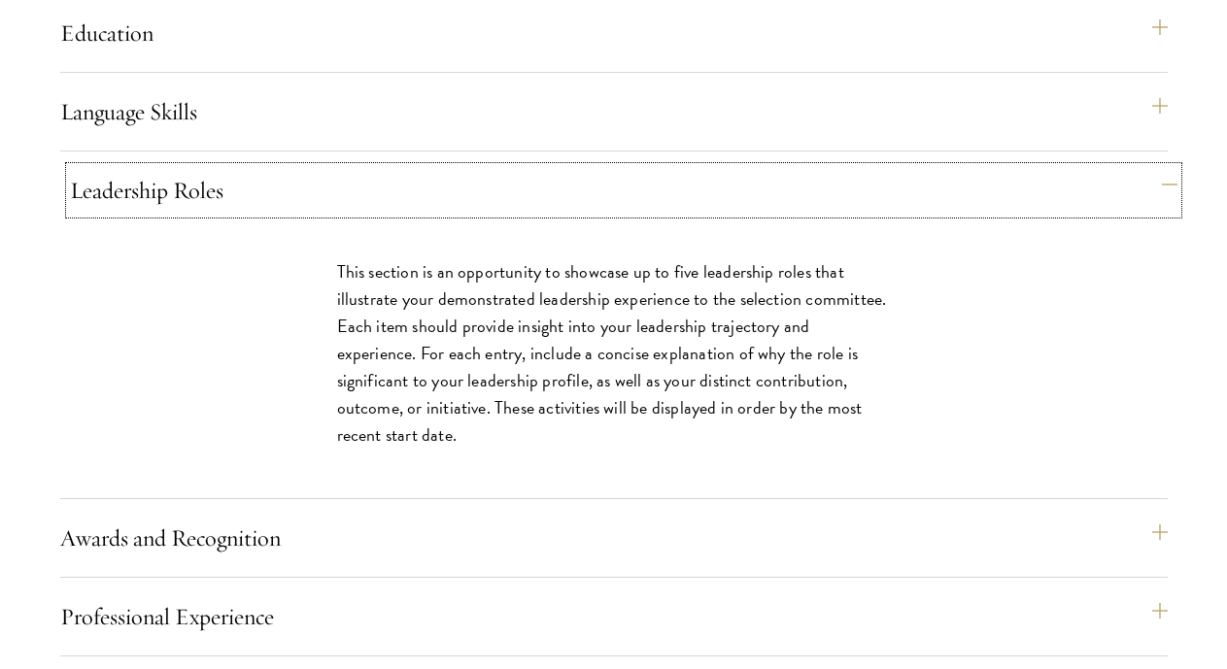
click at [307, 214] on button "Leadership Roles" at bounding box center [623, 190] width 1107 height 47
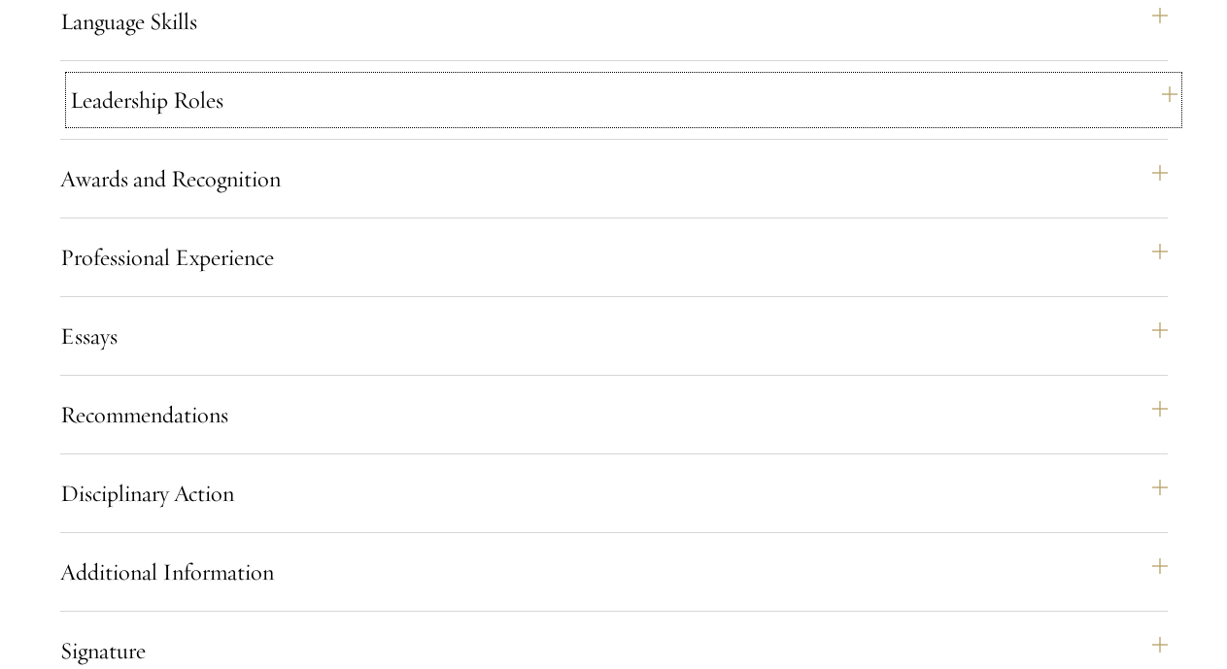
scroll to position [1823, 0]
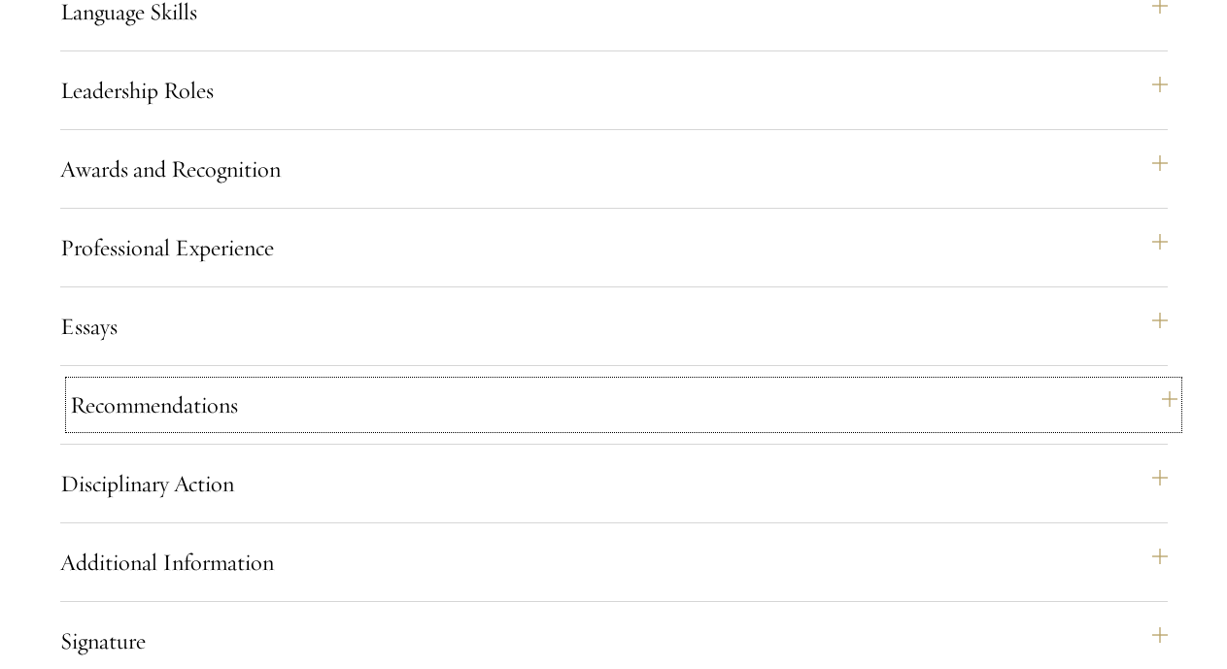
click at [243, 428] on button "Recommendations" at bounding box center [623, 405] width 1107 height 47
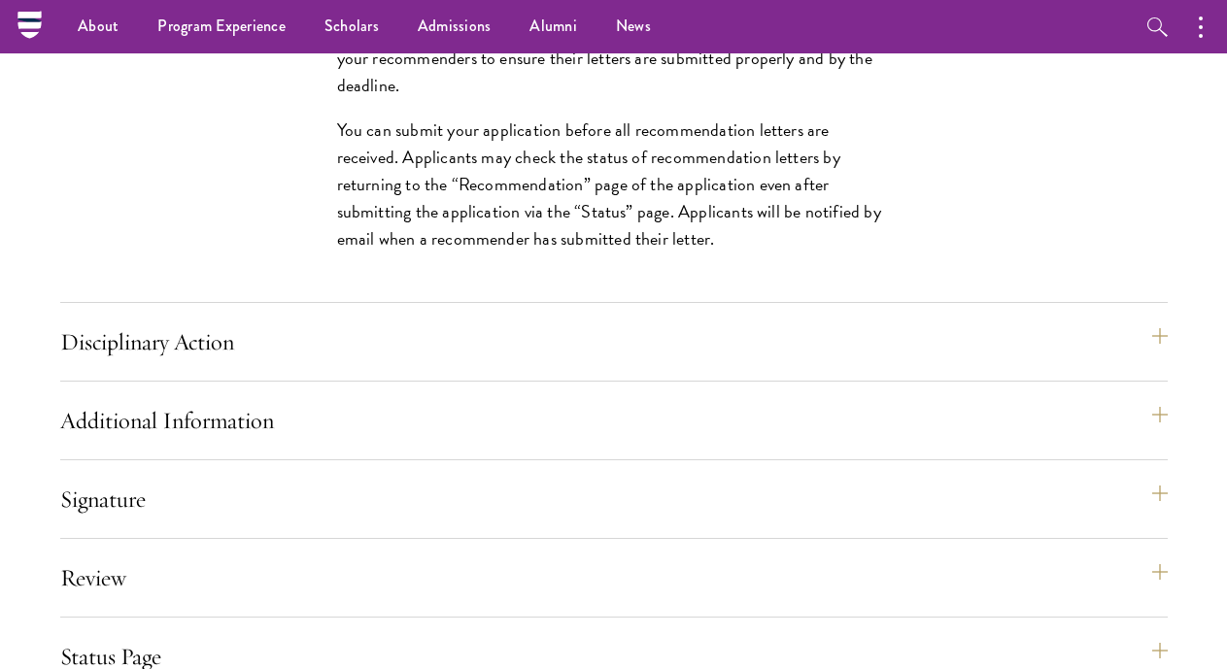
scroll to position [3147, 0]
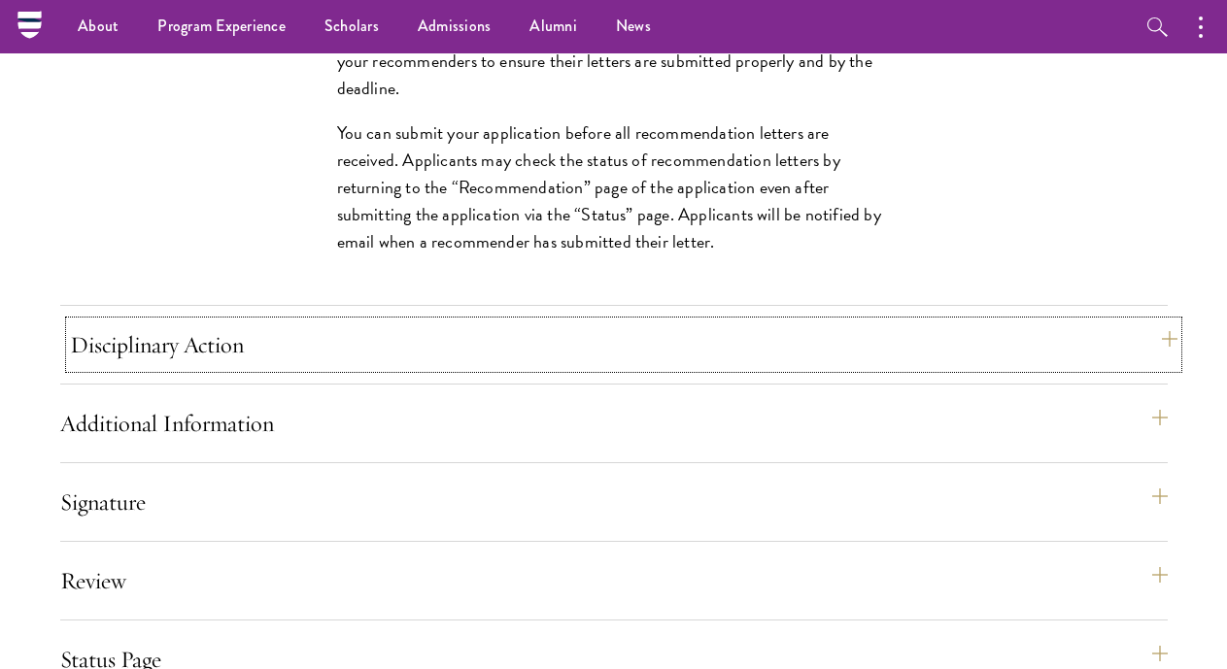
click at [218, 368] on button "Disciplinary Action" at bounding box center [623, 344] width 1107 height 47
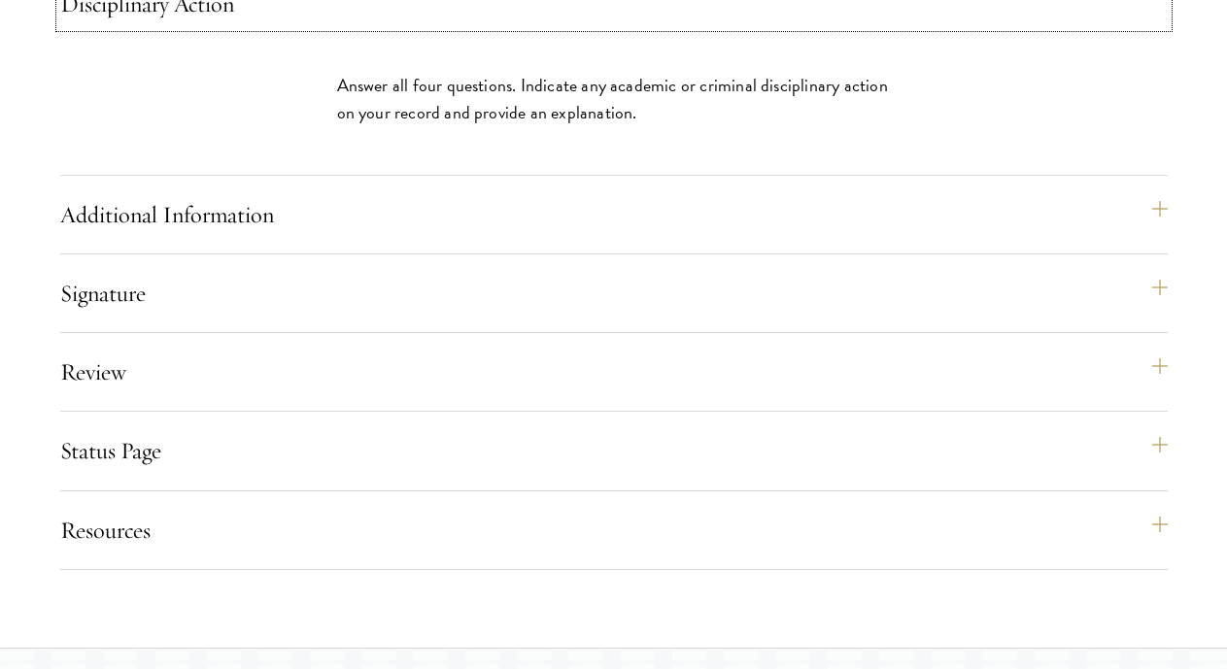
scroll to position [2313, 0]
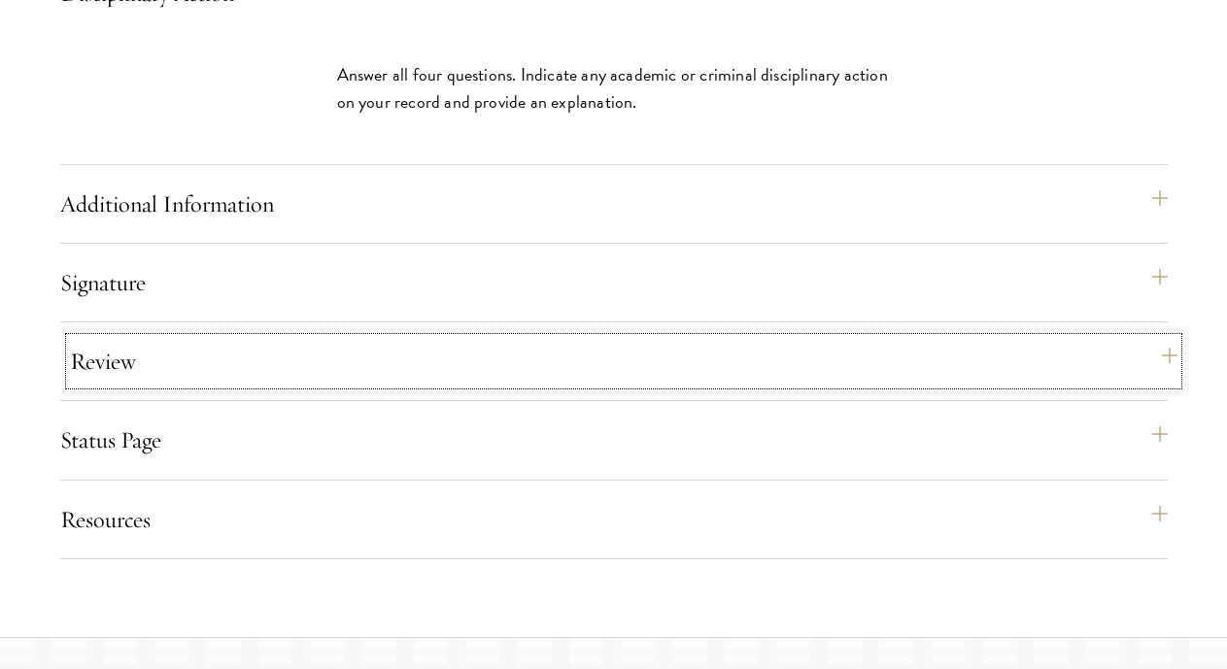
click at [191, 385] on button "Review" at bounding box center [623, 361] width 1107 height 47
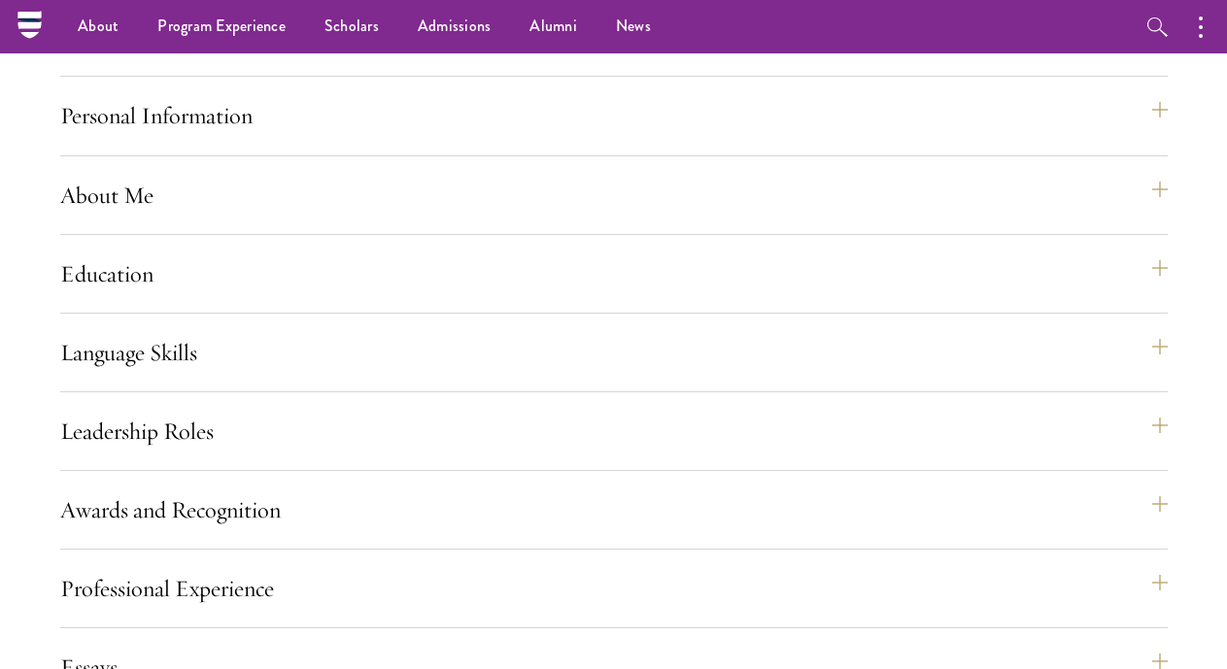
scroll to position [1481, 0]
click at [198, 377] on button "Language Skills" at bounding box center [623, 353] width 1107 height 47
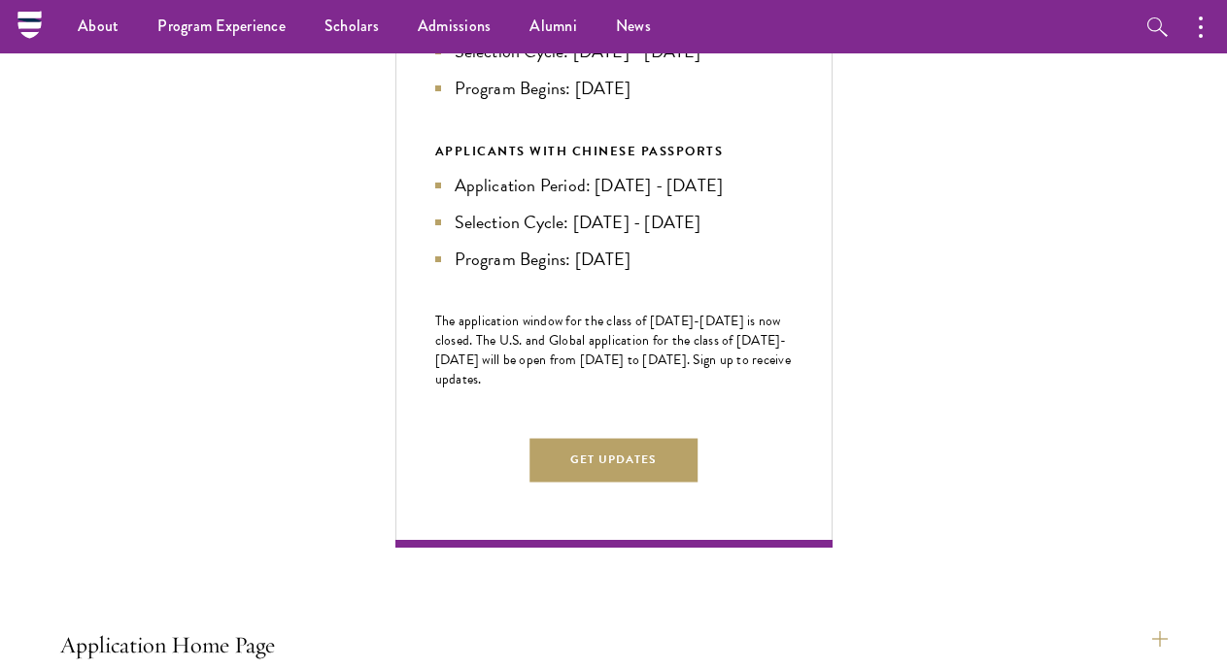
scroll to position [661, 0]
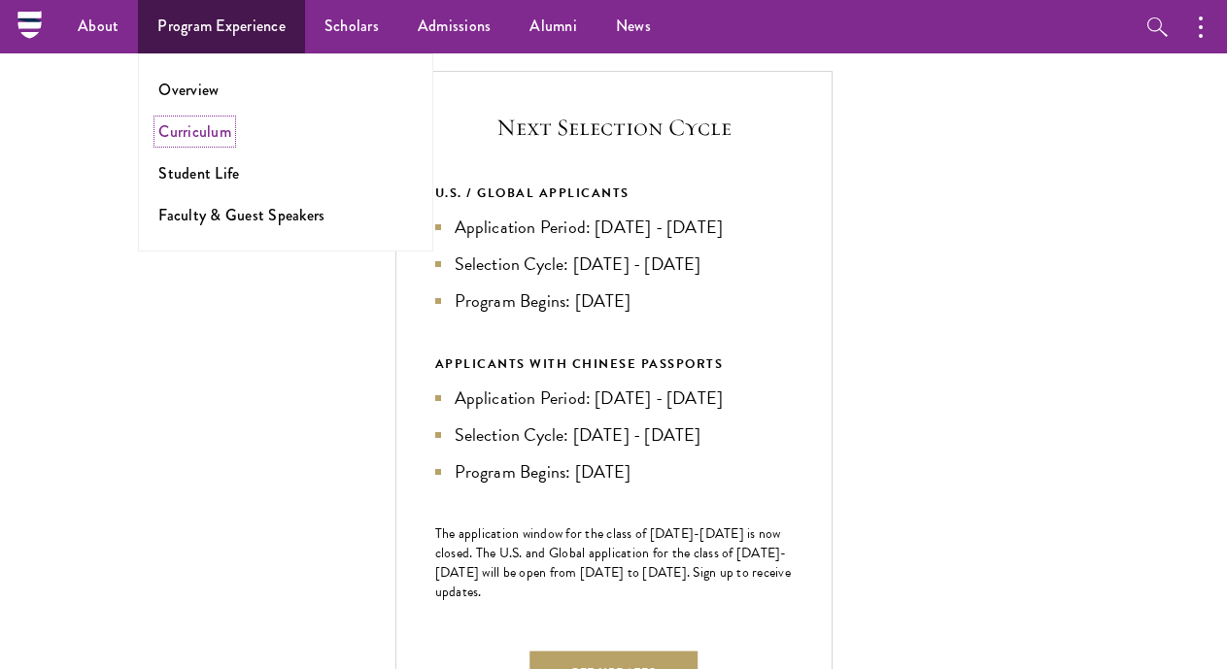
click at [184, 138] on link "Curriculum" at bounding box center [194, 131] width 73 height 22
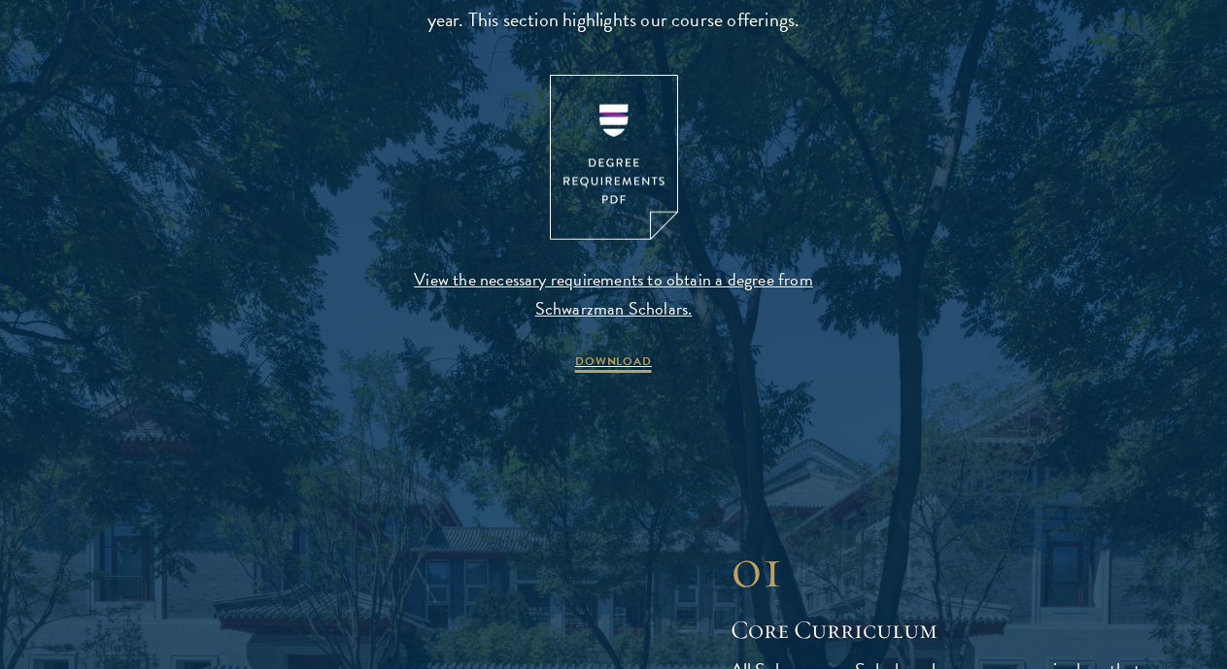
scroll to position [2035, 0]
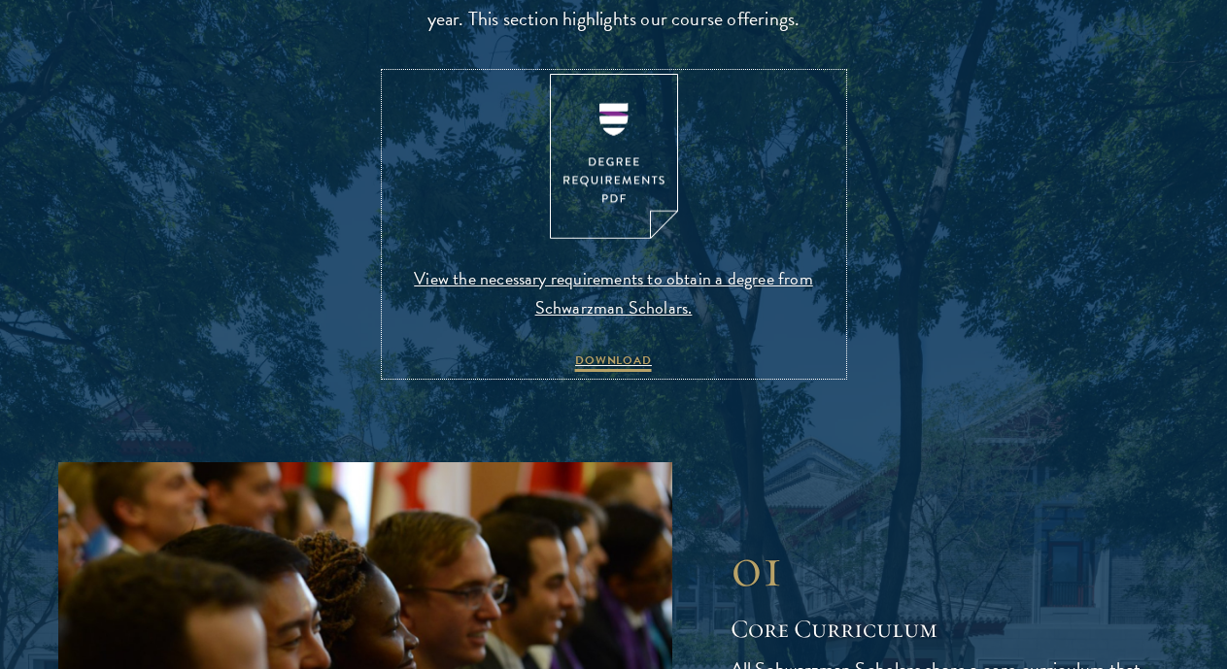
click at [613, 286] on span "View the necessary requirements to obtain a degree from Schwarzman Scholars." at bounding box center [614, 293] width 456 height 58
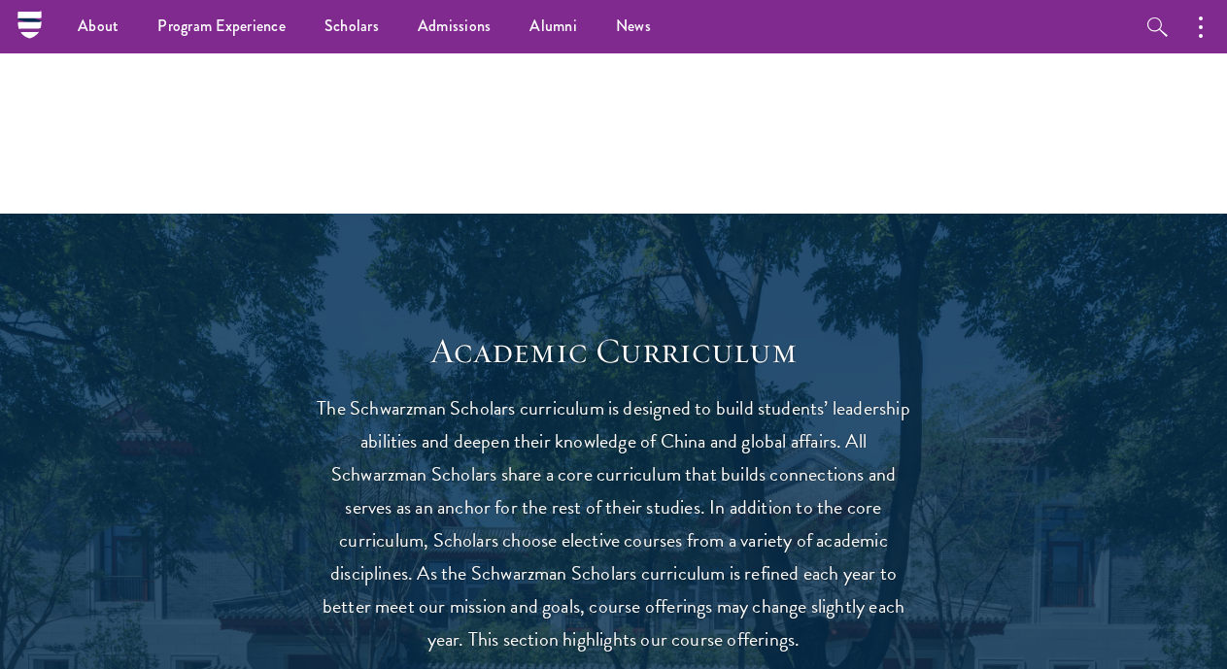
scroll to position [1412, 0]
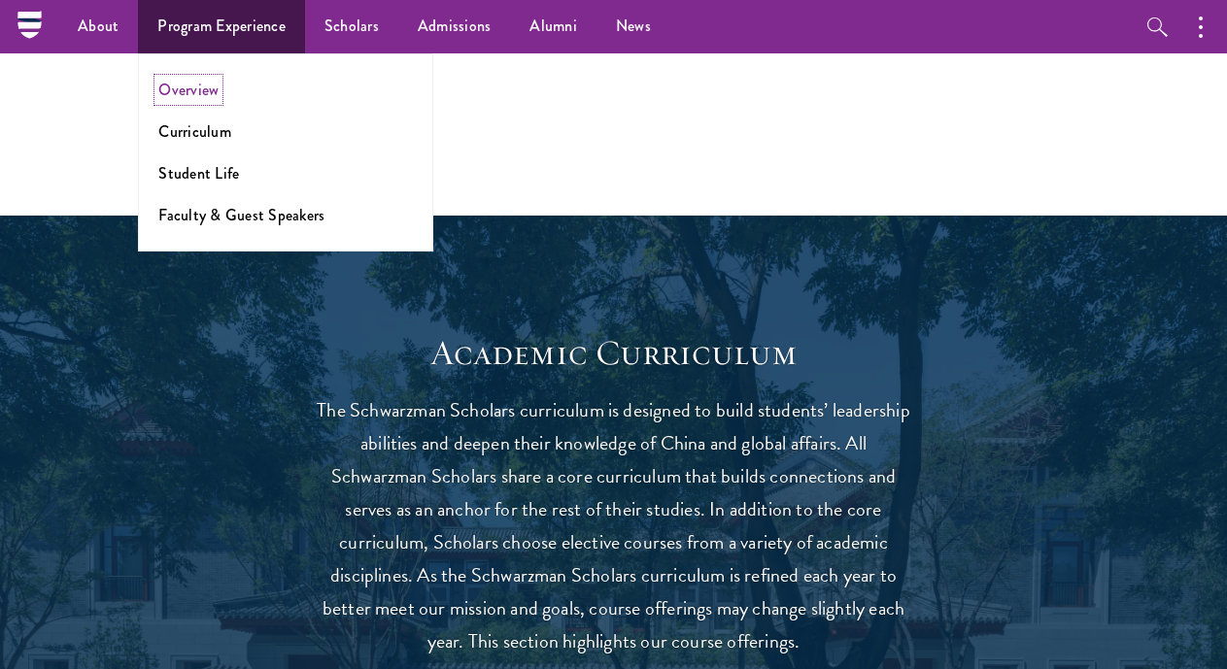
click at [206, 86] on link "Overview" at bounding box center [188, 90] width 60 height 22
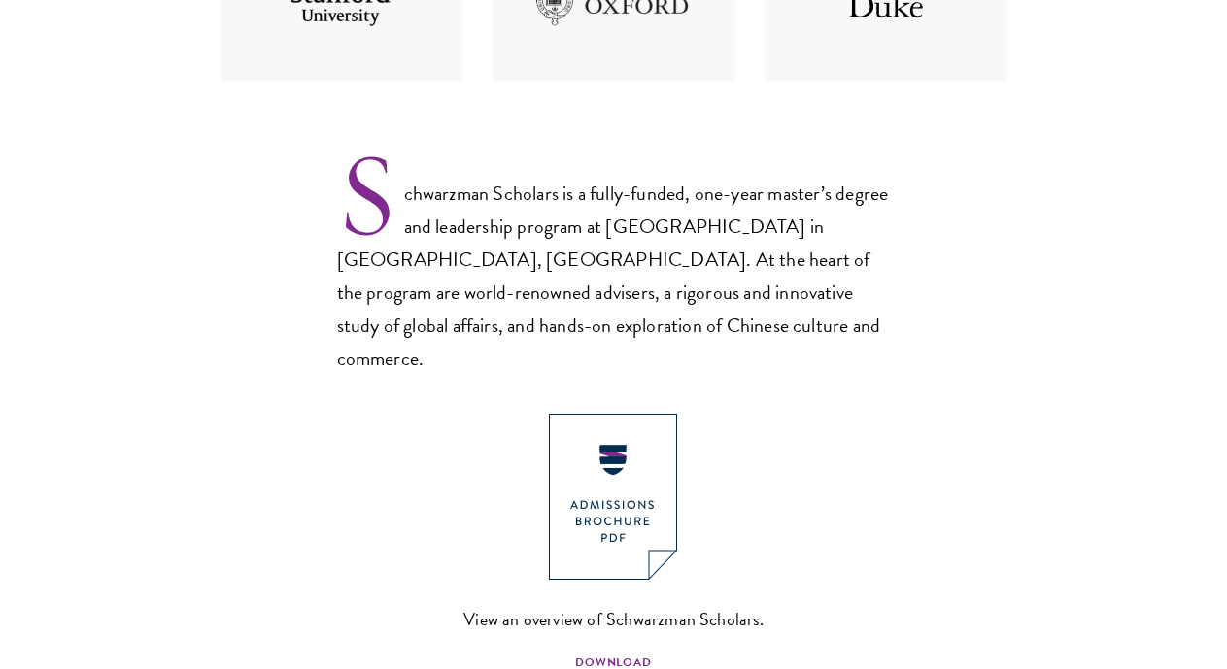
scroll to position [1187, 0]
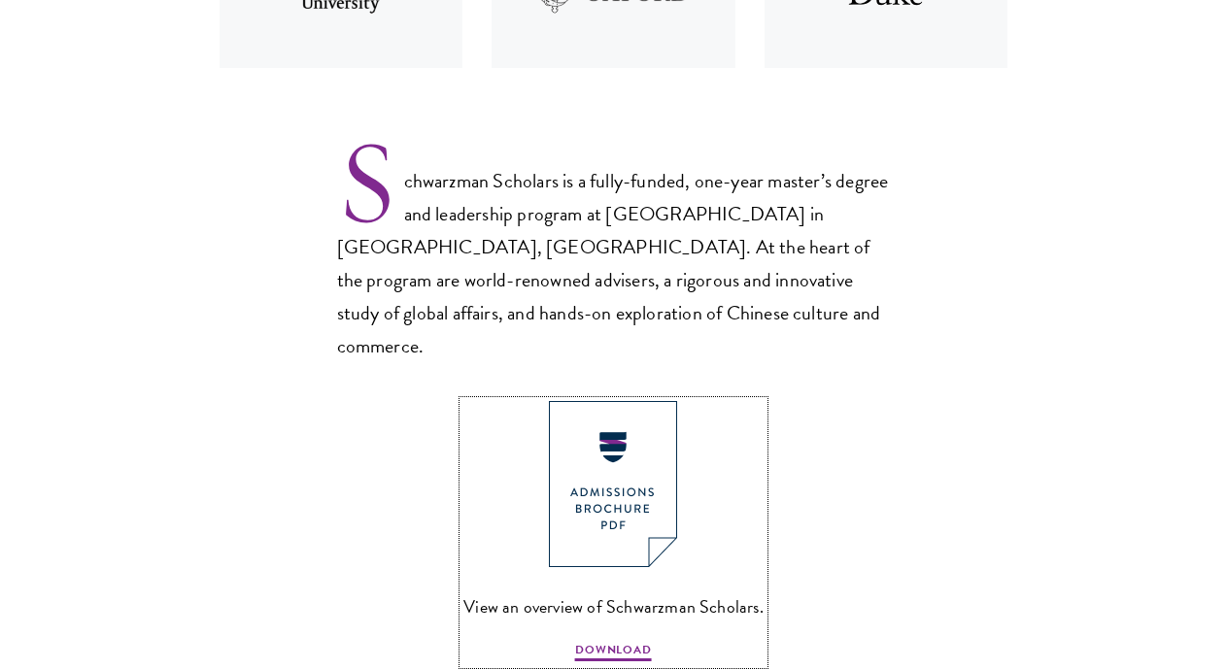
click at [599, 440] on img at bounding box center [613, 484] width 128 height 166
